Goal: Transaction & Acquisition: Purchase product/service

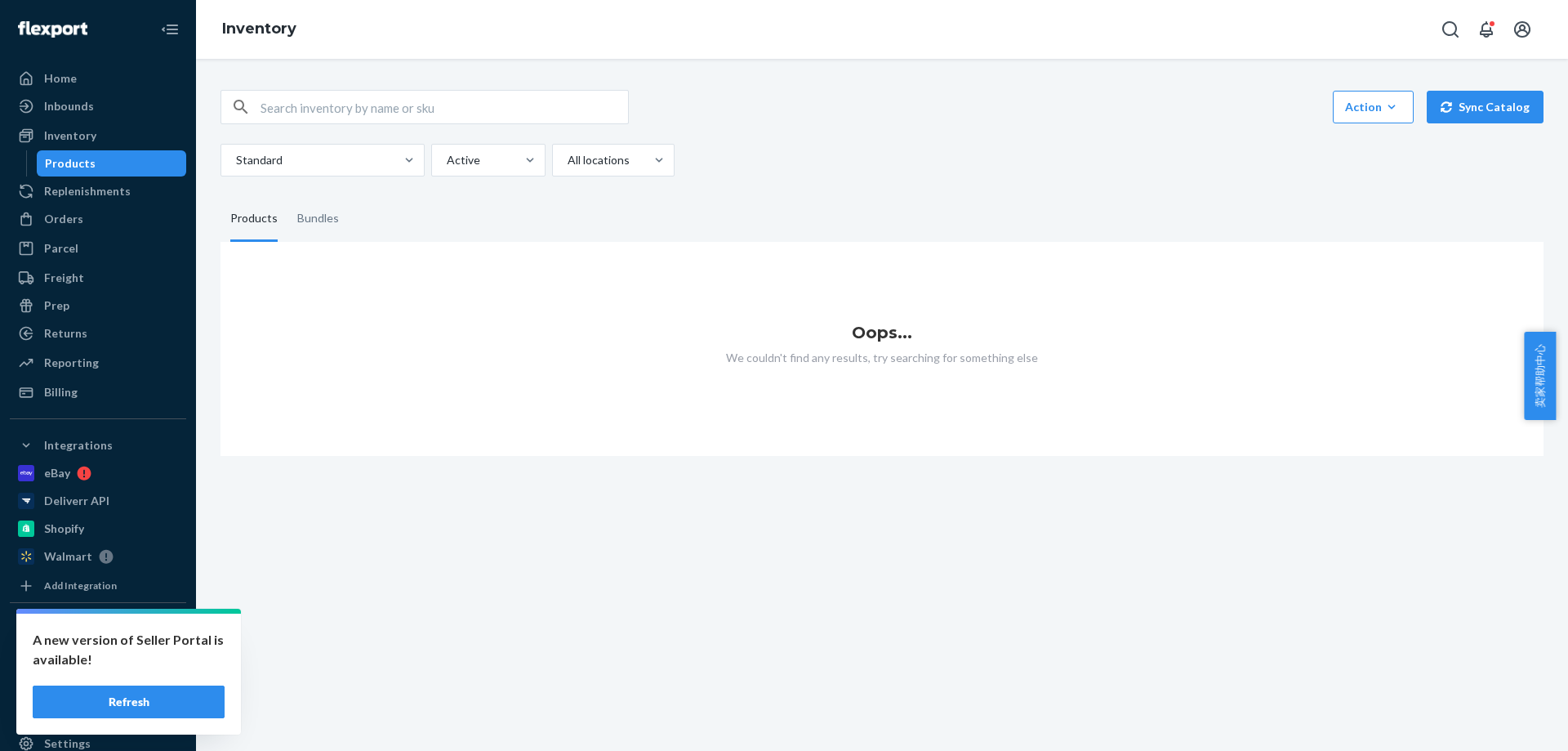
click at [277, 123] on input "text" at bounding box center [444, 107] width 368 height 33
click at [309, 107] on input "text" at bounding box center [444, 107] width 368 height 33
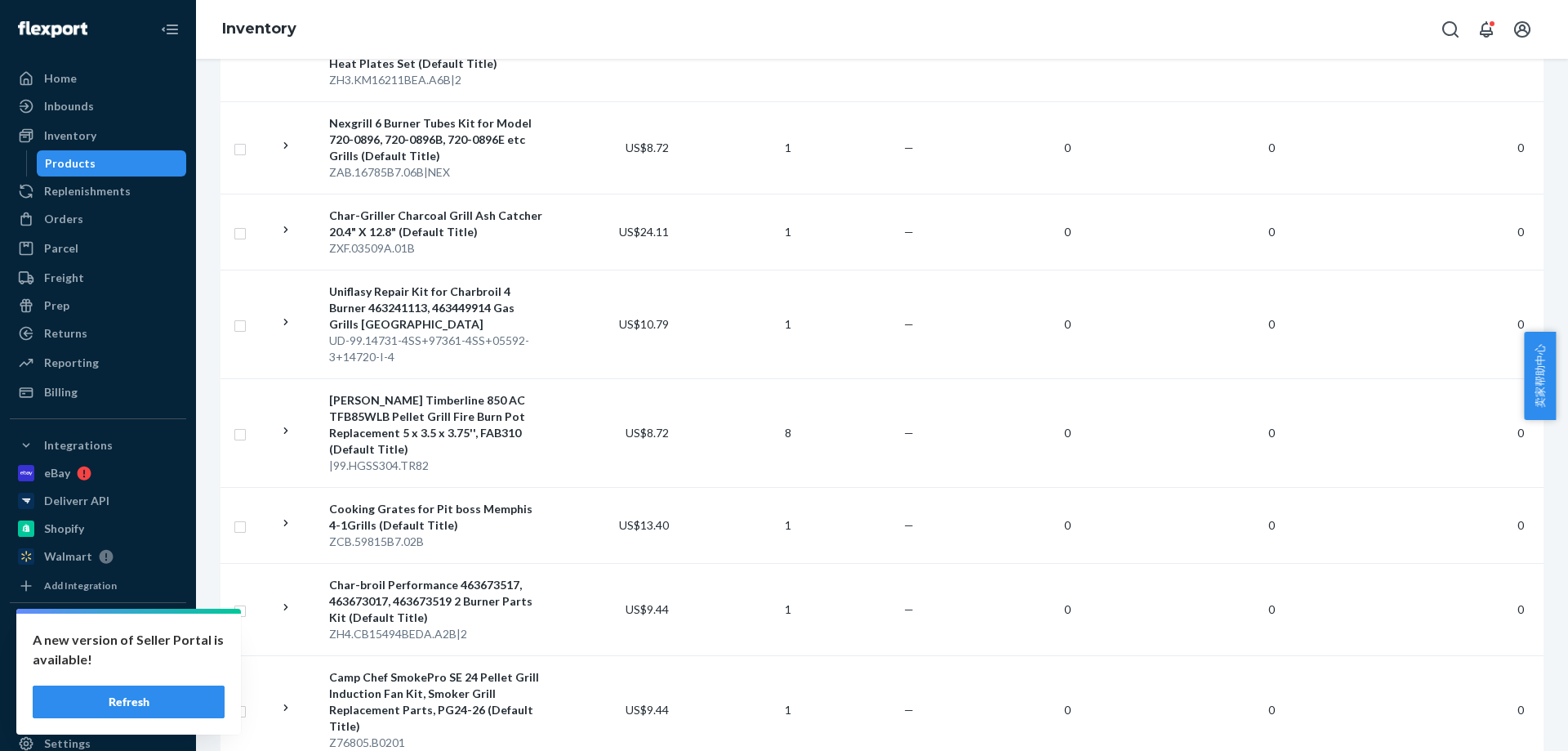
scroll to position [1246, 0]
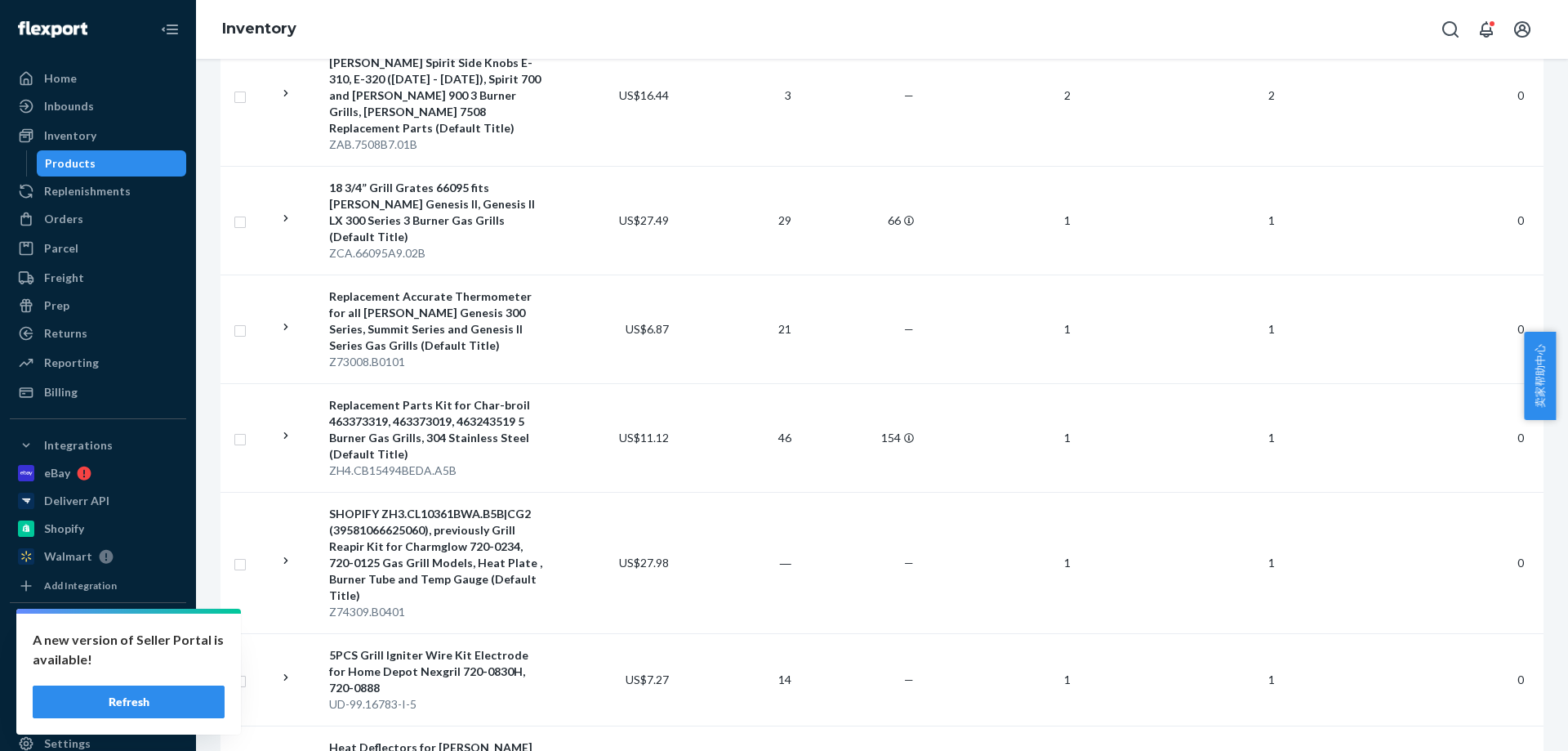
drag, startPoint x: 71, startPoint y: 217, endPoint x: 493, endPoint y: 518, distance: 518.3
click at [71, 217] on div "Orders" at bounding box center [64, 218] width 40 height 16
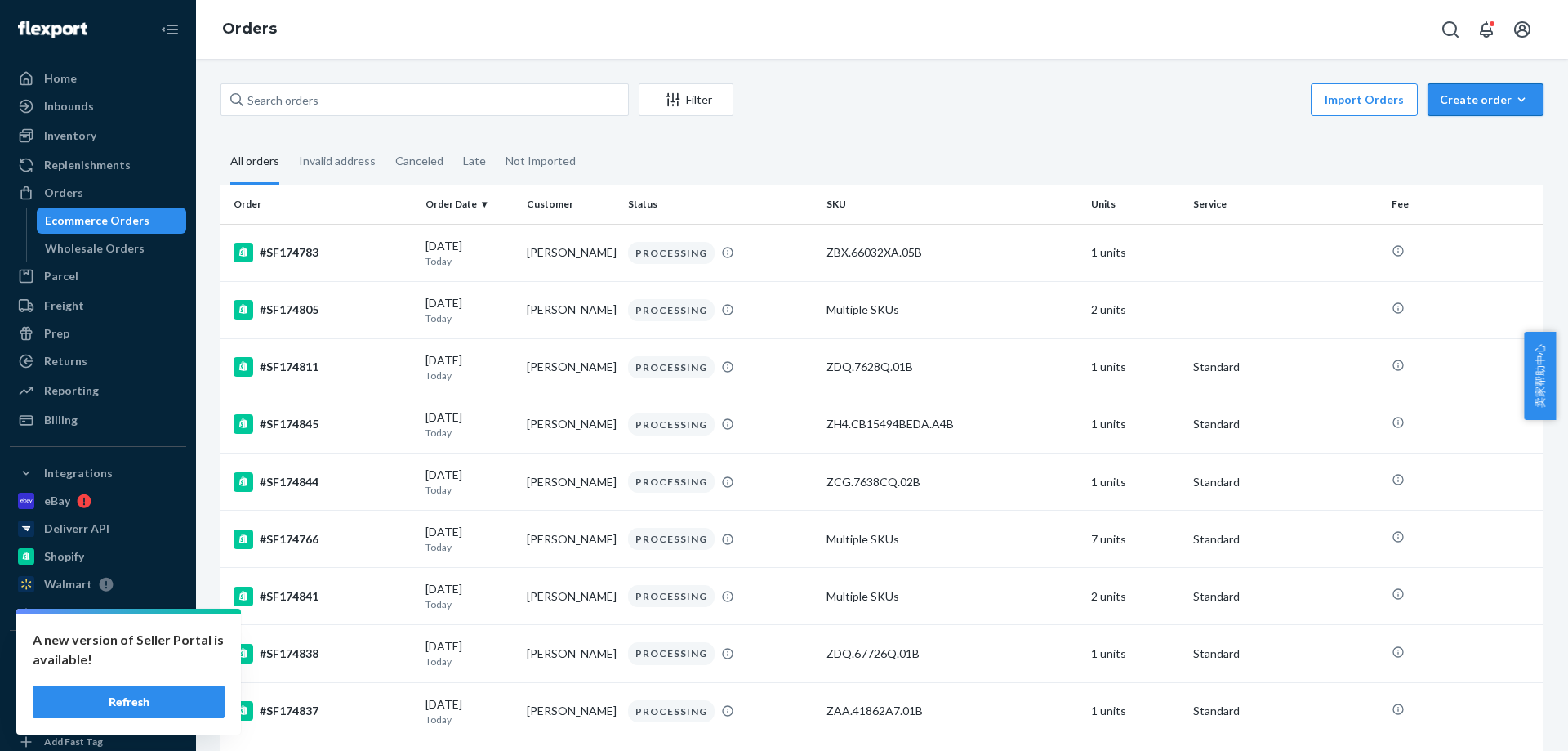
click at [1455, 109] on button "Create order Ecommerce order Removal order" at bounding box center [1486, 100] width 116 height 33
click at [1452, 125] on span "Ecommerce order" at bounding box center [1442, 119] width 90 height 11
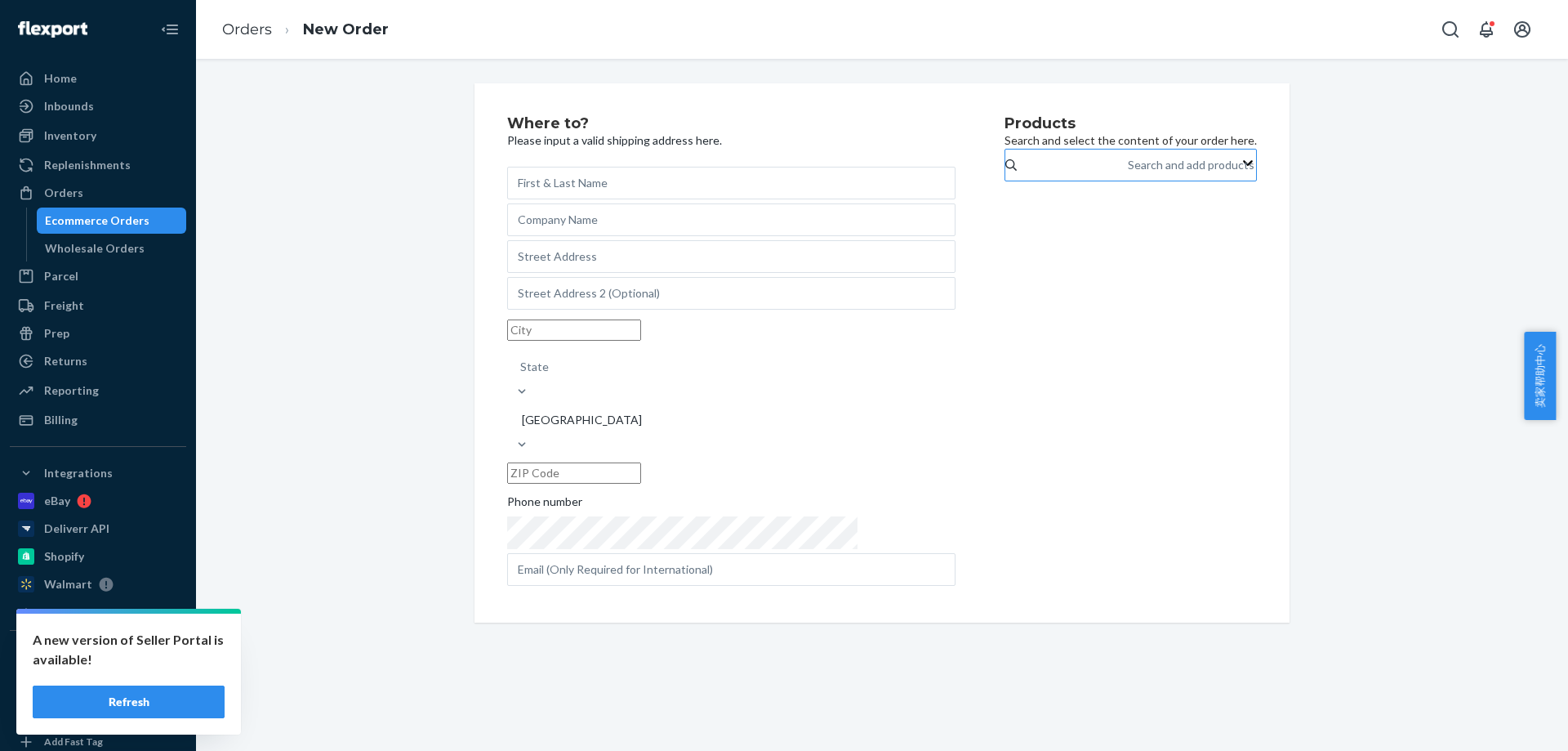
click at [1128, 175] on div "Search and add products" at bounding box center [1129, 165] width 2 height 20
click at [1128, 174] on input "Search and add products" at bounding box center [1129, 165] width 2 height 16
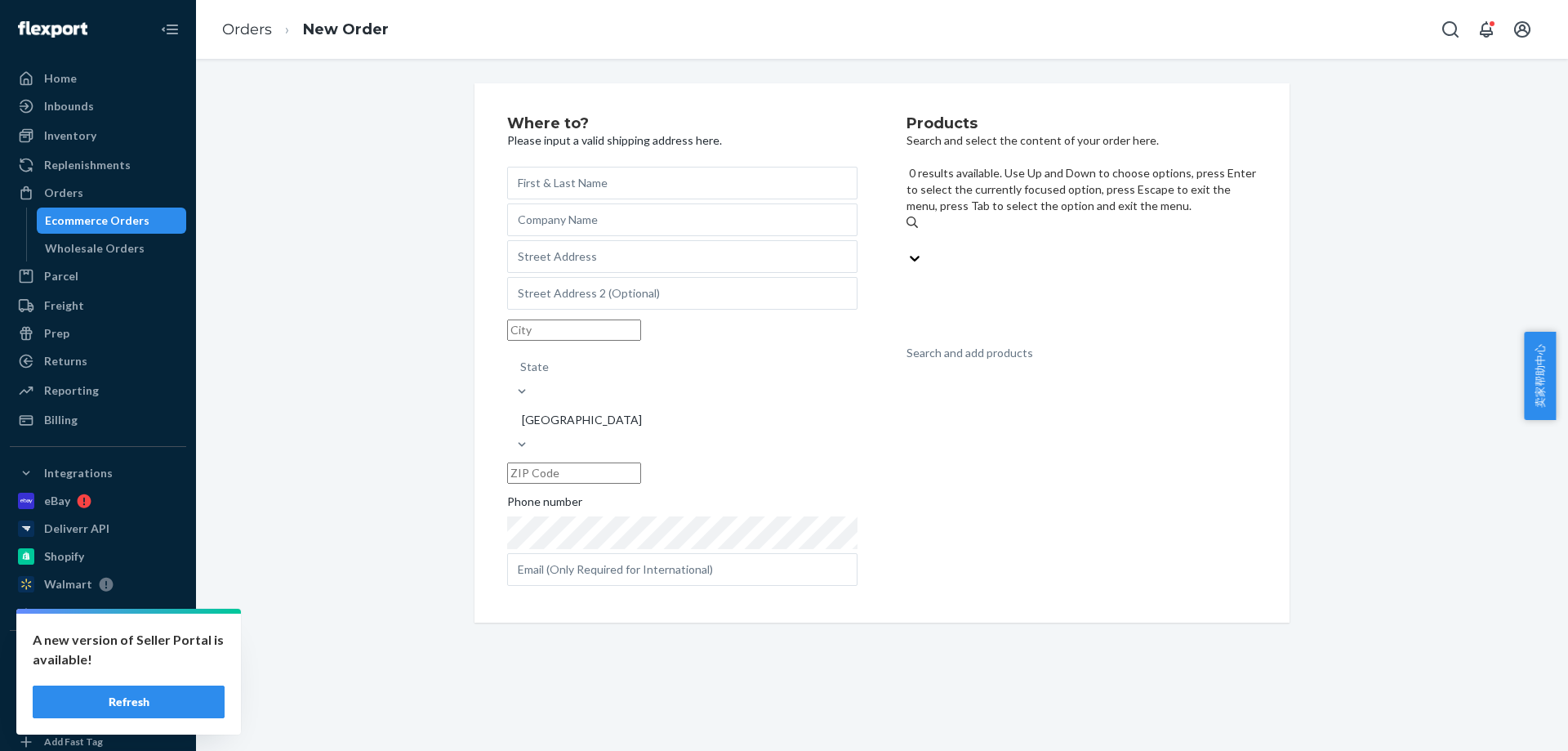
paste input "ZDQ.7509Q.01B"
type input "ZDQ.7509Q.01B"
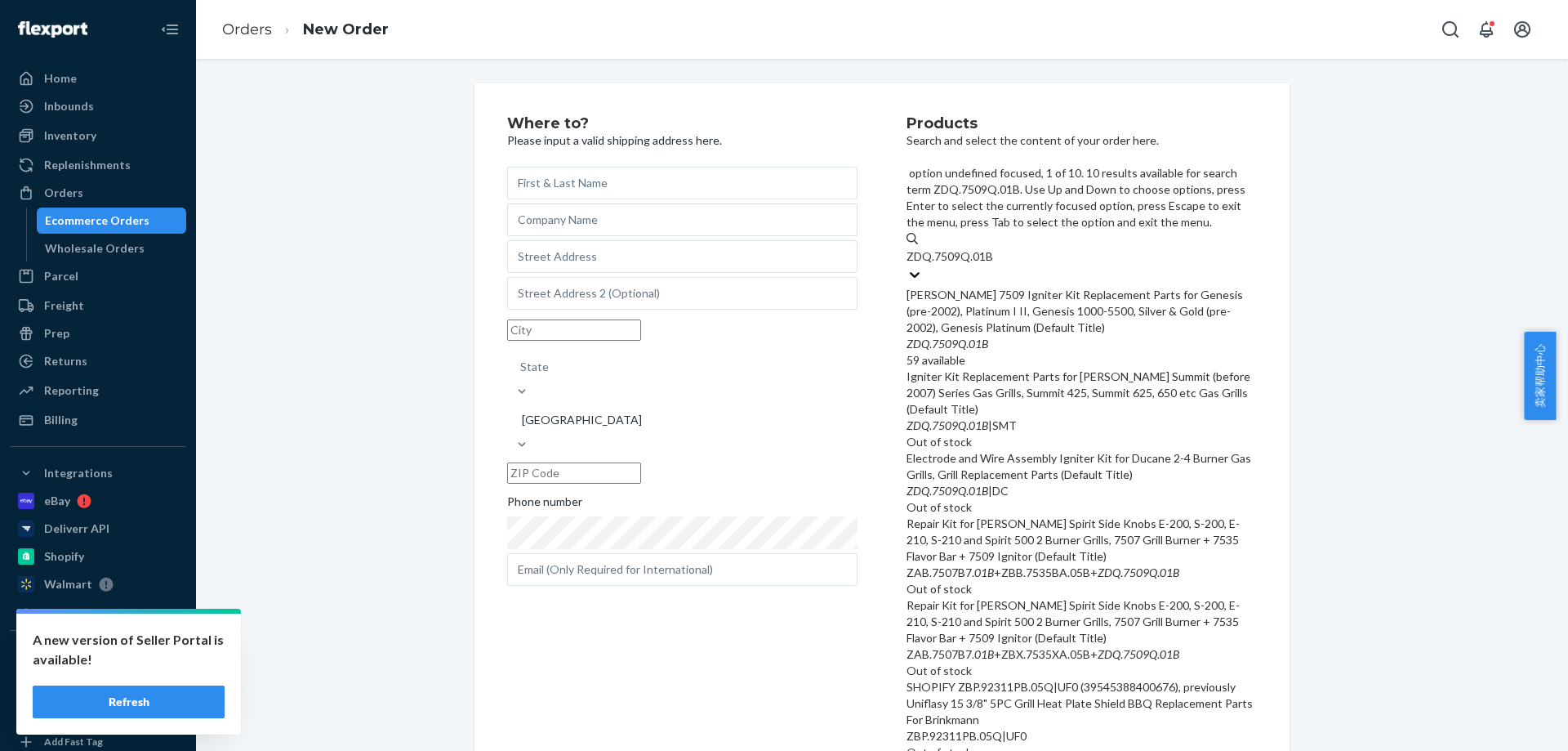
click at [1006, 287] on div "[PERSON_NAME] 7509 Igniter Kit Replacement Parts for Genesis (pre-2002), Platin…" at bounding box center [1082, 311] width 350 height 49
click at [994, 248] on input "ZDQ.7509Q.01B" at bounding box center [951, 256] width 88 height 16
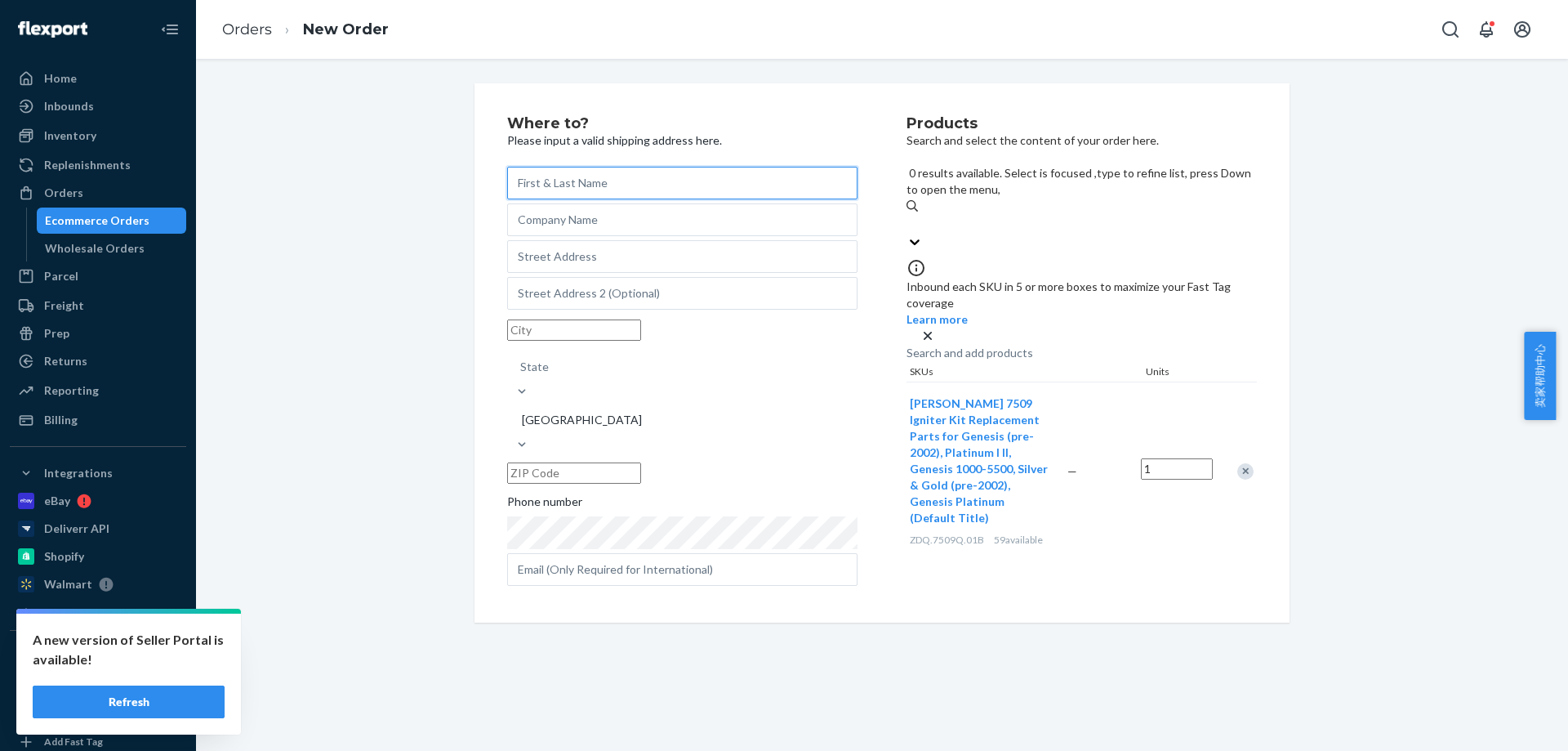
click at [694, 169] on input "text" at bounding box center [683, 183] width 350 height 33
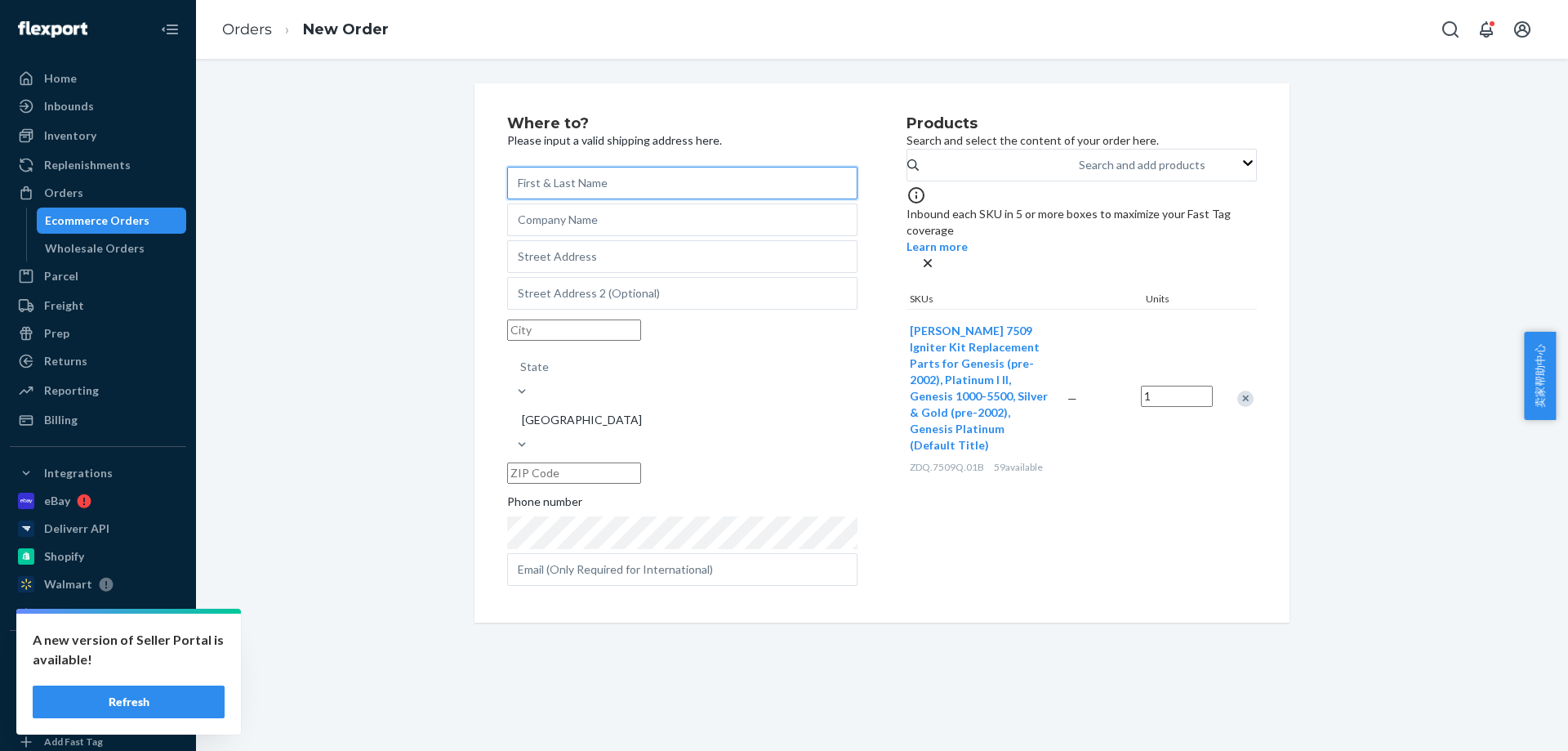
paste input "[PERSON_NAME]"
type input "[PERSON_NAME]"
click at [588, 268] on input "text" at bounding box center [683, 257] width 350 height 33
paste input "3540 [GEOGRAPHIC_DATA]"
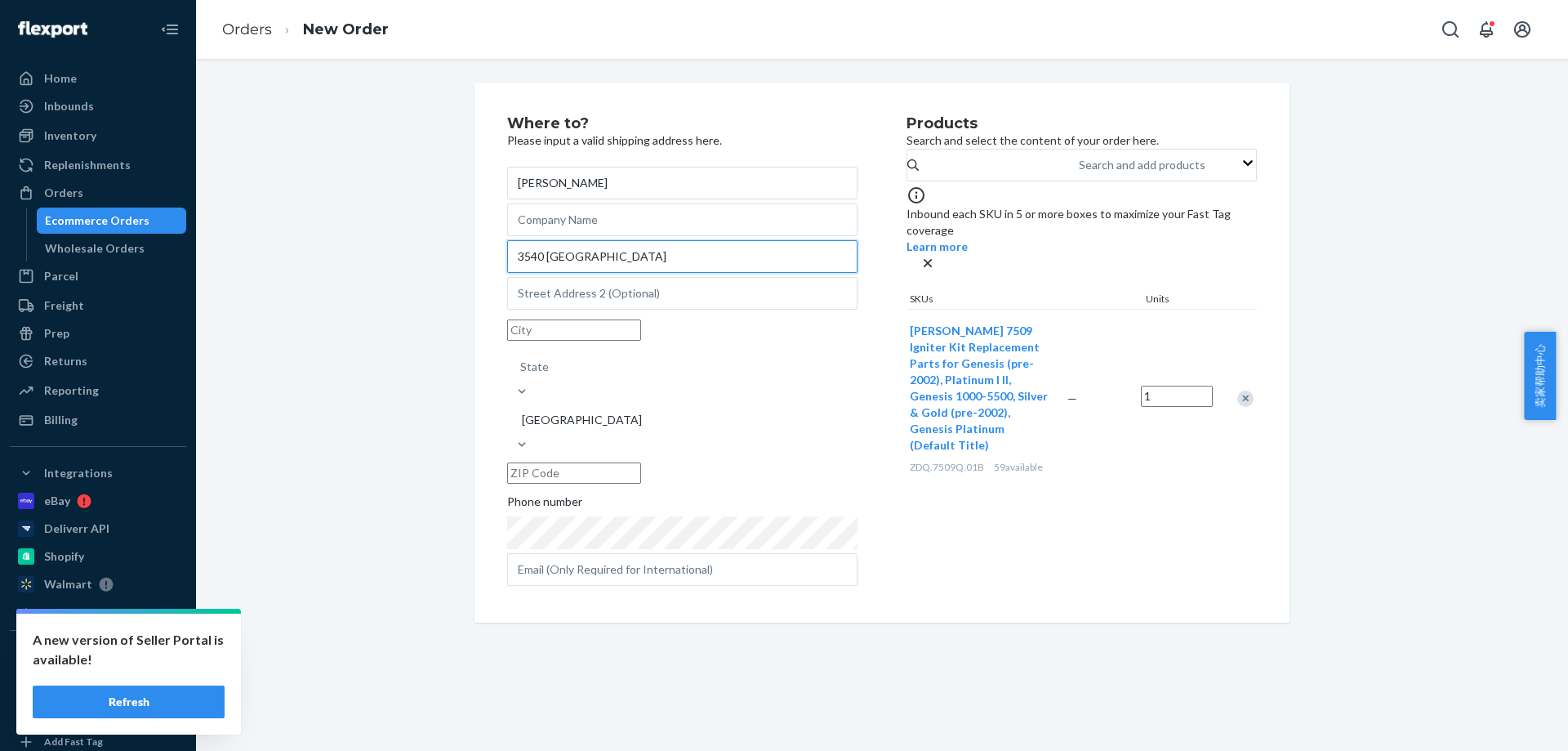
type input "3540 [GEOGRAPHIC_DATA]"
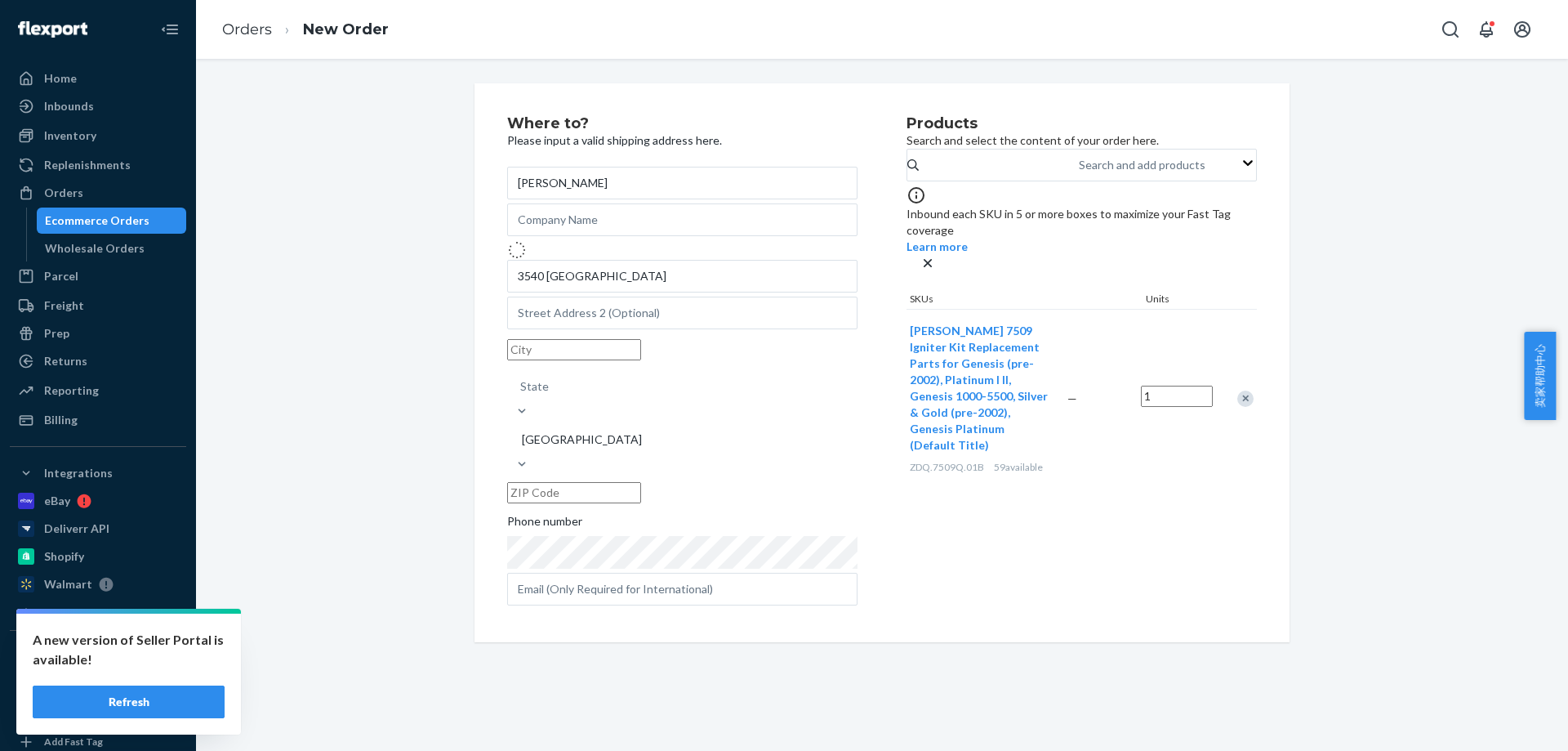
type input "Cumming"
type input "30028"
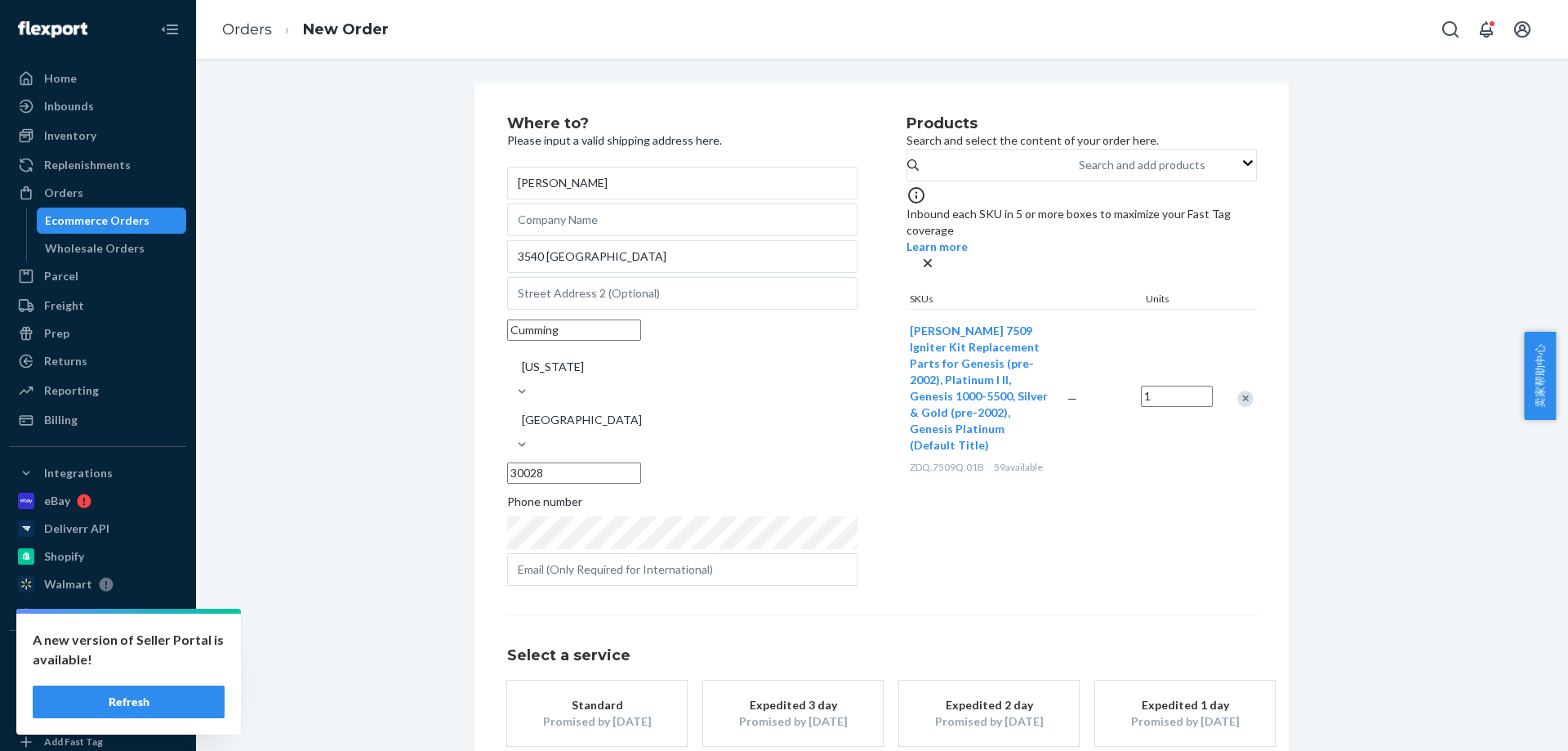
click at [654, 681] on button "Standard Promised by [DATE]" at bounding box center [597, 713] width 179 height 65
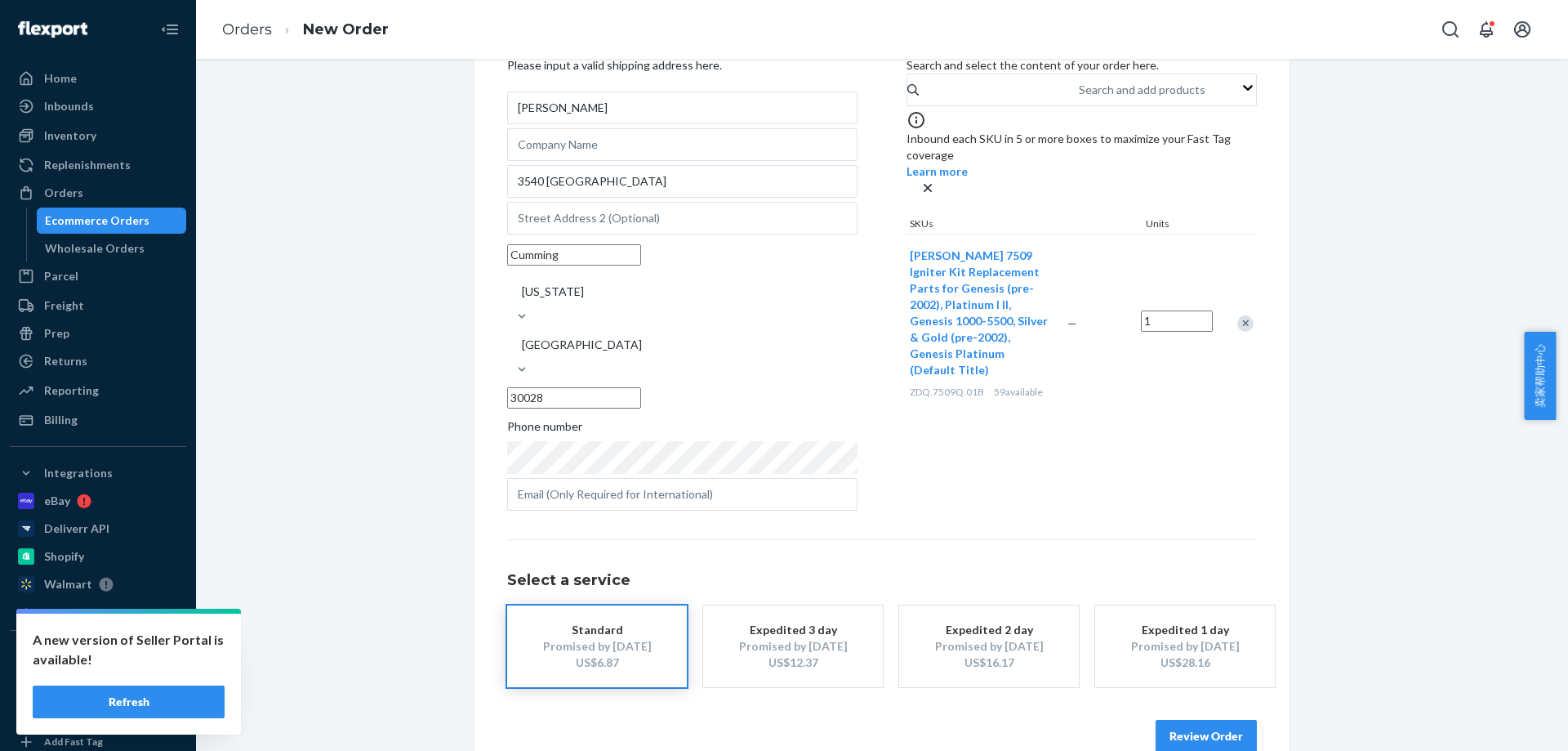
click at [1201, 720] on button "Review Order" at bounding box center [1206, 736] width 101 height 33
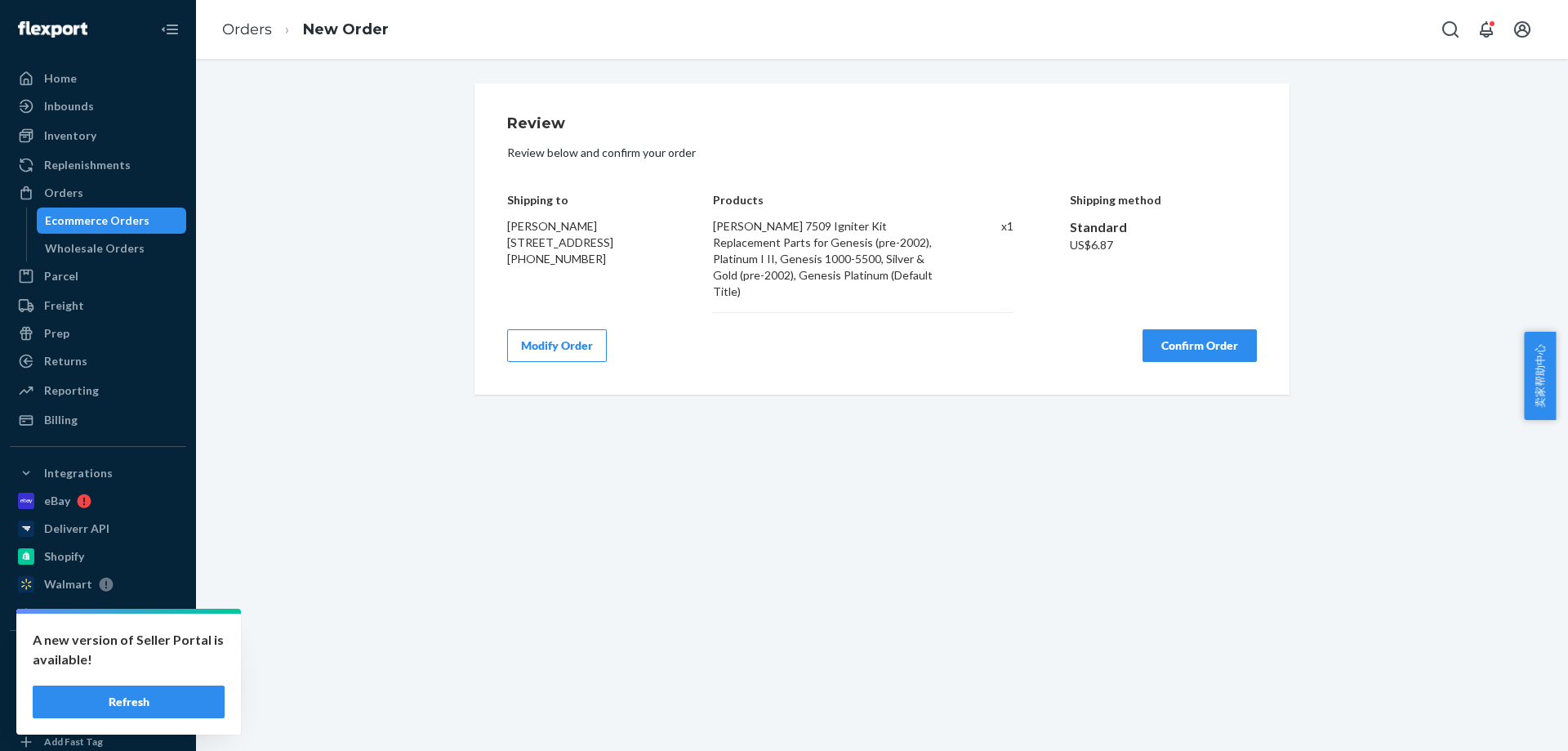
scroll to position [0, 0]
click at [1219, 329] on button "Confirm Order" at bounding box center [1200, 345] width 114 height 33
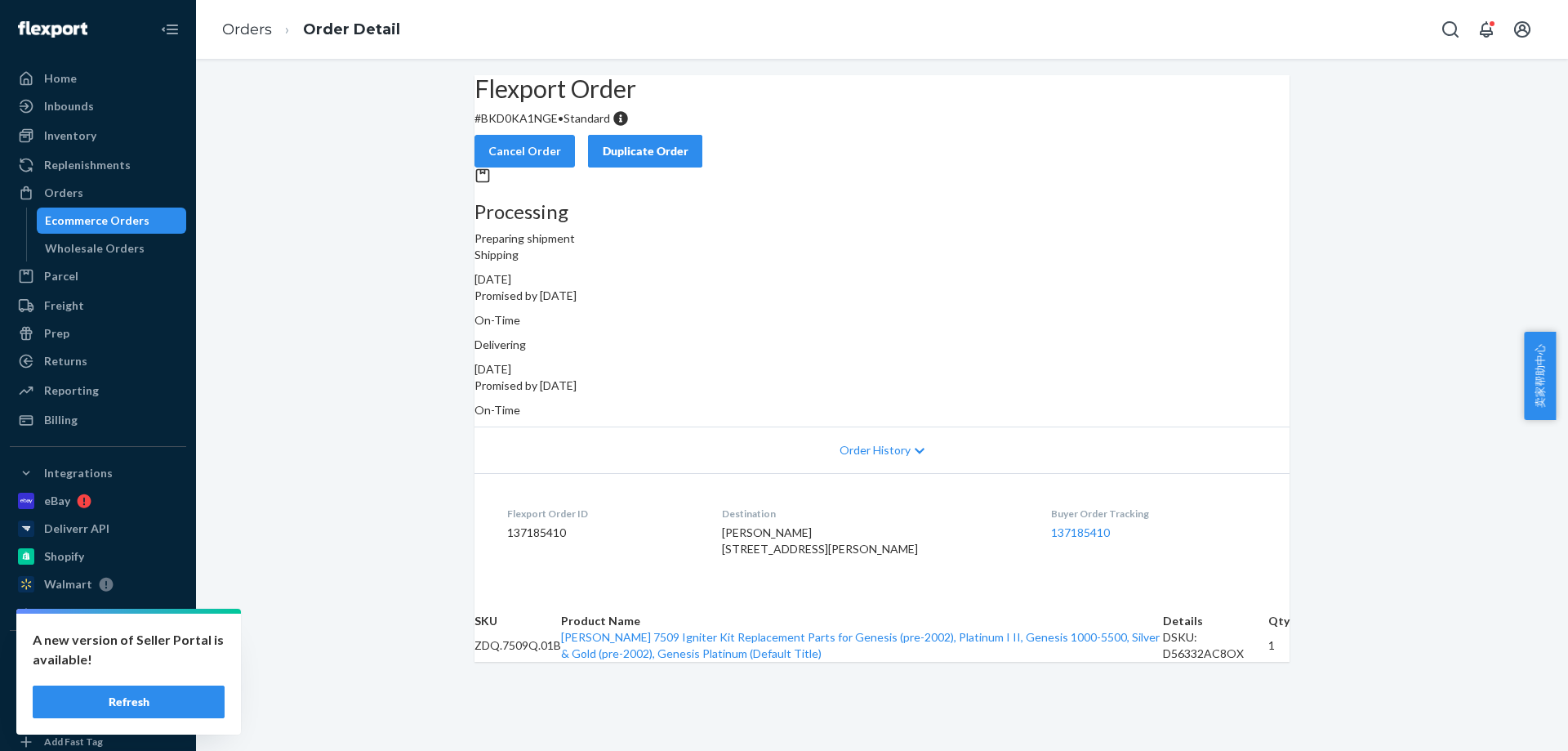
click at [543, 126] on p "# BKD0KA1NGE • Standard" at bounding box center [882, 118] width 815 height 16
copy p "BKD0KA1NGE"
click at [254, 29] on link "Orders" at bounding box center [247, 29] width 50 height 18
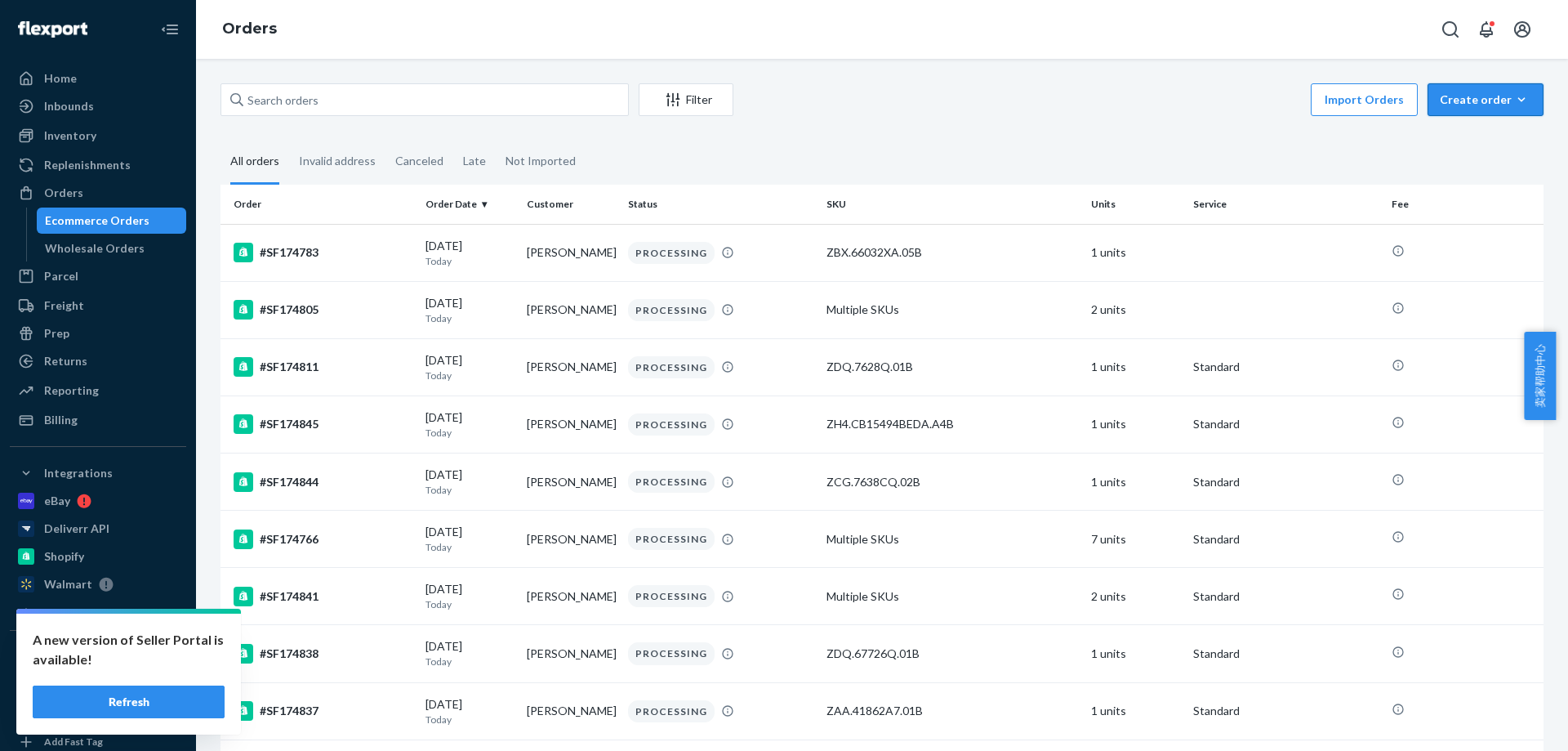
click at [1476, 113] on button "Create order Ecommerce order Removal order" at bounding box center [1486, 100] width 116 height 33
click at [1477, 125] on span "Ecommerce order" at bounding box center [1442, 119] width 90 height 11
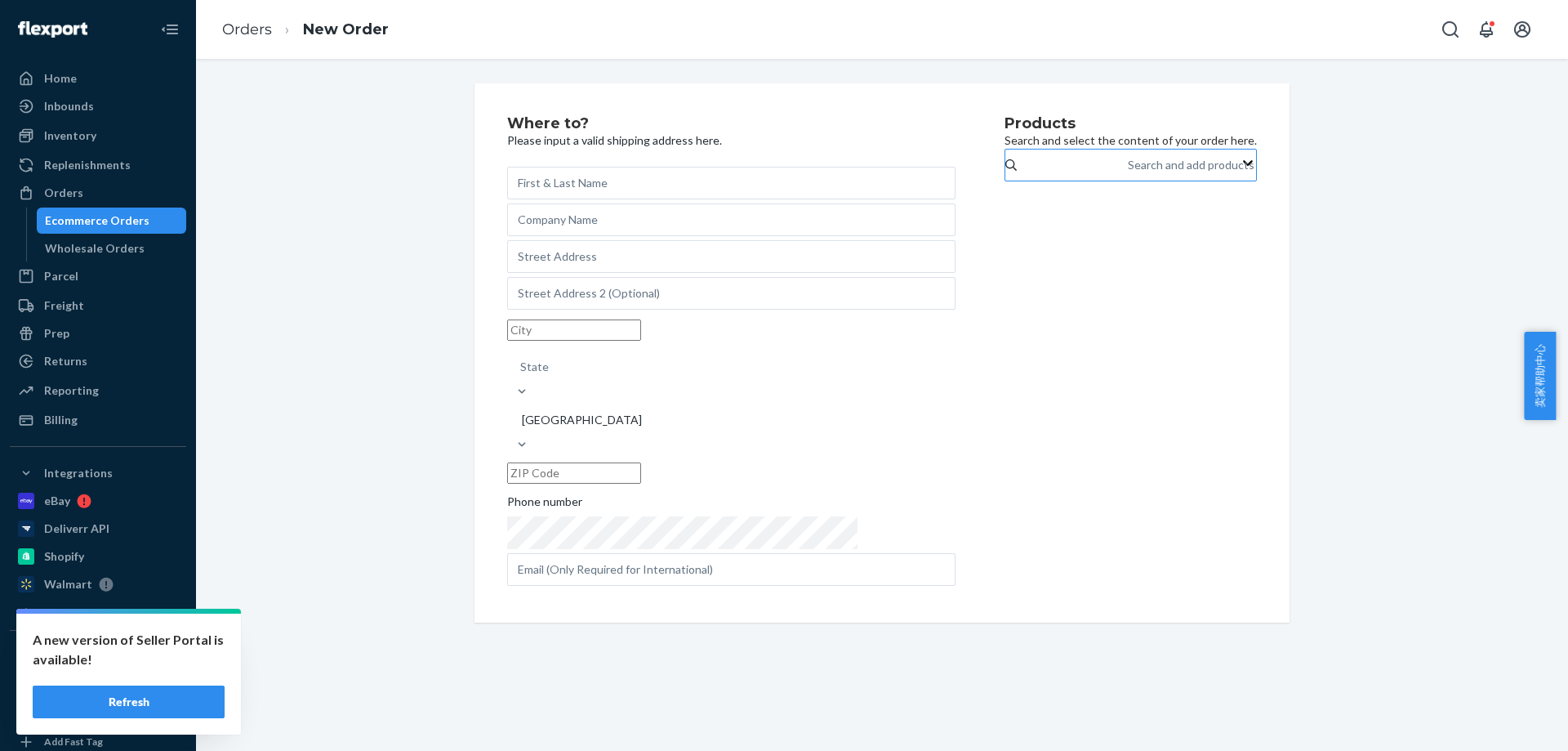
click at [1128, 174] on div "Search and add products" at bounding box center [1191, 165] width 126 height 16
click at [1128, 174] on input "Search and add products" at bounding box center [1129, 165] width 2 height 16
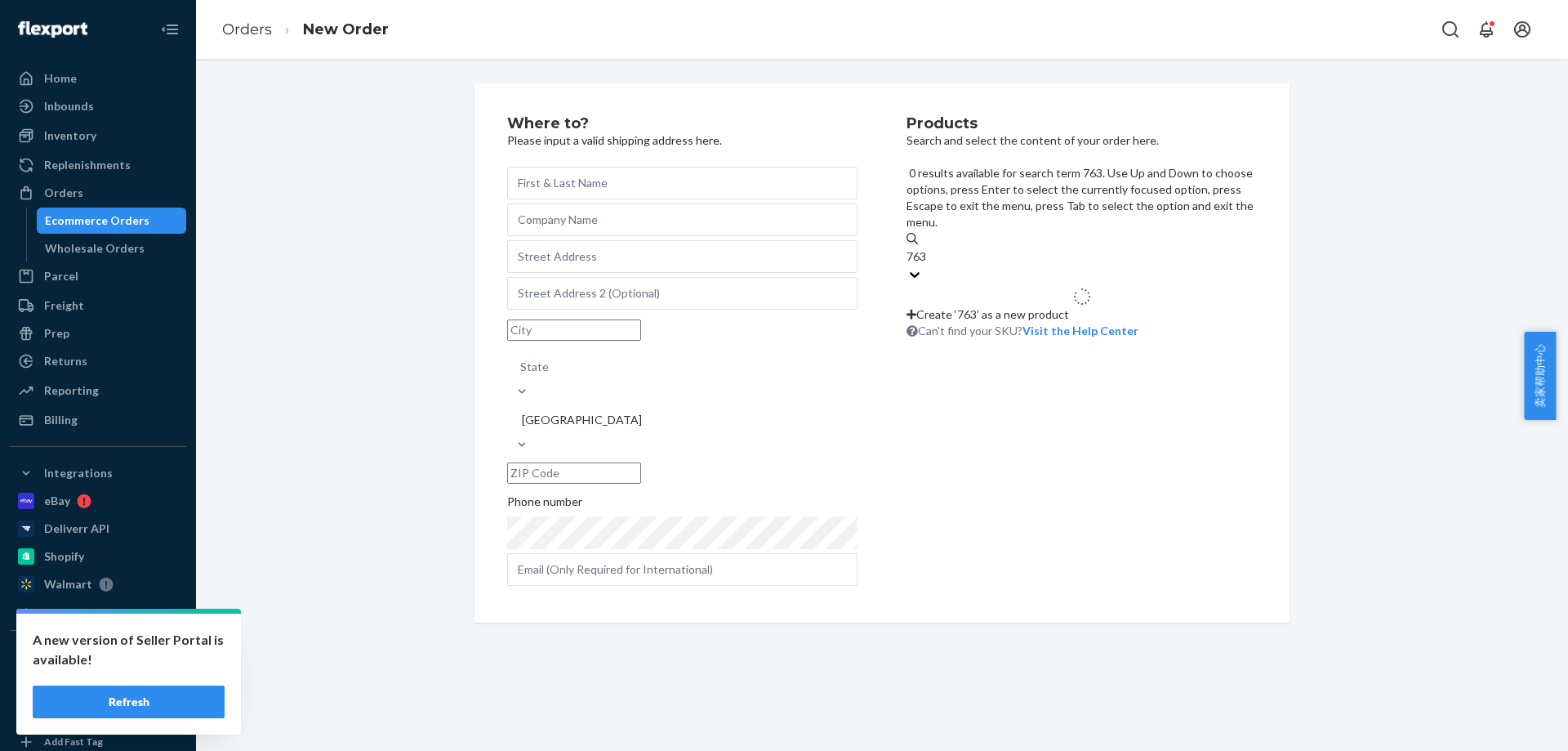
type input "7638"
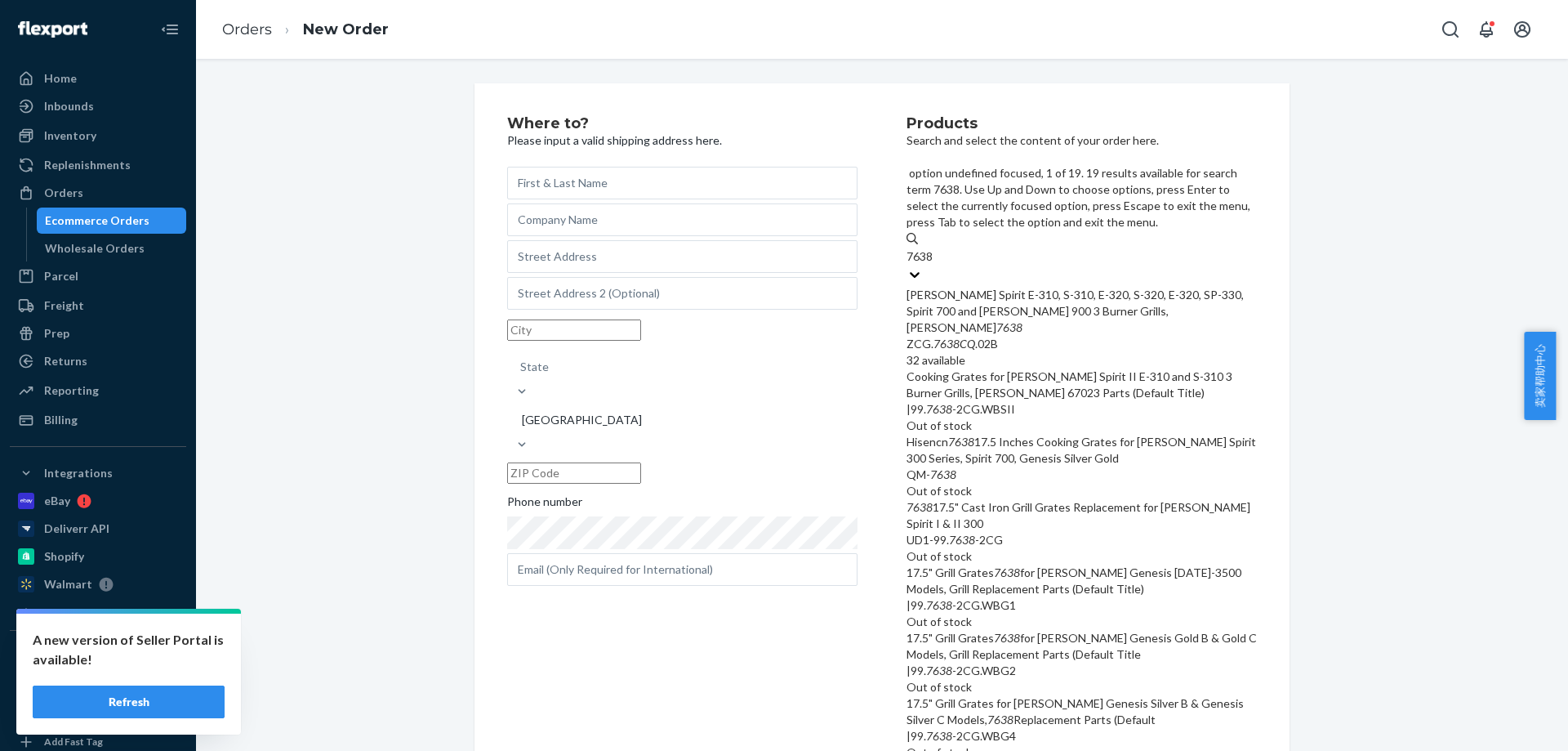
drag, startPoint x: 979, startPoint y: 235, endPoint x: 957, endPoint y: 166, distance: 72.4
click at [980, 287] on div "[PERSON_NAME] Spirit E-310, S-310, E-320, S-320, E-320, SP-330, Spirit 700 and …" at bounding box center [1082, 311] width 350 height 49
click at [934, 248] on input "7638" at bounding box center [921, 256] width 27 height 16
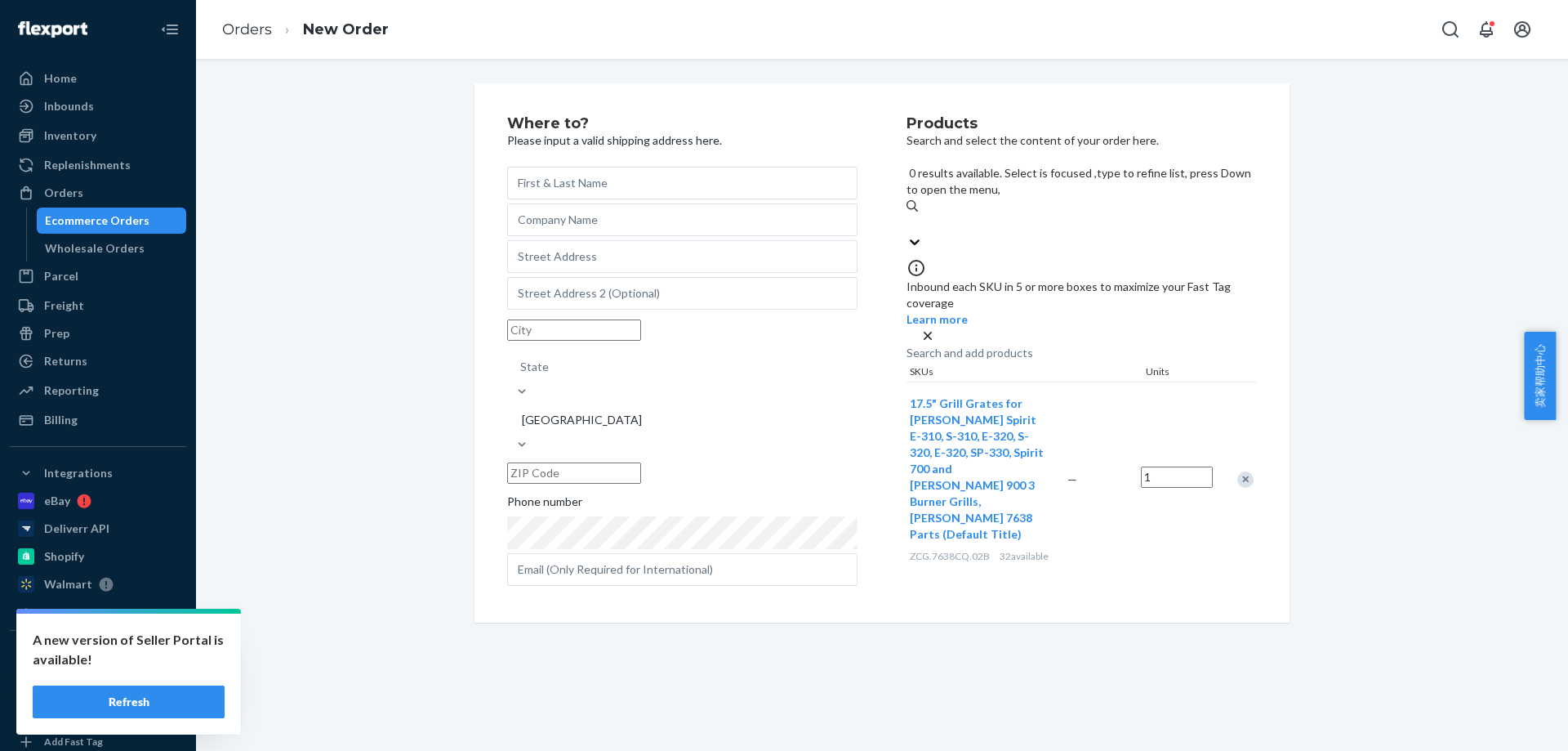
click at [963, 345] on div "Search and add products" at bounding box center [969, 352] width 126 height 16
click at [909, 216] on input "0 results available. Select is focused ,type to refine list, press Down to open…" at bounding box center [908, 223] width 2 height 16
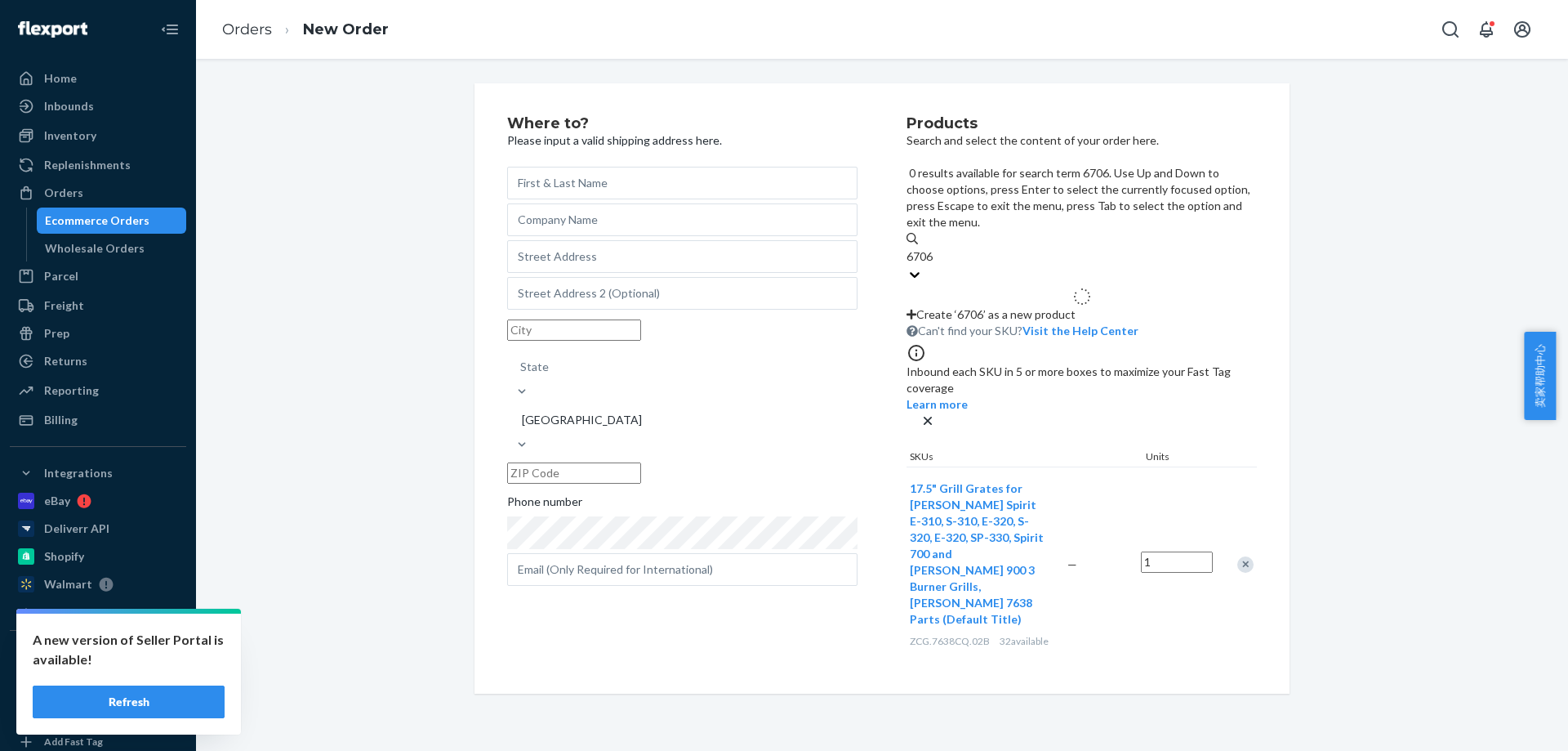
type input "67060"
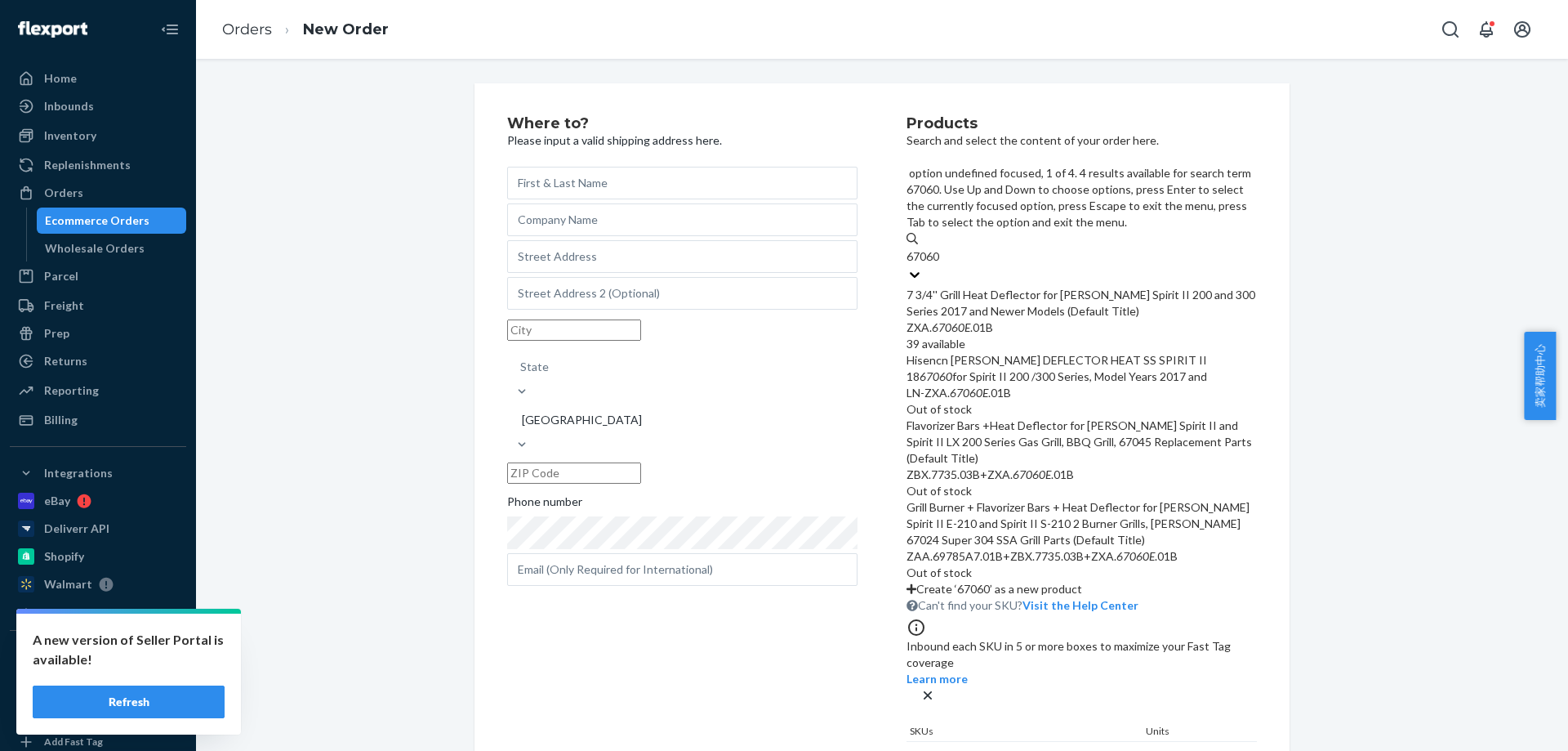
click at [962, 287] on div "7 3/4'' Grill Heat Deflector for [PERSON_NAME] Spirit II 200 and 300 Series 201…" at bounding box center [1082, 303] width 350 height 33
click at [942, 248] on input "67060" at bounding box center [924, 256] width 35 height 16
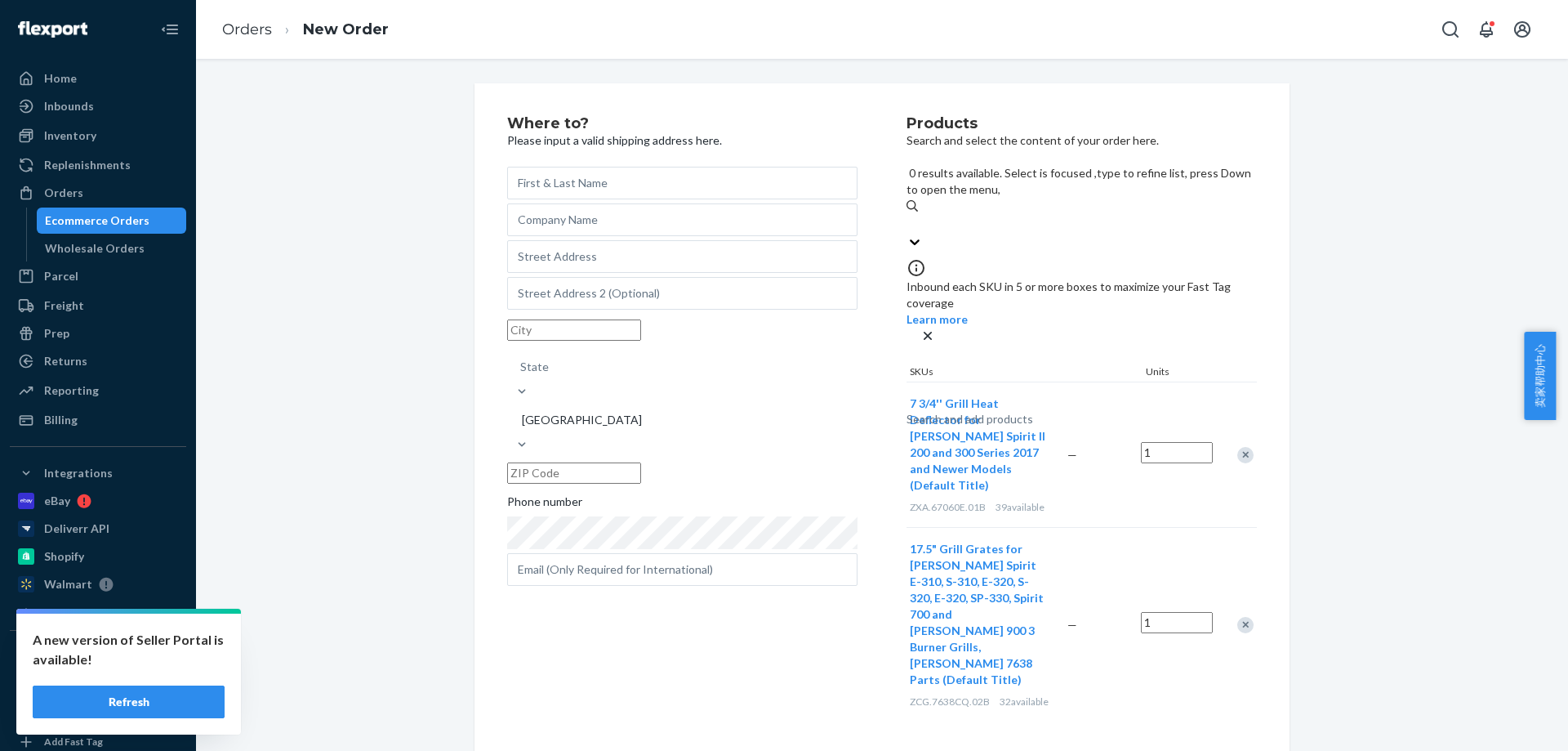
click at [910, 501] on span "ZXA.67060E.01B" at bounding box center [948, 507] width 76 height 12
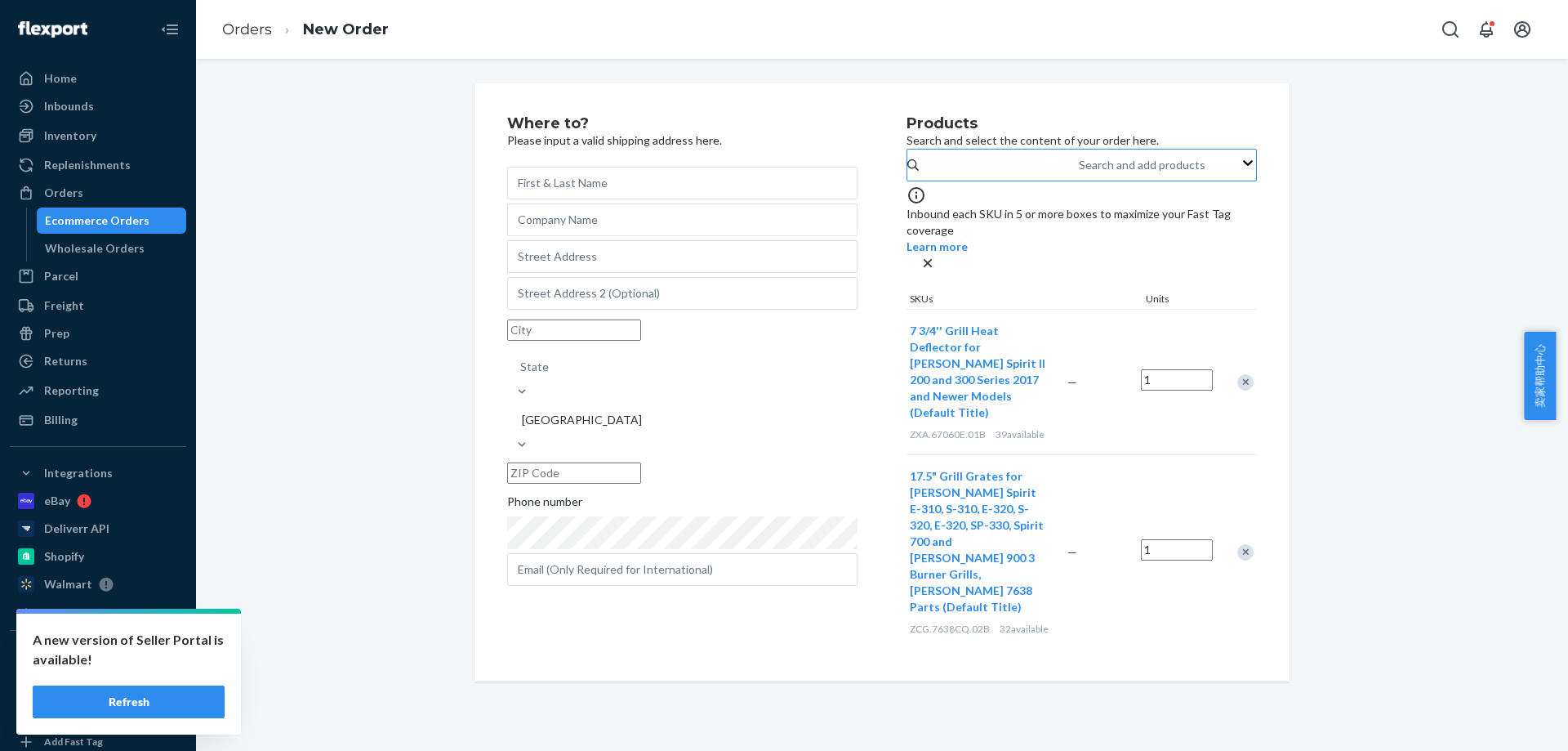
click at [910, 428] on span "ZXA.67060E.01B" at bounding box center [948, 434] width 76 height 12
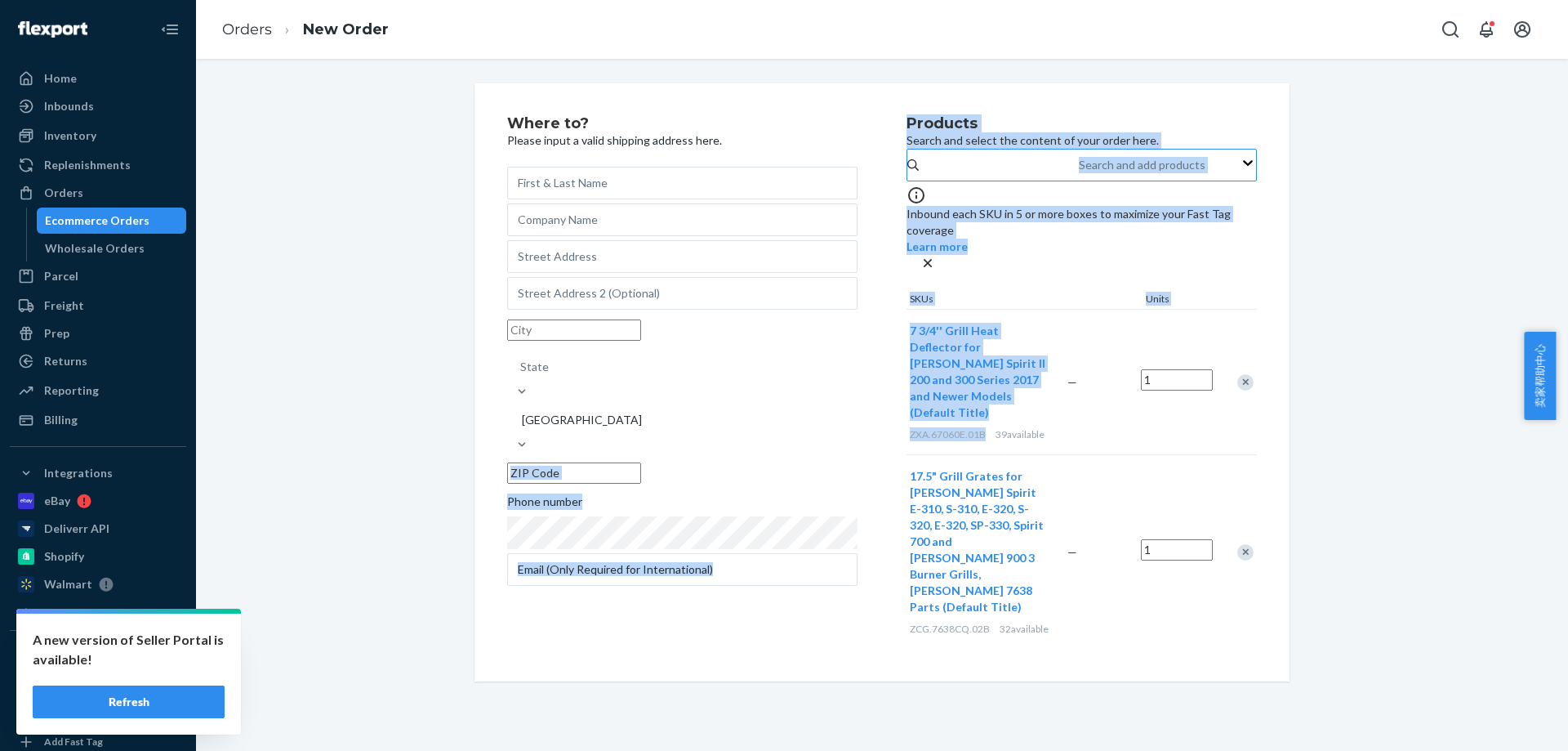
drag, startPoint x: 897, startPoint y: 396, endPoint x: 978, endPoint y: 394, distance: 81.0
click at [977, 396] on div "Where to? Please input a valid shipping address here. State United States Phone…" at bounding box center [882, 382] width 750 height 533
click at [977, 428] on span "ZXA.67060E.01B" at bounding box center [948, 434] width 76 height 12
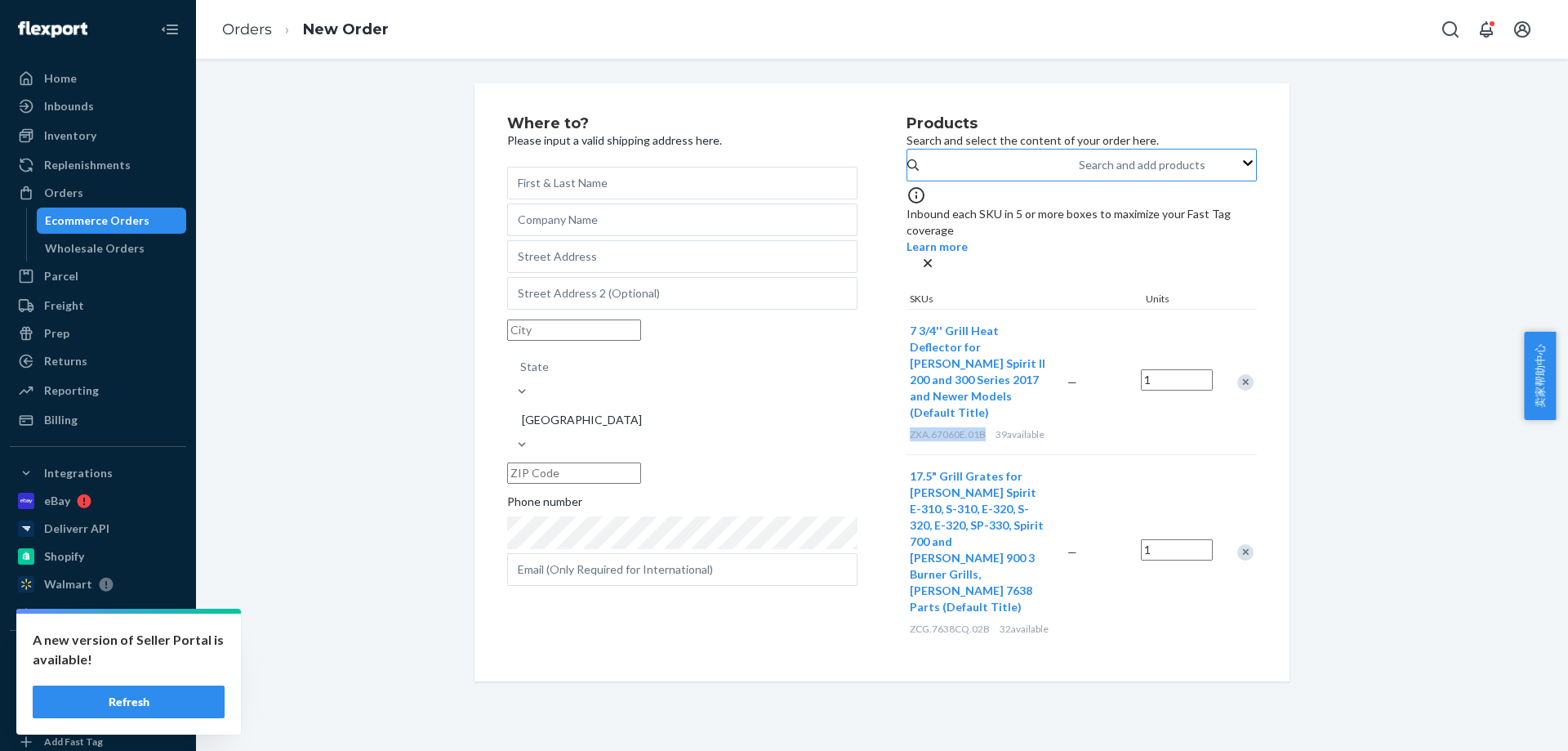
drag, startPoint x: 976, startPoint y: 394, endPoint x: 903, endPoint y: 393, distance: 73.0
click at [910, 428] on span "ZXA.67060E.01B" at bounding box center [948, 434] width 76 height 12
drag, startPoint x: 963, startPoint y: 541, endPoint x: 979, endPoint y: 541, distance: 16.0
click at [981, 622] on div "ZCG.7638CQ.02B 32 available" at bounding box center [986, 629] width 151 height 14
click at [658, 173] on input "text" at bounding box center [683, 183] width 350 height 33
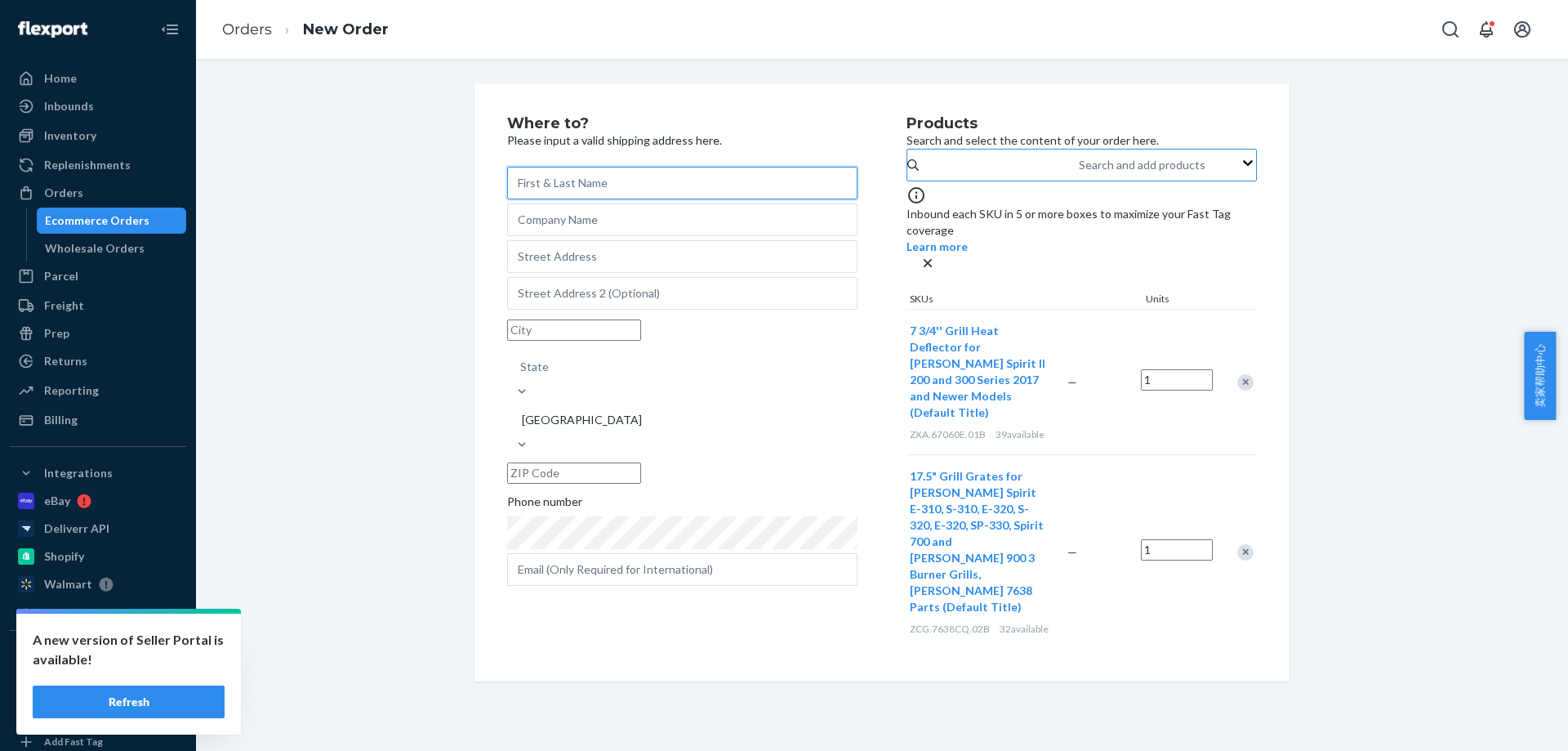
paste input "[PERSON_NAME]"
type input "[PERSON_NAME]"
click at [599, 273] on input "text" at bounding box center [683, 257] width 350 height 33
paste input "[STREET_ADDRESS][PERSON_NAME]"
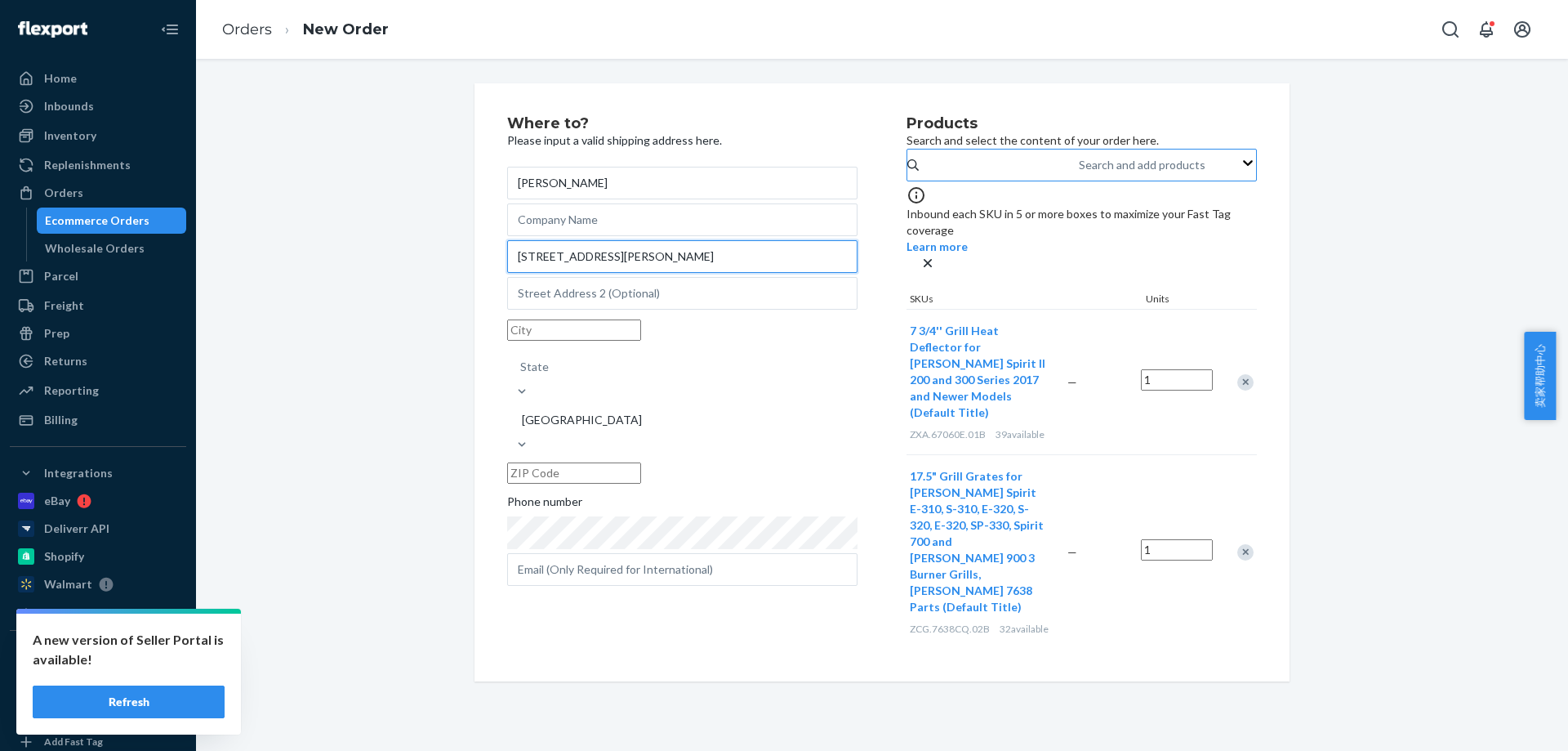
type input "[STREET_ADDRESS][PERSON_NAME]"
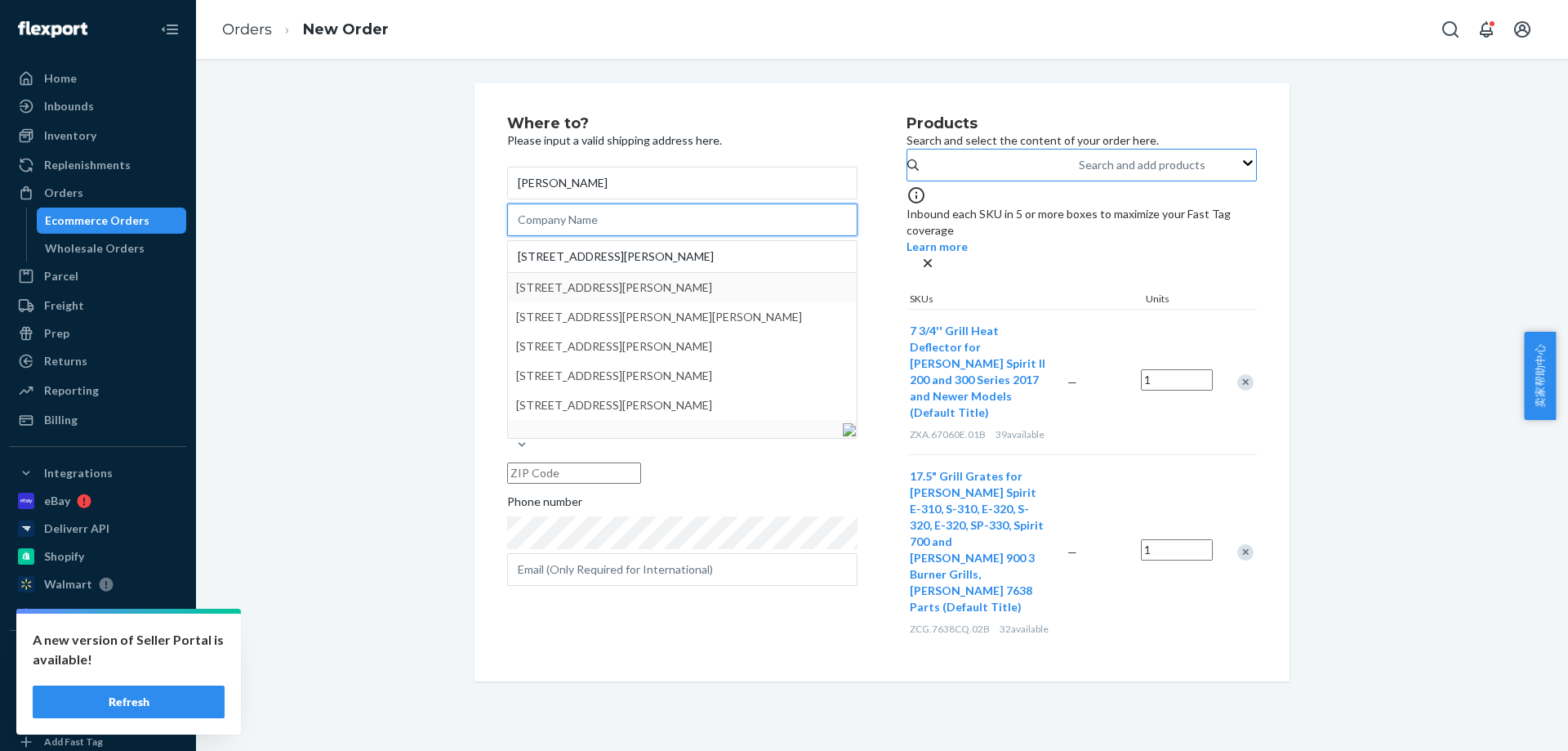
click at [671, 229] on input "text" at bounding box center [683, 220] width 350 height 33
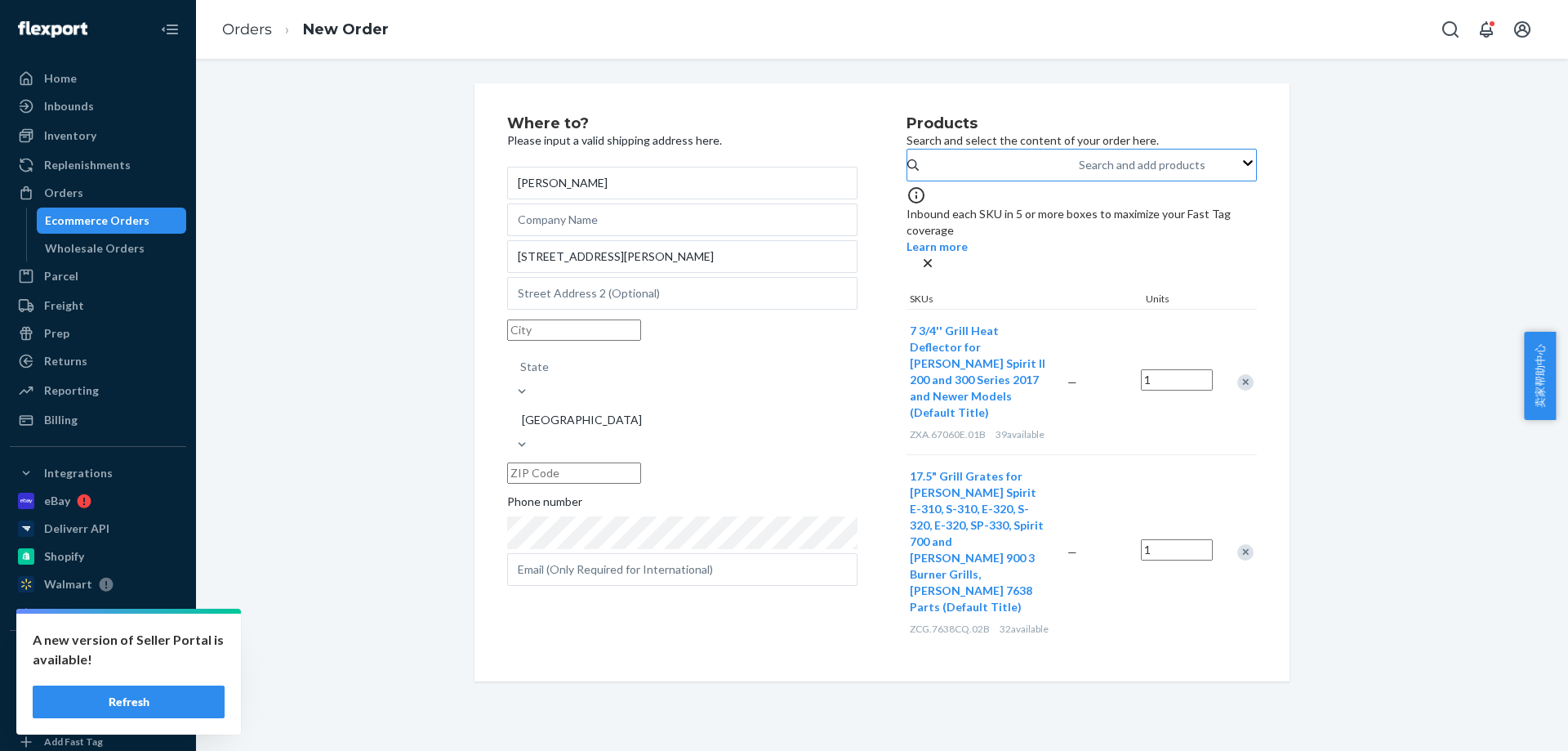
click at [549, 366] on div "State" at bounding box center [534, 367] width 28 height 16
click at [522, 366] on input "State" at bounding box center [521, 367] width 2 height 16
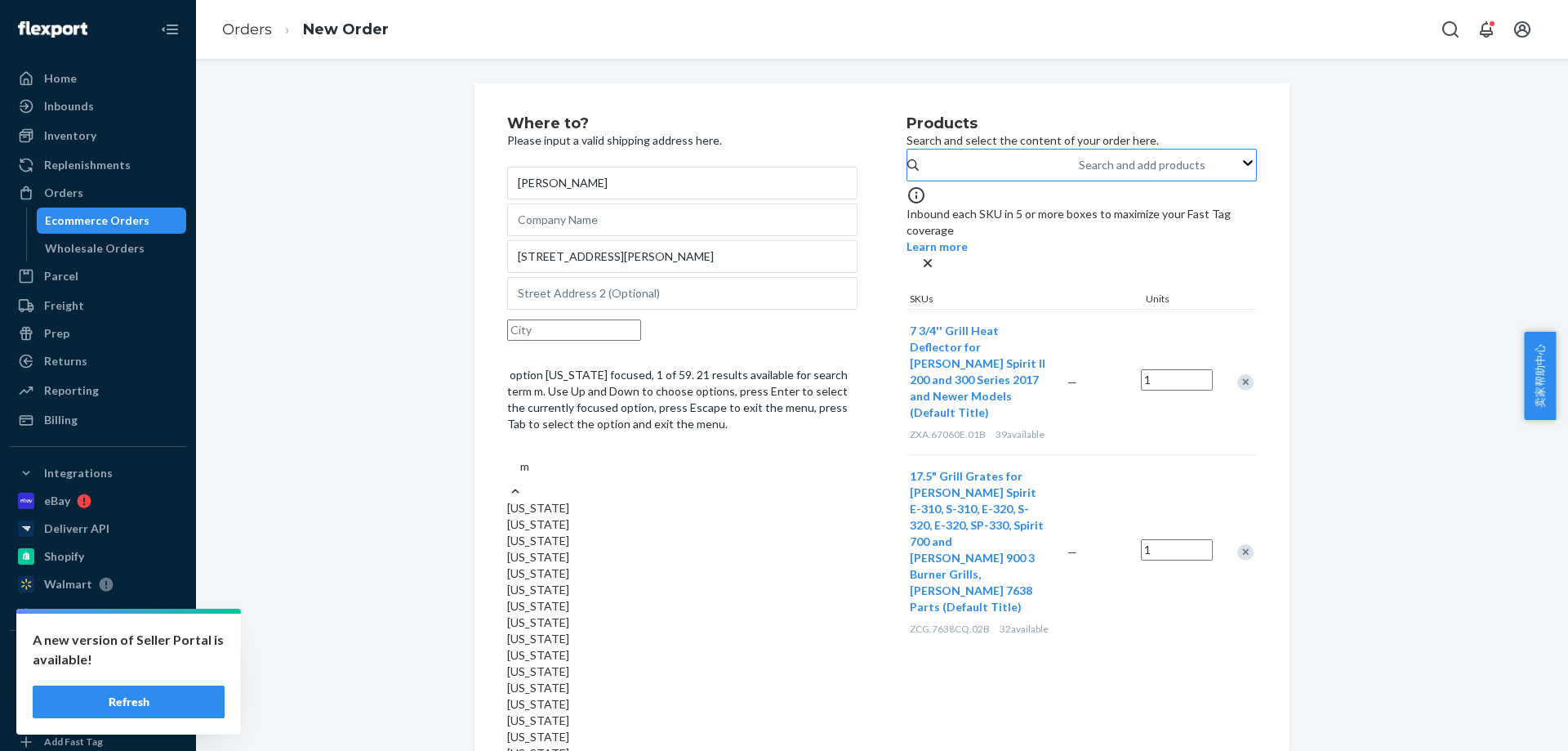
type input "me"
click at [734, 500] on div "[US_STATE]" at bounding box center [683, 508] width 350 height 16
click at [538, 459] on input "me" at bounding box center [529, 467] width 17 height 16
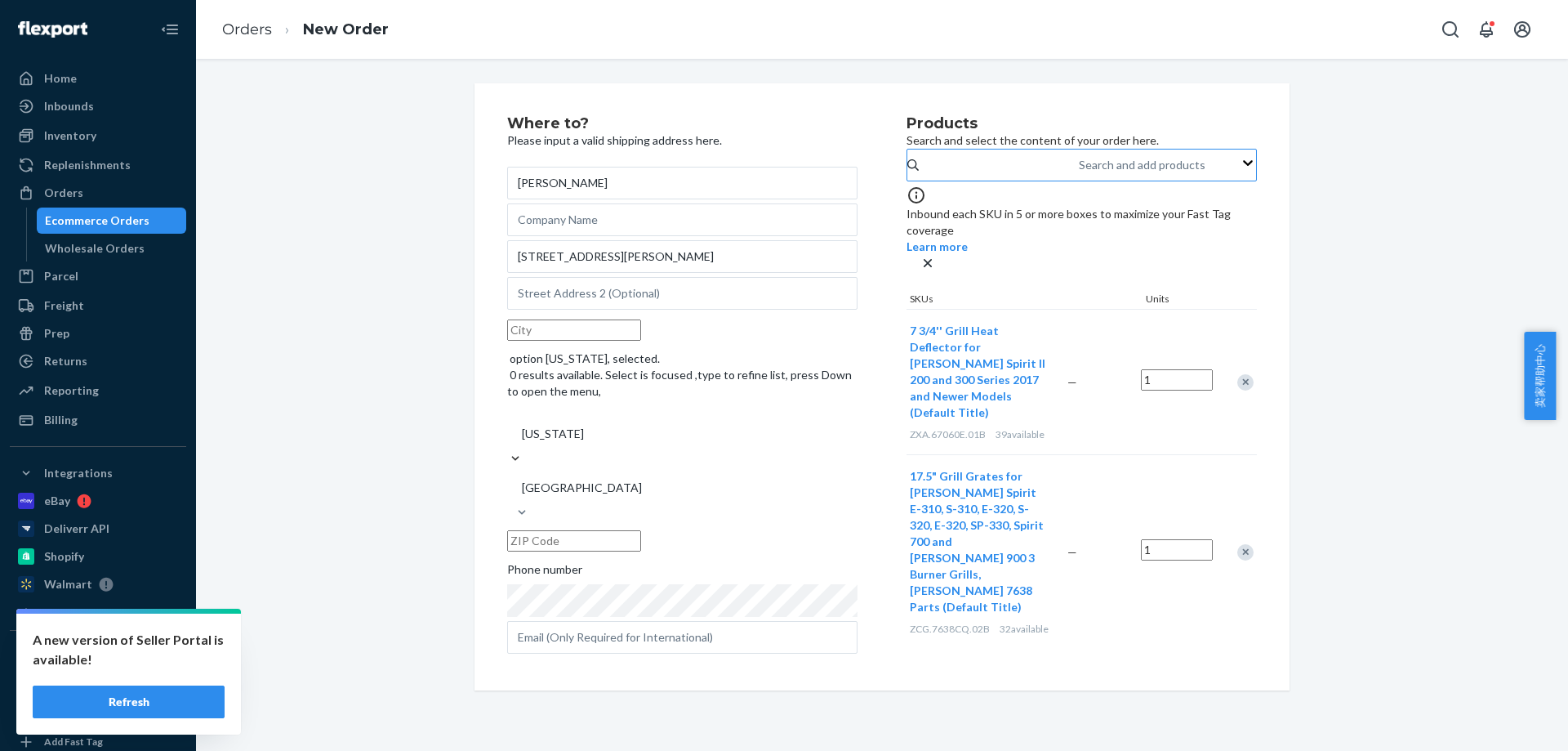
click at [584, 426] on div "[US_STATE]" at bounding box center [553, 434] width 62 height 16
click at [522, 426] on input "option [US_STATE], selected. 0 results available. Select is focused ,type to re…" at bounding box center [521, 434] width 2 height 16
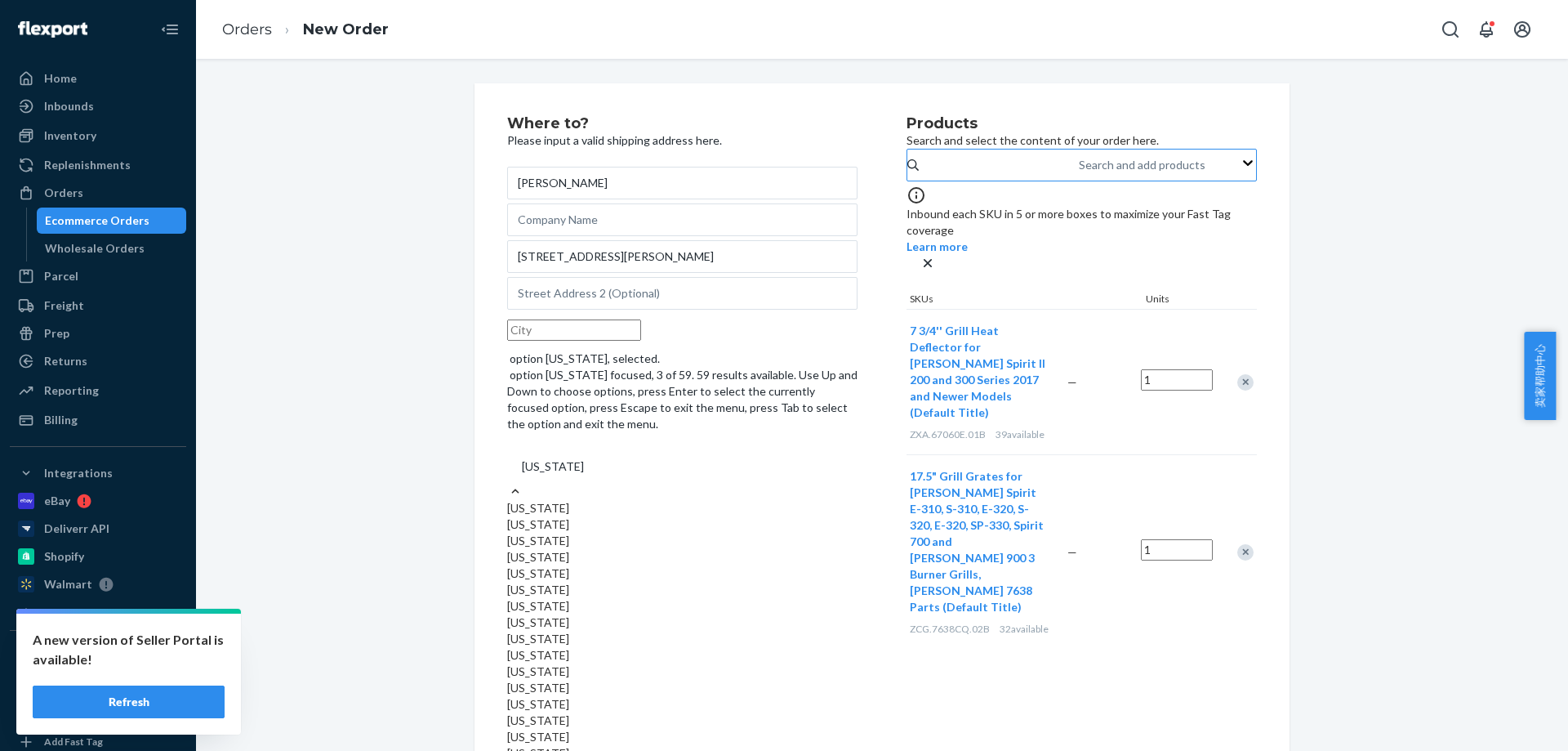
click at [584, 459] on div "[US_STATE]" at bounding box center [553, 467] width 62 height 16
click at [522, 459] on input "option [US_STATE], selected. option [US_STATE] focused, 3 of 59. 59 results ava…" at bounding box center [521, 467] width 2 height 16
type input "me"
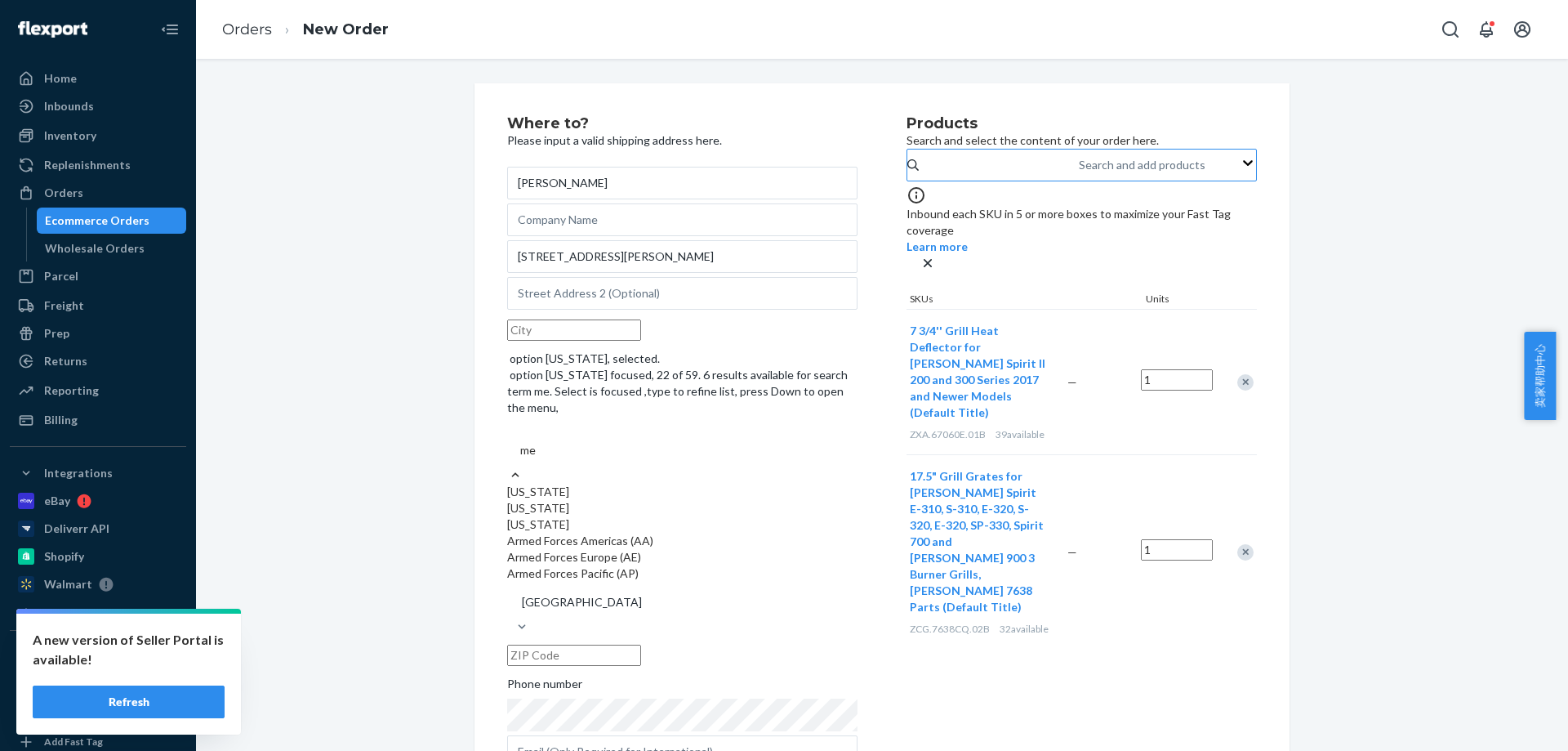
click at [721, 500] on div "[US_STATE]" at bounding box center [683, 508] width 350 height 16
click at [538, 447] on input "me" at bounding box center [529, 450] width 17 height 16
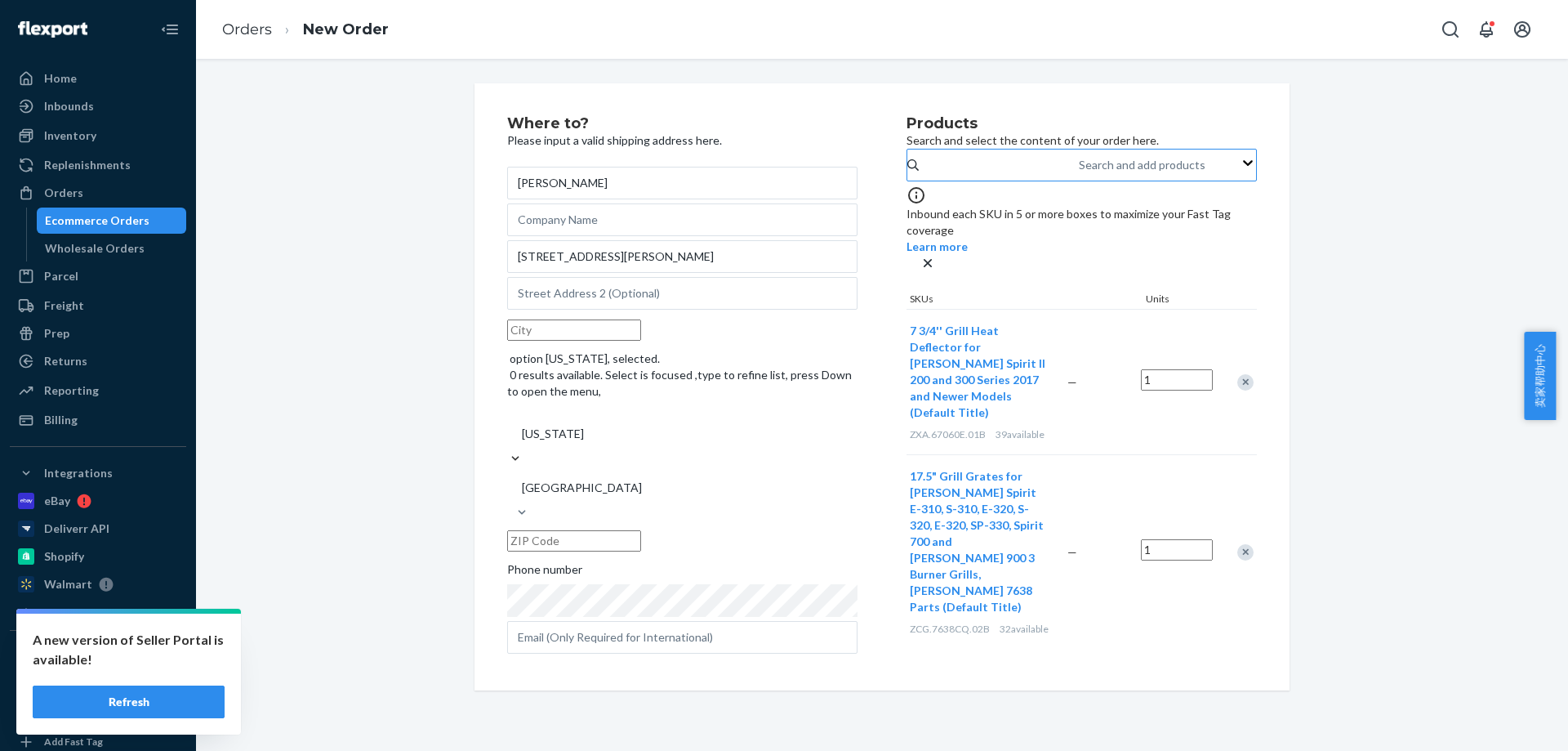
click at [572, 341] on input "text" at bounding box center [574, 330] width 134 height 21
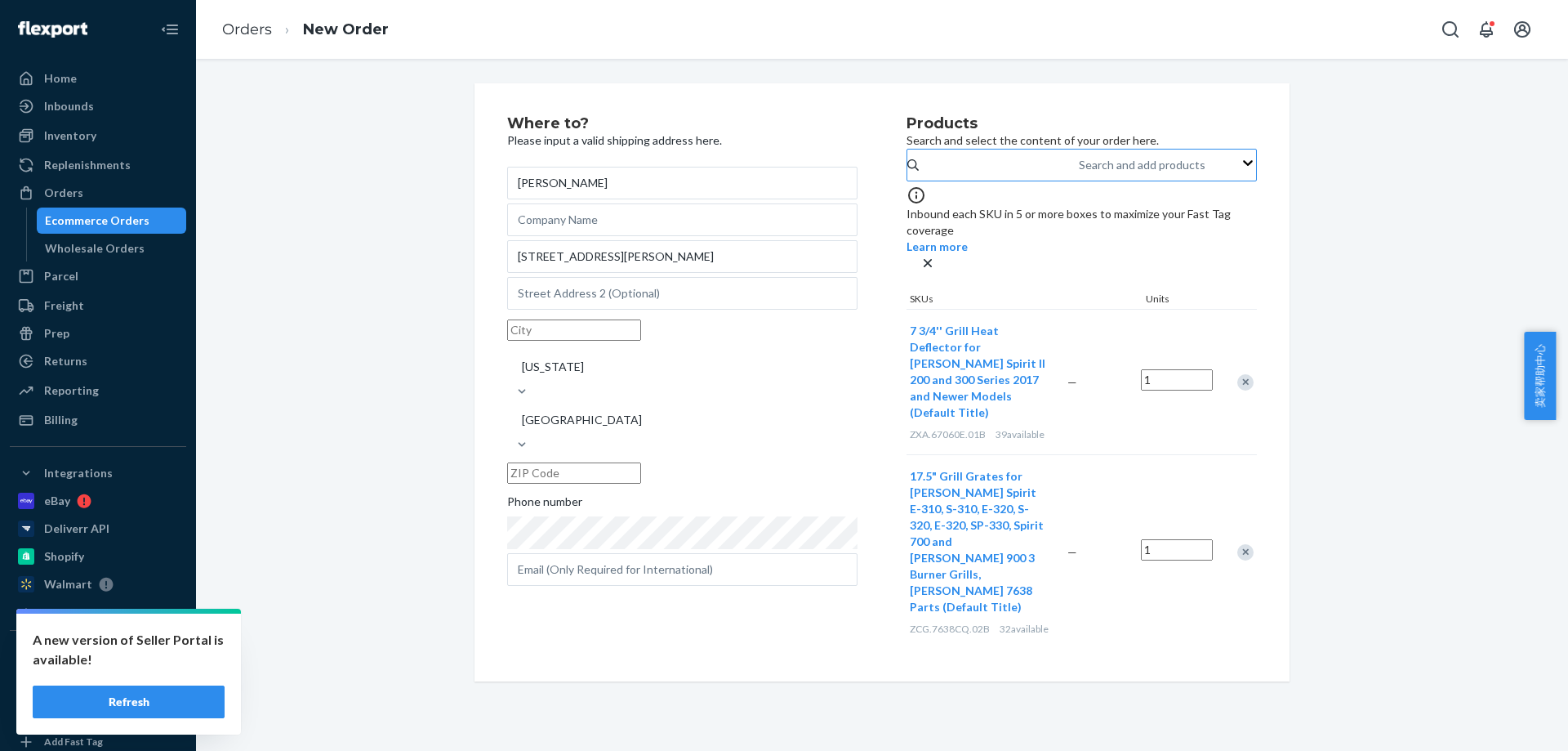
paste input "Falmouth"
type input "Falmouth"
click at [641, 462] on input "text" at bounding box center [574, 473] width 134 height 21
paste input "04105"
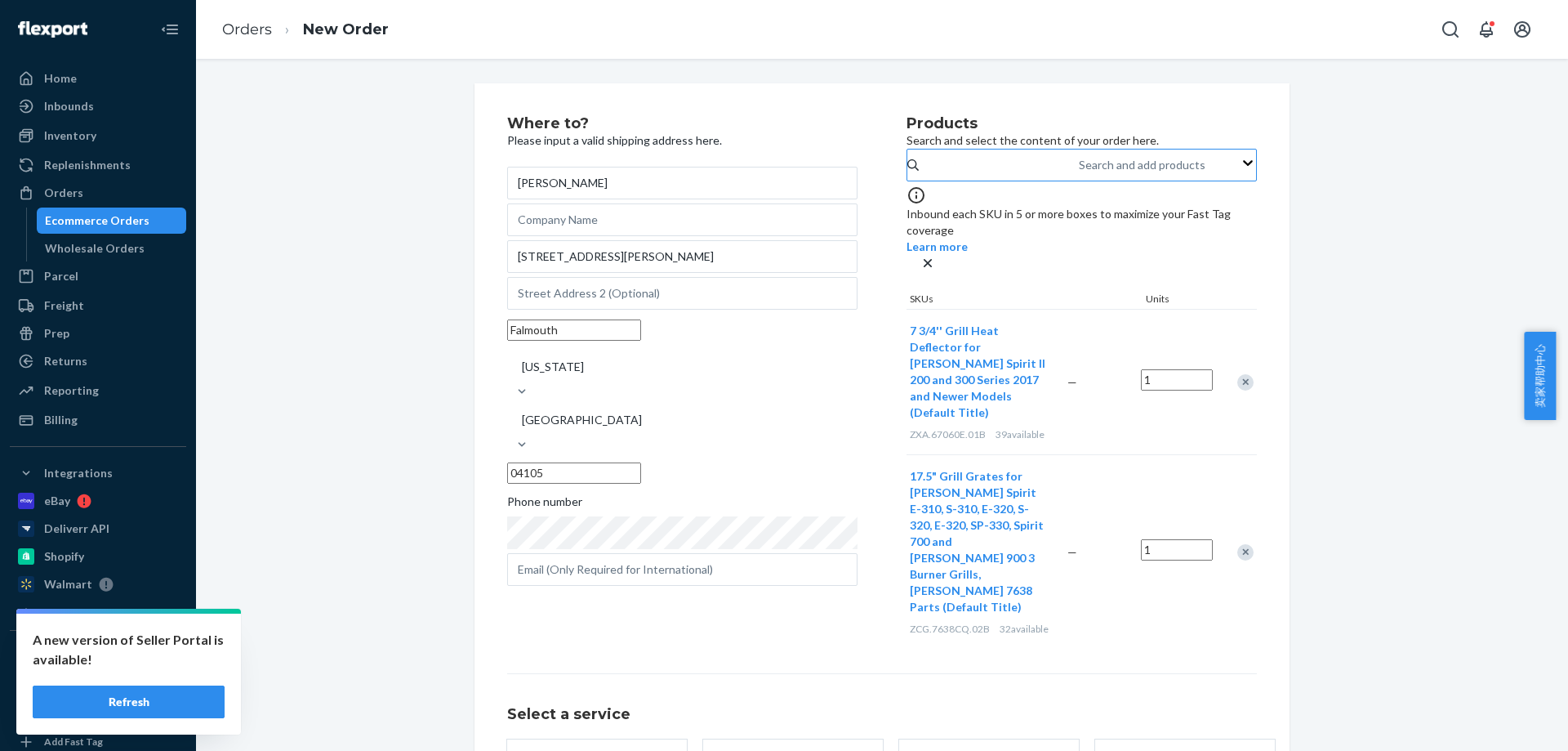
type input "04105"
click at [1079, 174] on div "Search and add products" at bounding box center [1141, 165] width 126 height 16
click at [1079, 174] on input "Search and add products" at bounding box center [1079, 165] width 2 height 16
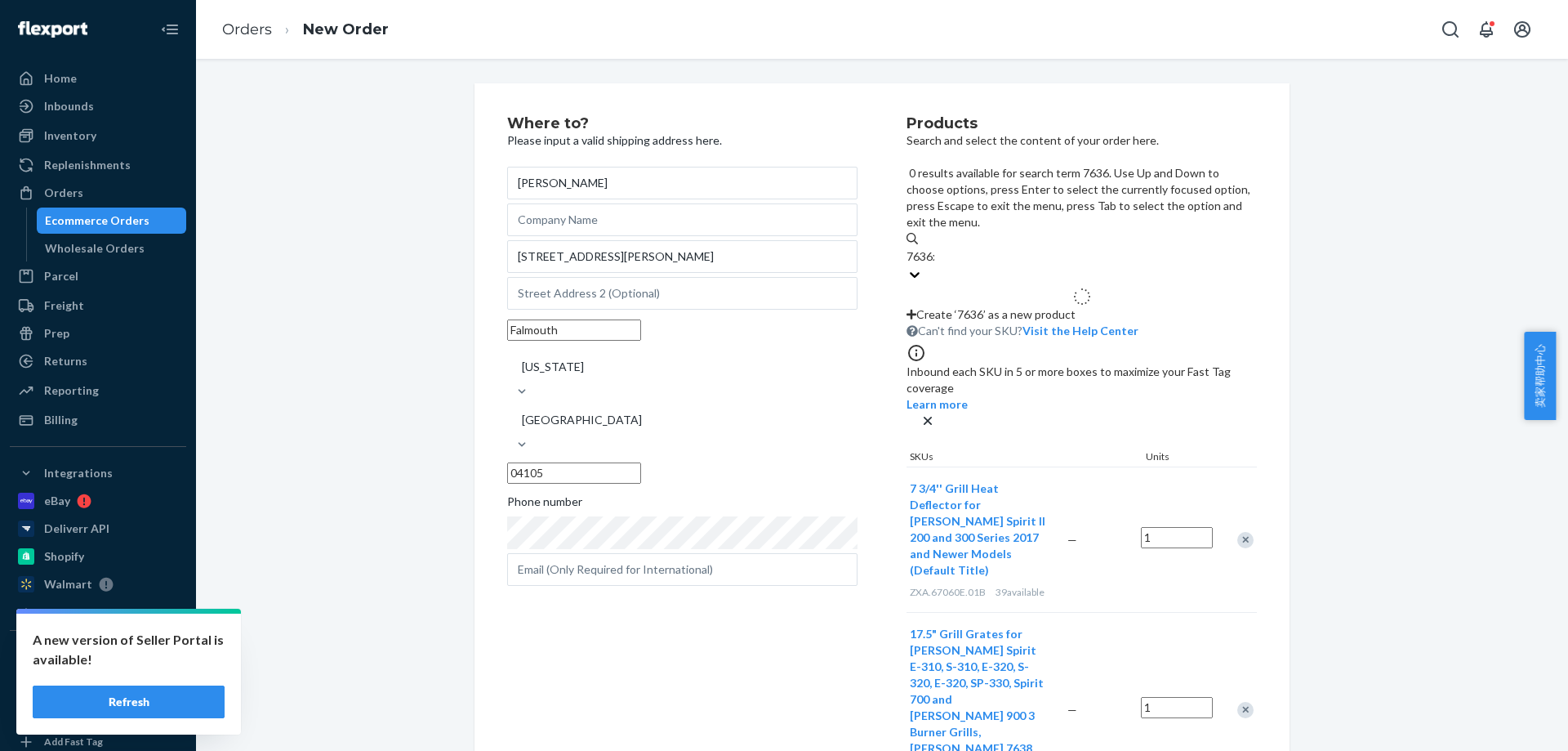
type input "7636xa"
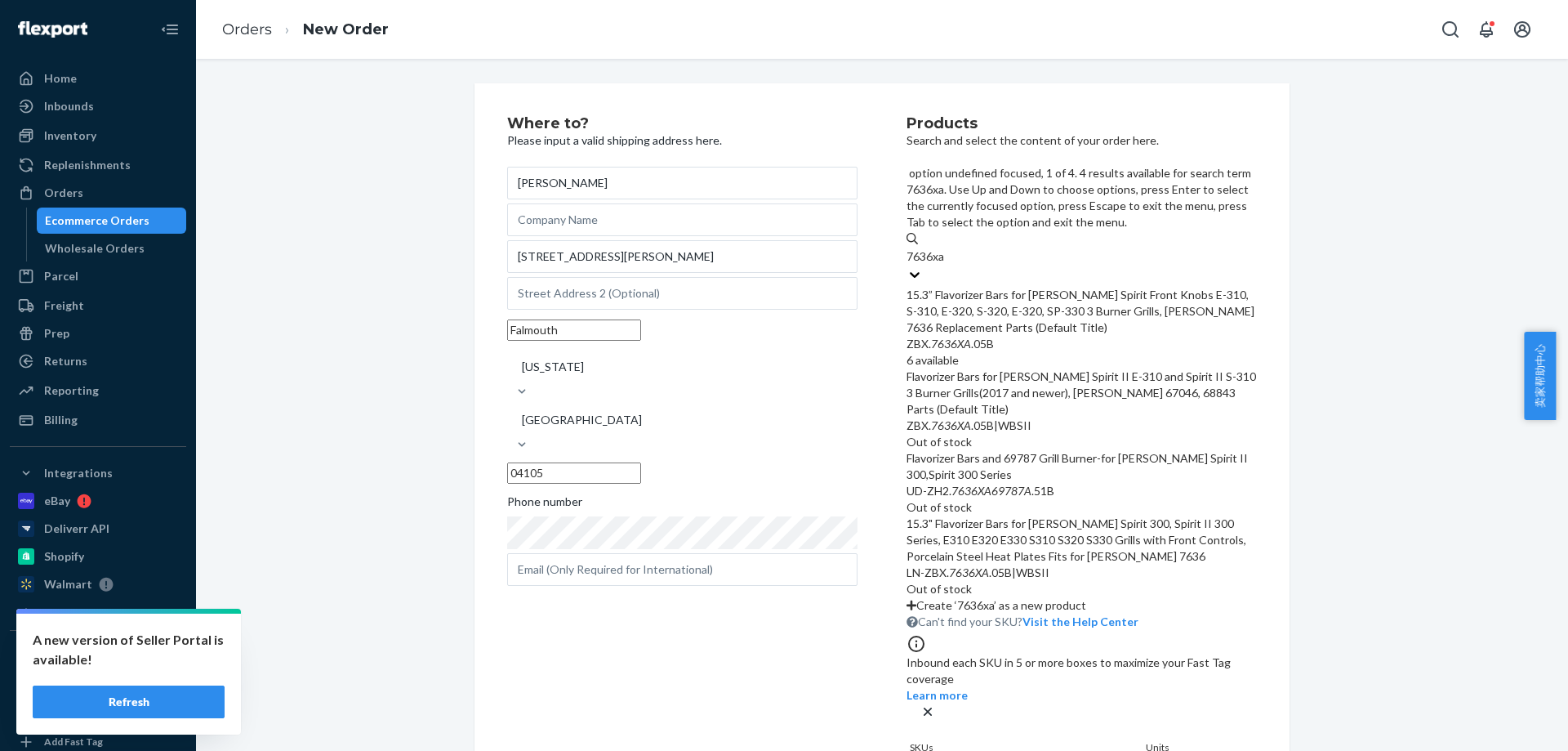
click at [964, 287] on div "15.3” Flavorizer Bars for [PERSON_NAME] Spirit Front Knobs E-310, S-310, E-320,…" at bounding box center [1082, 311] width 350 height 49
click at [946, 254] on input "7636xa" at bounding box center [927, 256] width 40 height 16
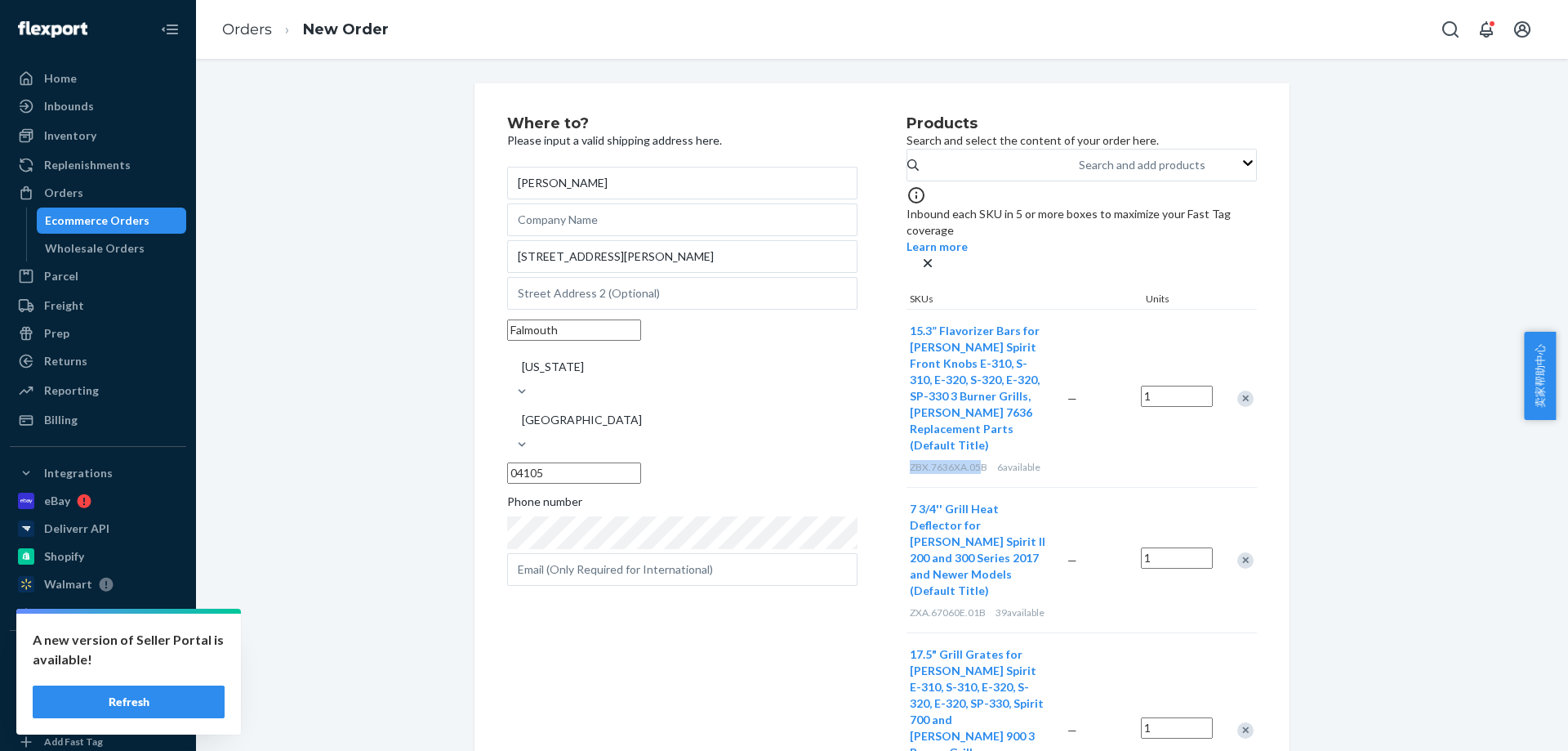
drag, startPoint x: 902, startPoint y: 443, endPoint x: 976, endPoint y: 443, distance: 74.0
click at [977, 443] on div "15.3” Flavorizer Bars for [PERSON_NAME] Spirit Front Knobs E-310, S-310, E-320,…" at bounding box center [986, 398] width 158 height 177
copy span "ZBX.7636XA.05"
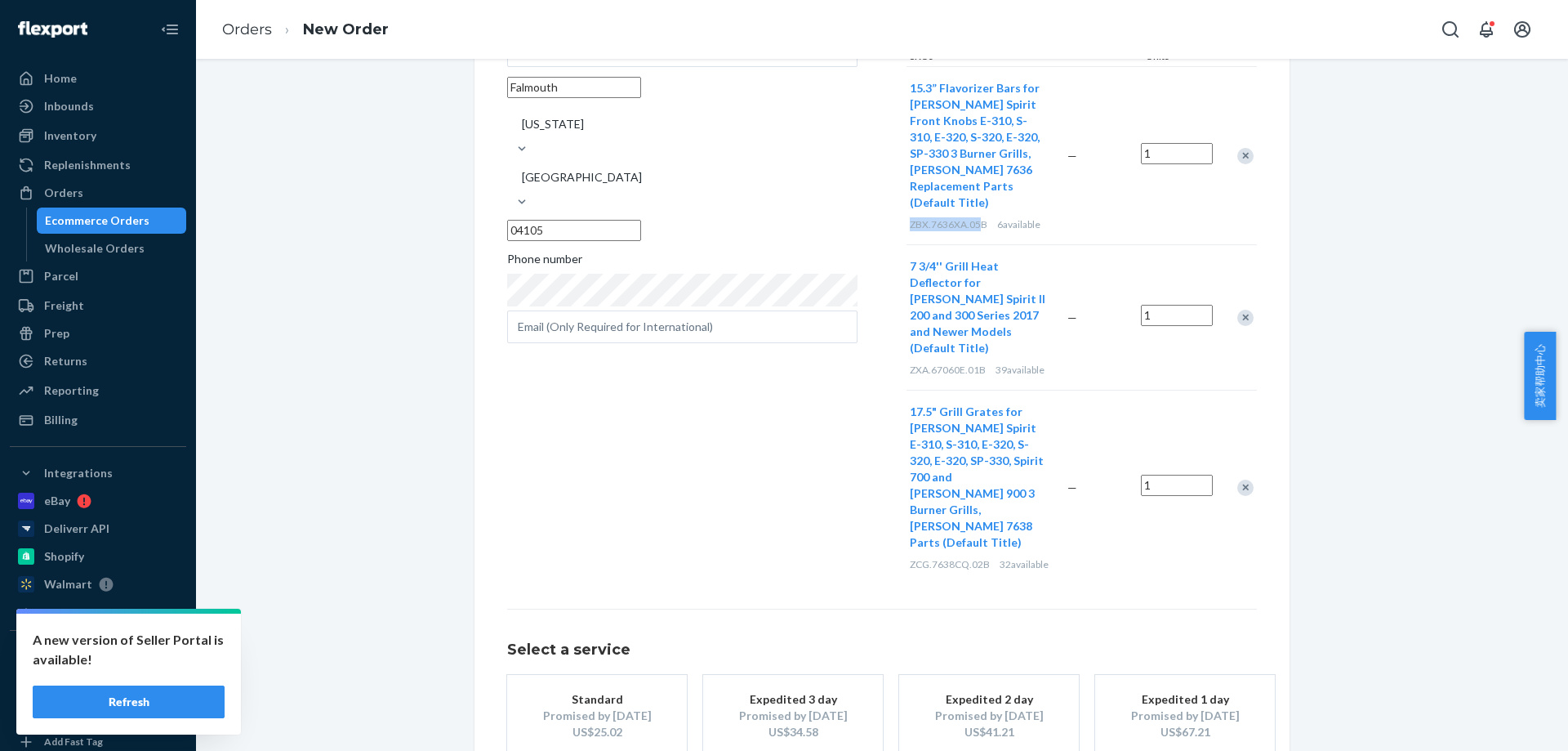
click at [629, 724] on div "US$25.02" at bounding box center [597, 732] width 131 height 16
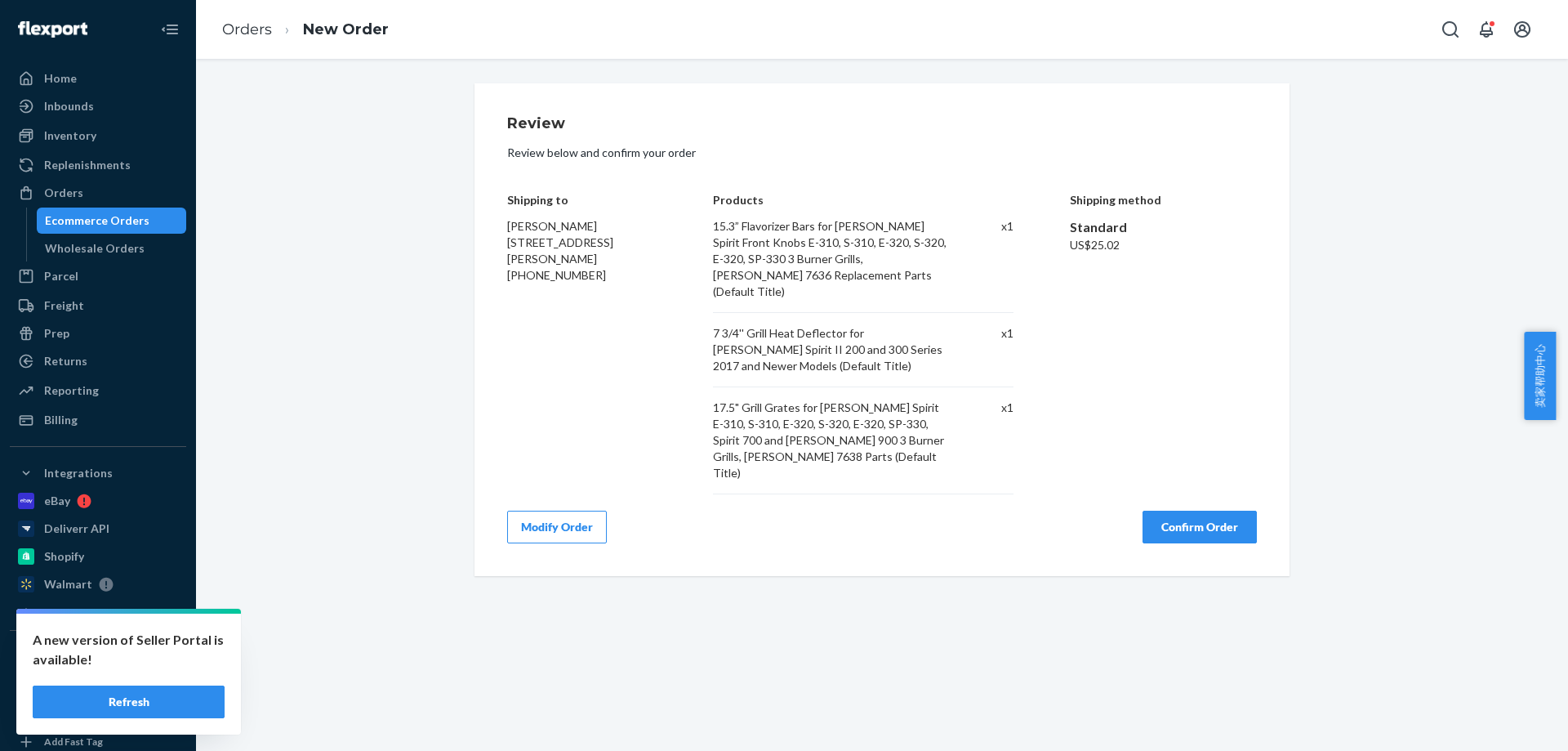
scroll to position [0, 0]
drag, startPoint x: 1195, startPoint y: 521, endPoint x: 1195, endPoint y: 506, distance: 15.0
click at [1196, 522] on div "Review Review below and confirm your order Shipping to [PERSON_NAME] [STREET_AD…" at bounding box center [882, 330] width 815 height 493
click at [1196, 510] on button "Confirm Order" at bounding box center [1200, 527] width 114 height 33
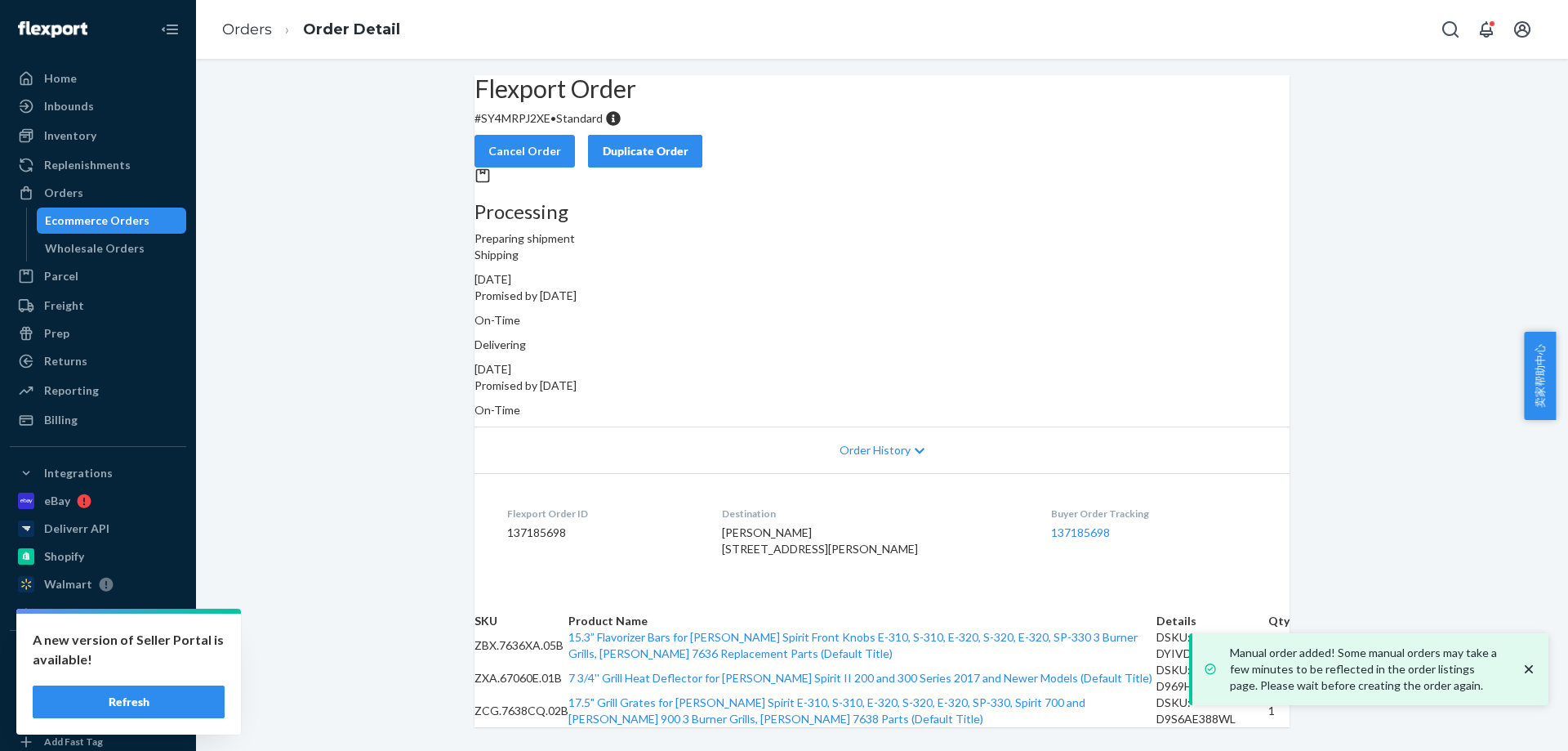
click at [548, 126] on p "# SY4MRPJ2XE • Standard" at bounding box center [882, 118] width 815 height 16
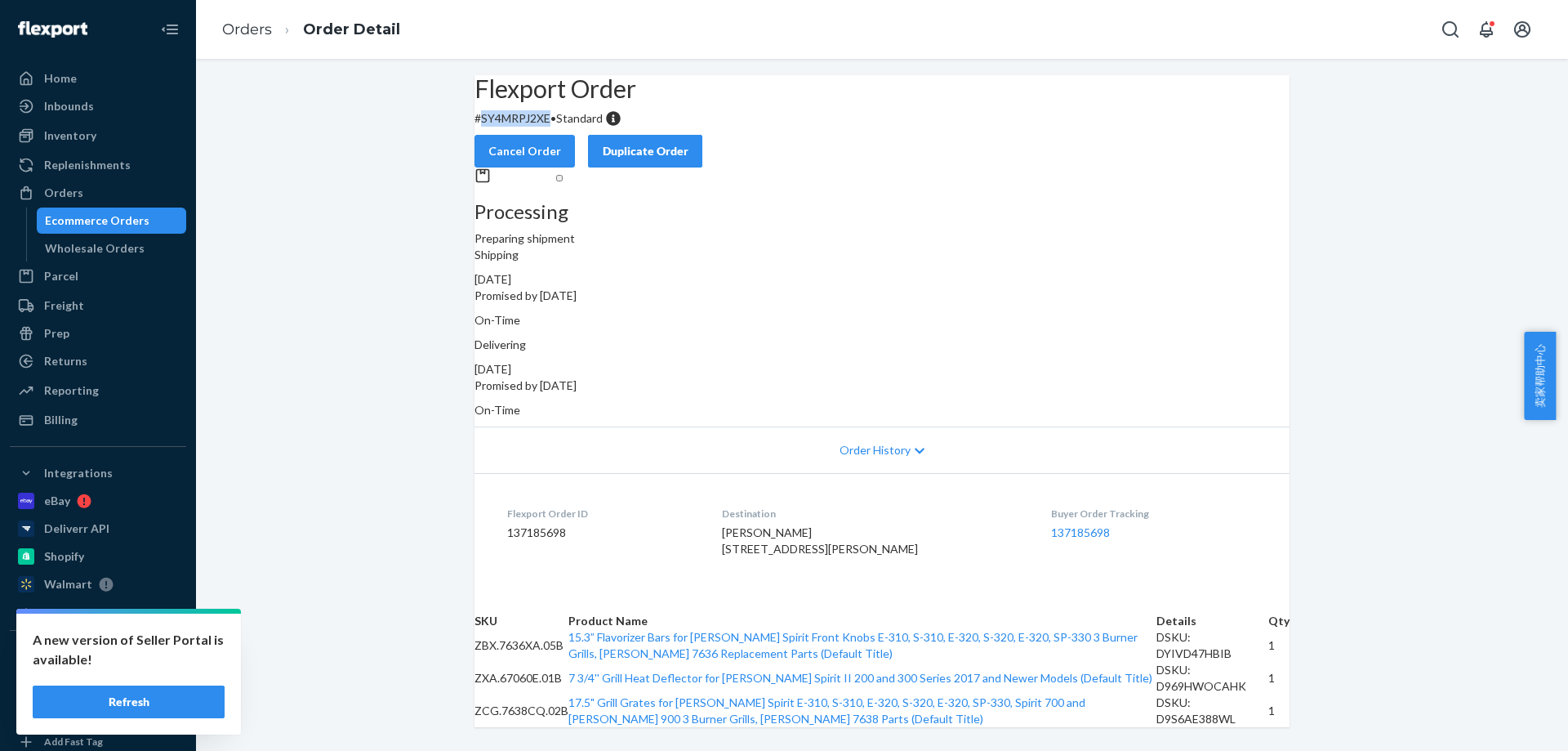
copy p "SY4MRPJ2XE"
click at [109, 105] on div "Inbounds" at bounding box center [98, 106] width 173 height 23
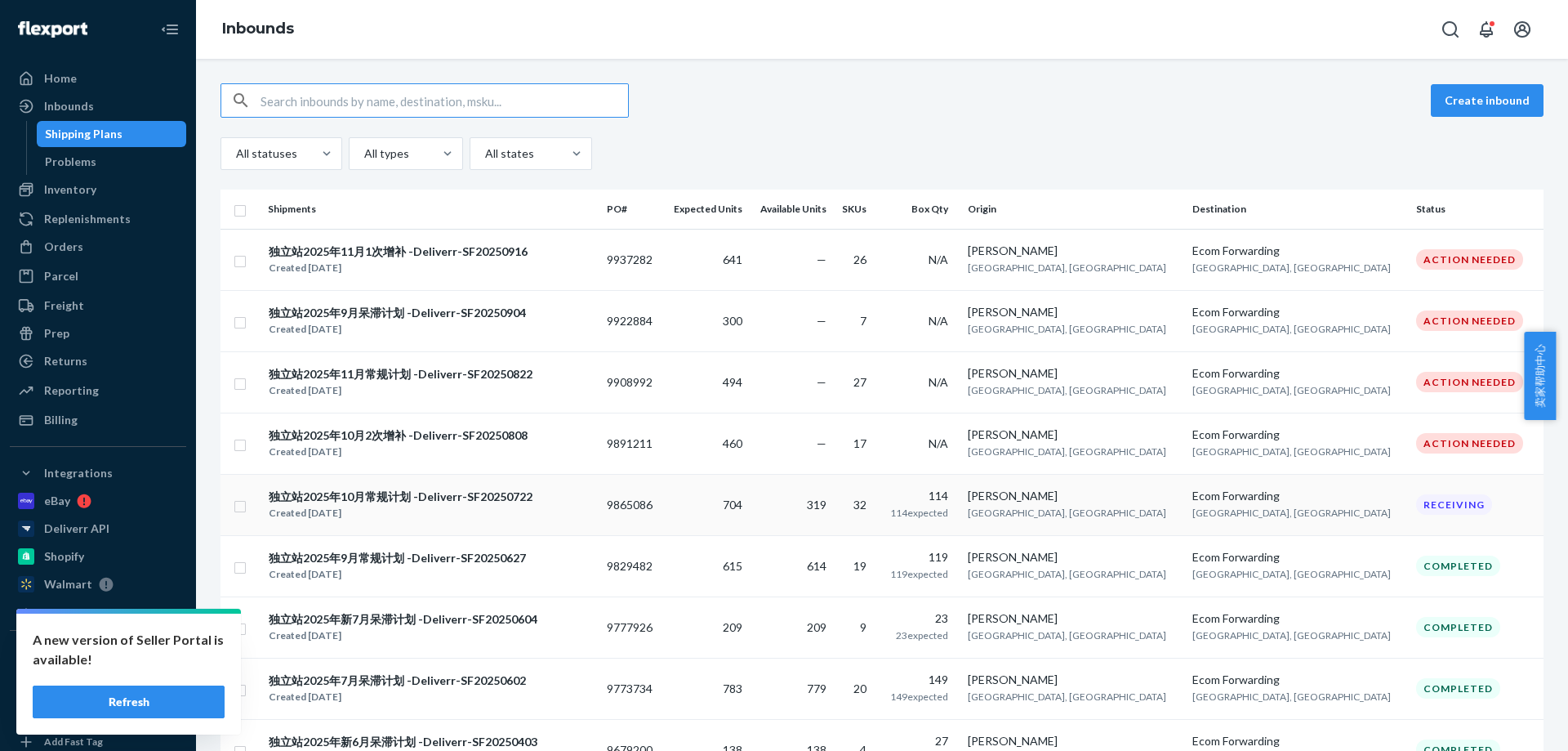
click at [1179, 503] on div "[PERSON_NAME]" at bounding box center [1073, 496] width 210 height 16
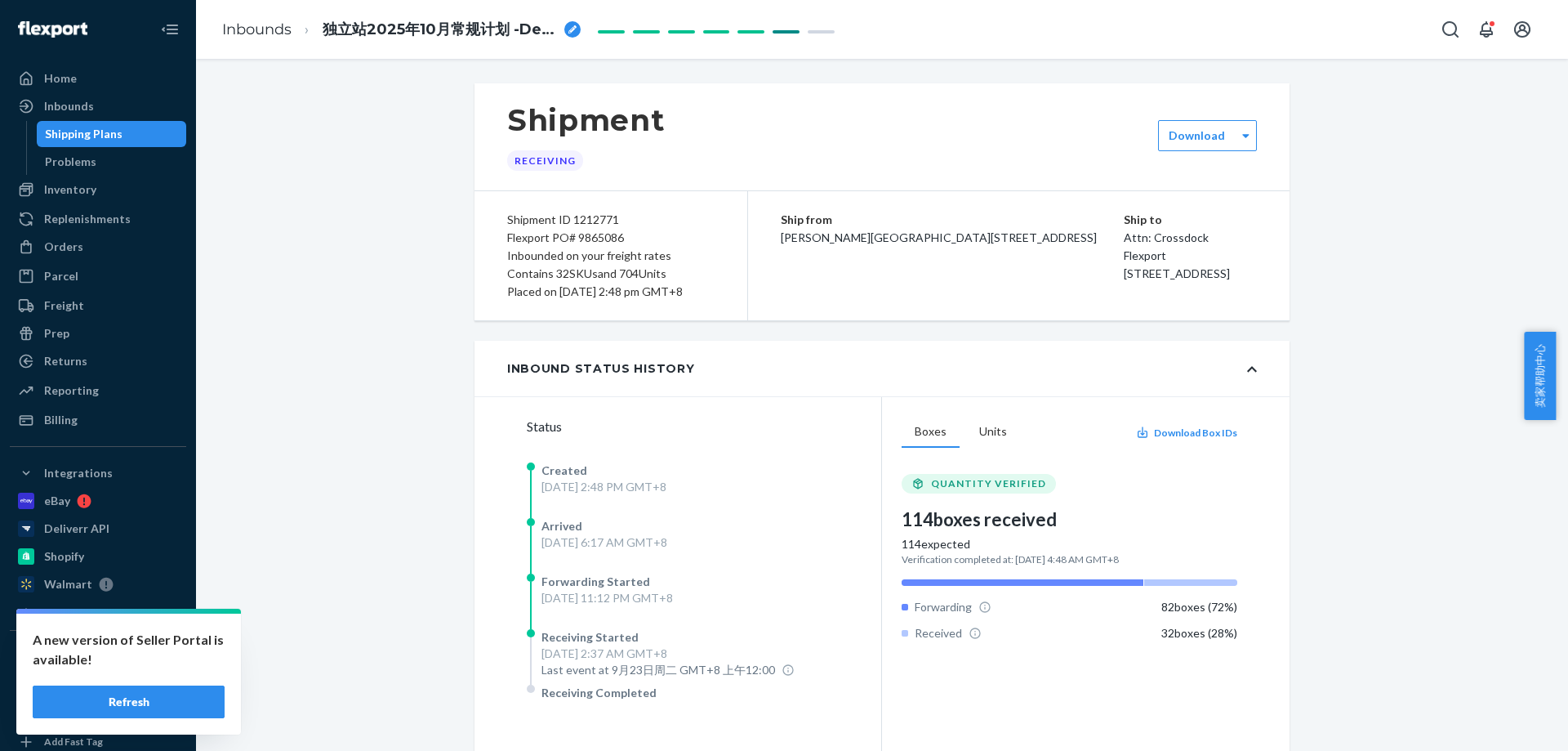
scroll to position [367, 0]
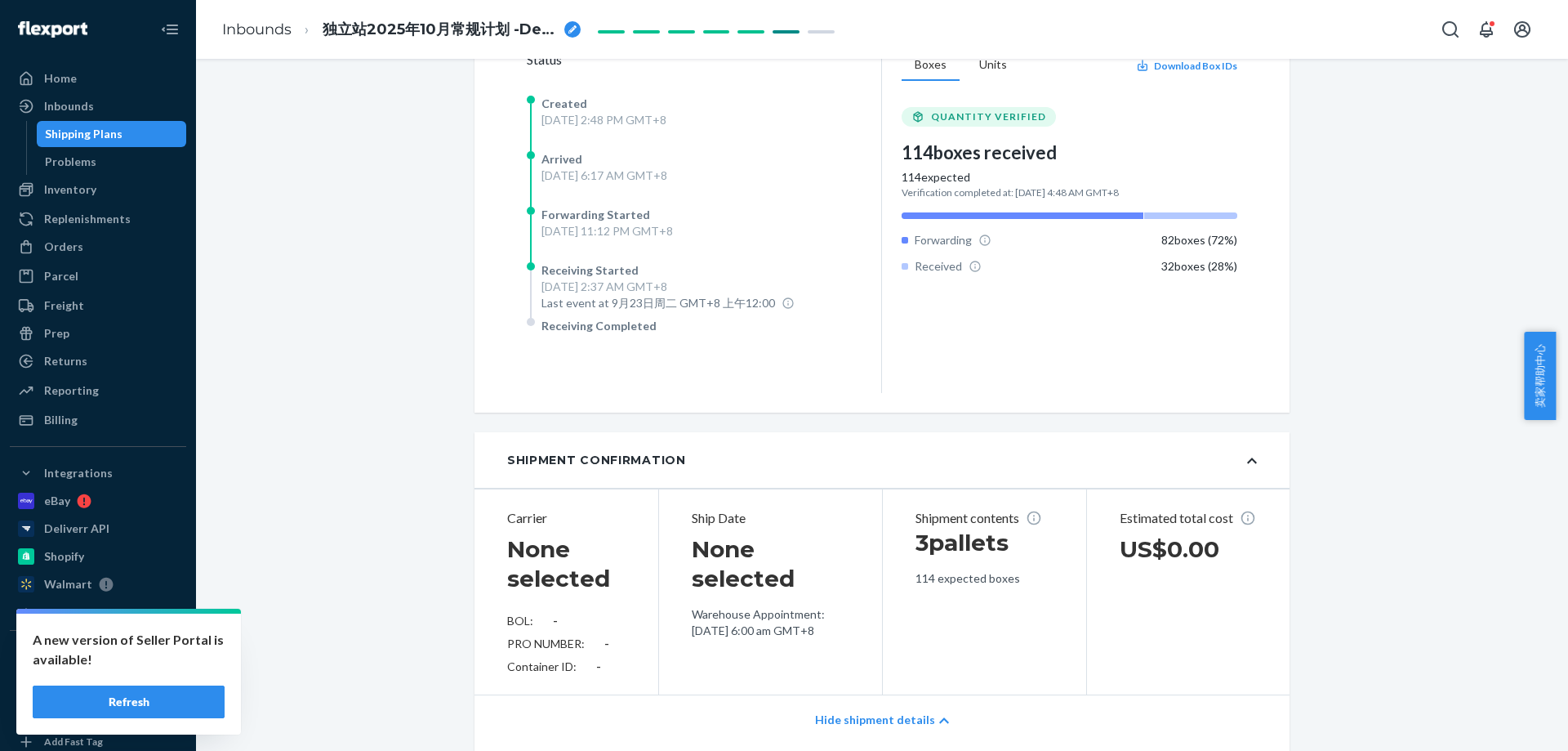
drag, startPoint x: 1554, startPoint y: 162, endPoint x: 1495, endPoint y: 126, distance: 69.1
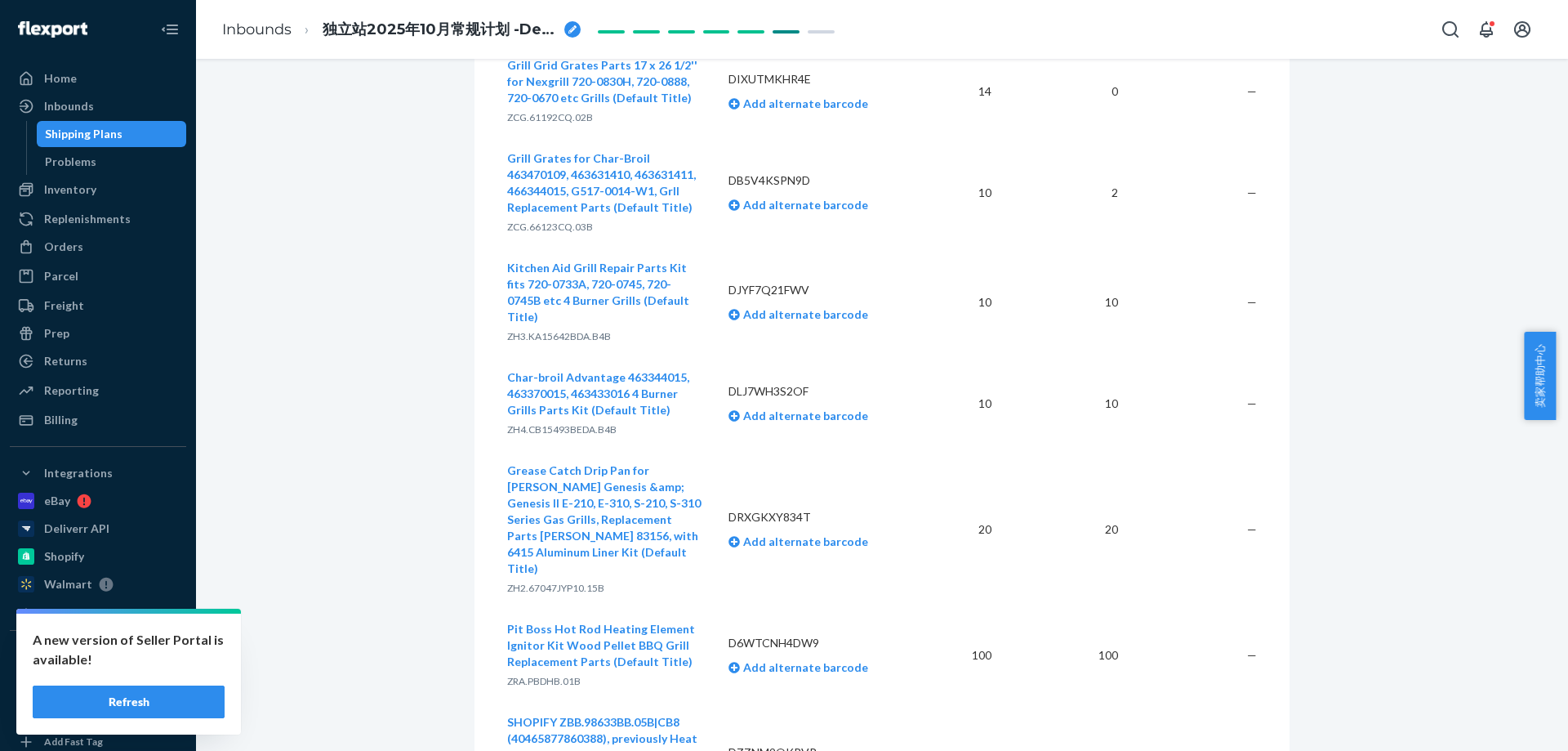
scroll to position [5690, 0]
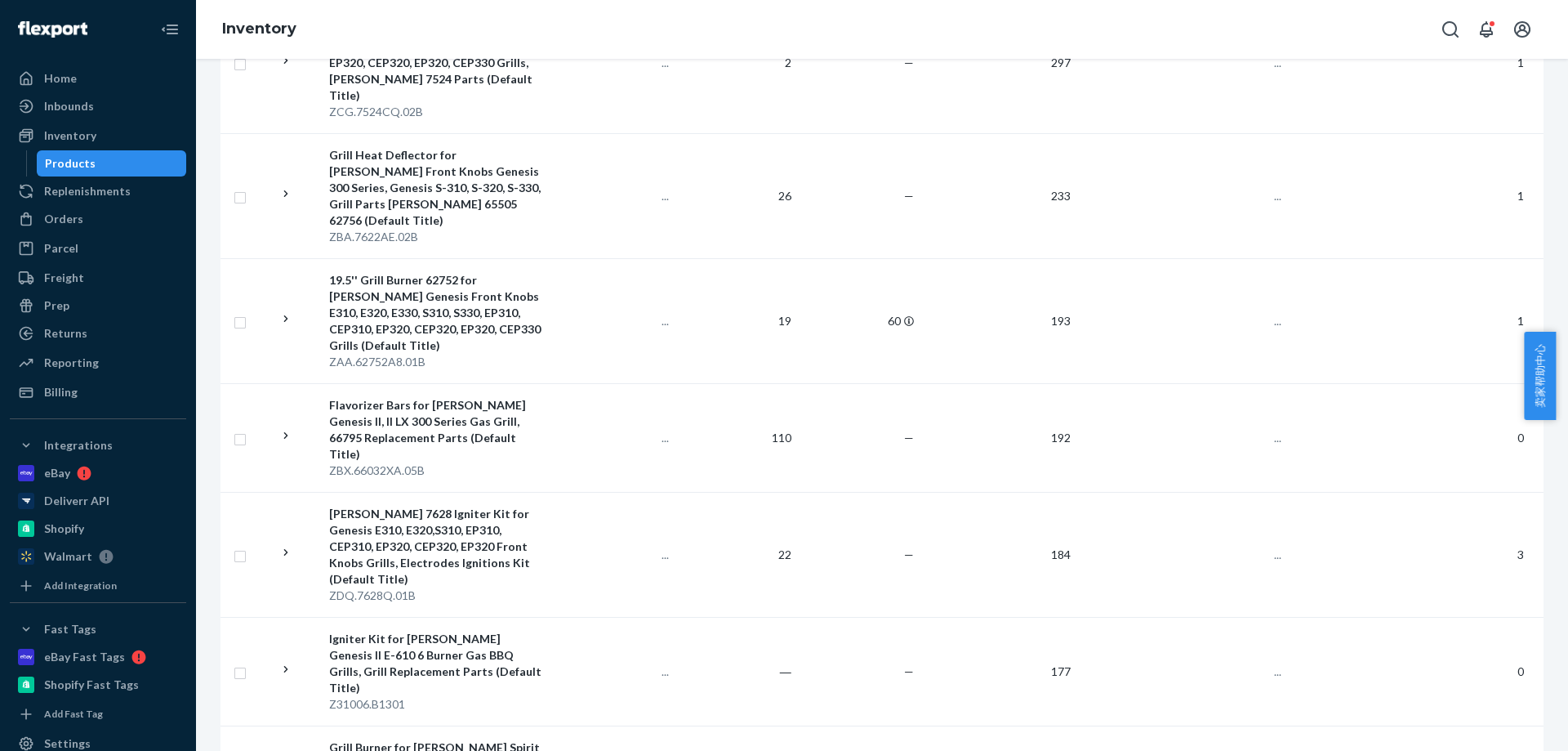
scroll to position [2958, 0]
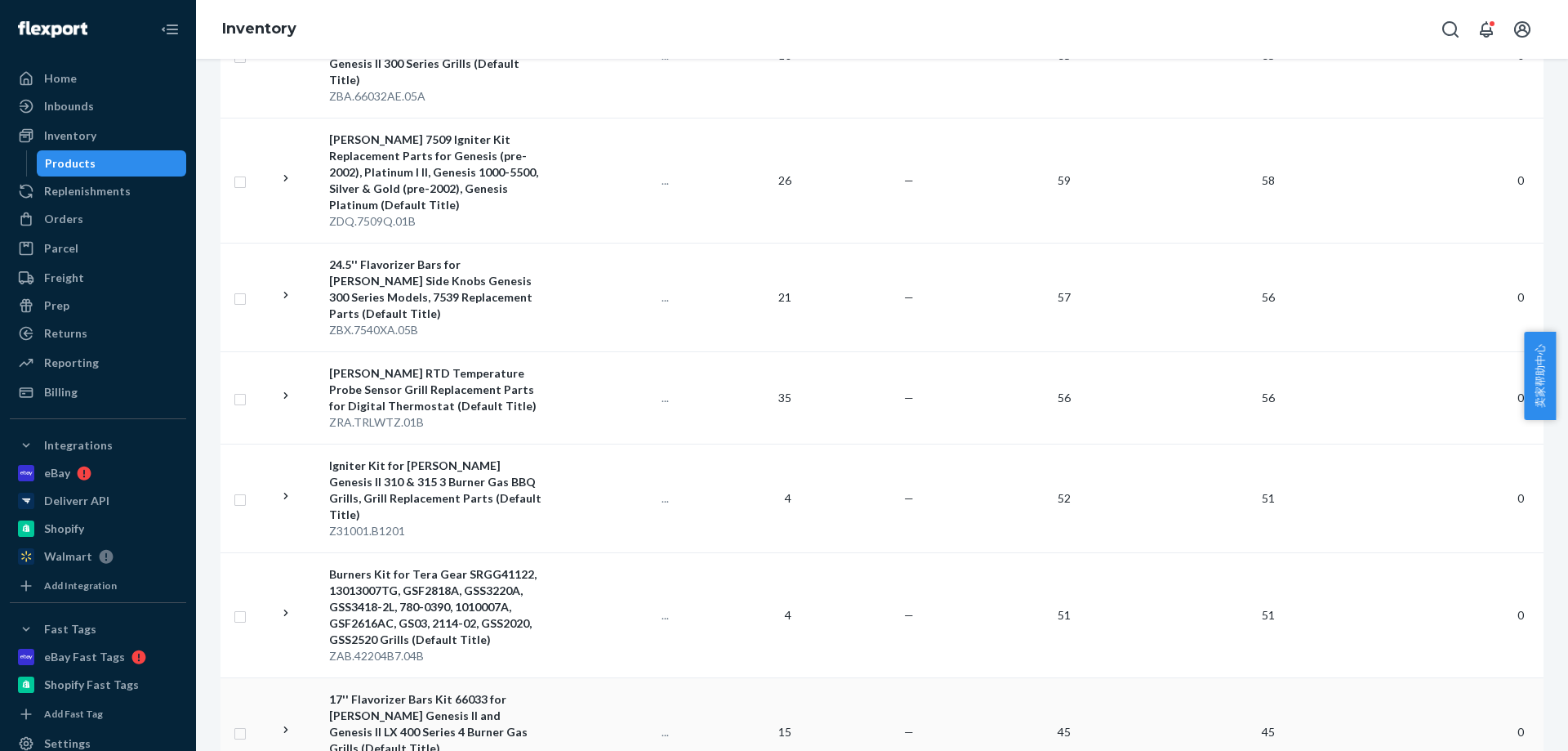
click at [904, 725] on span "—" at bounding box center [909, 732] width 9 height 14
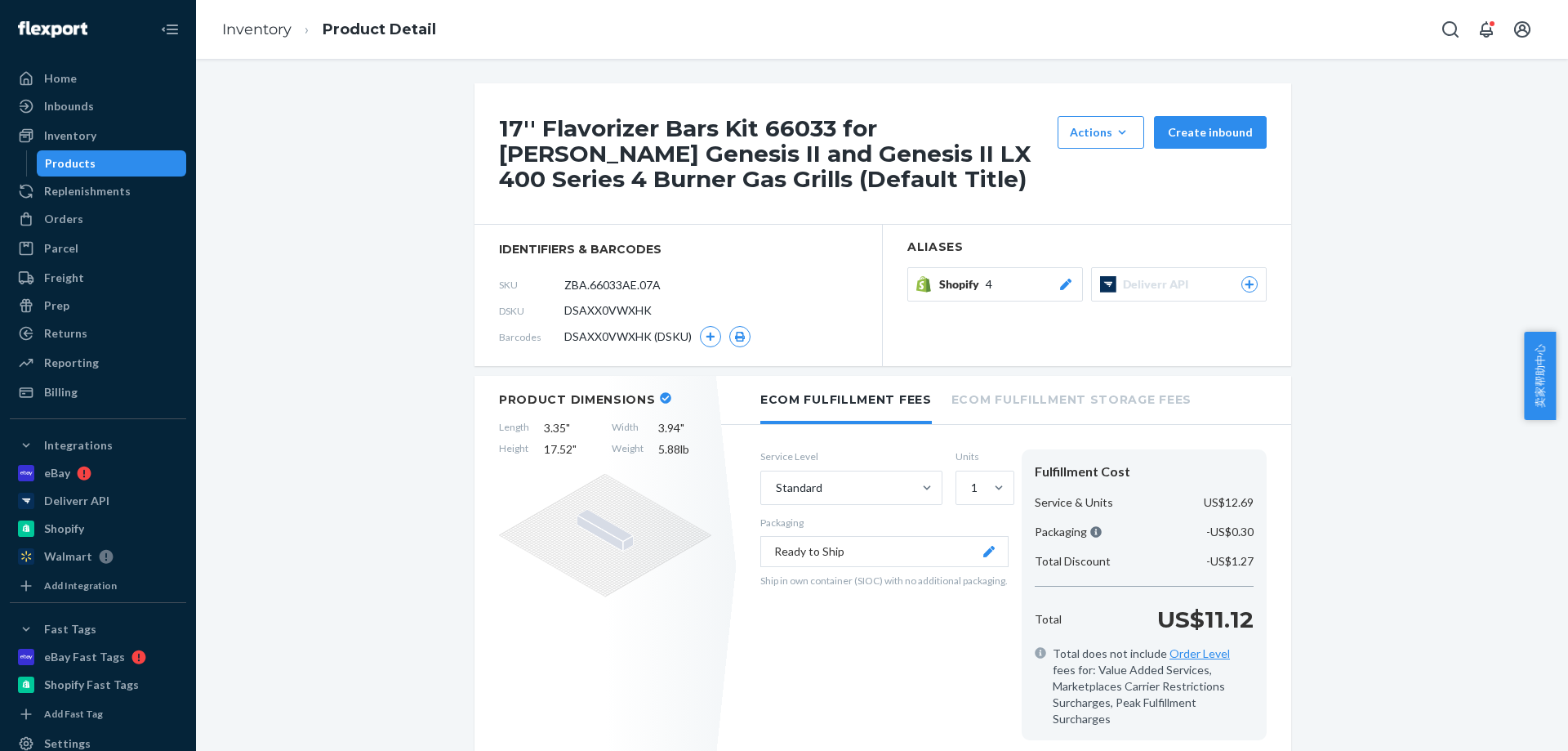
click at [988, 281] on div "Shopify 4" at bounding box center [1006, 284] width 135 height 16
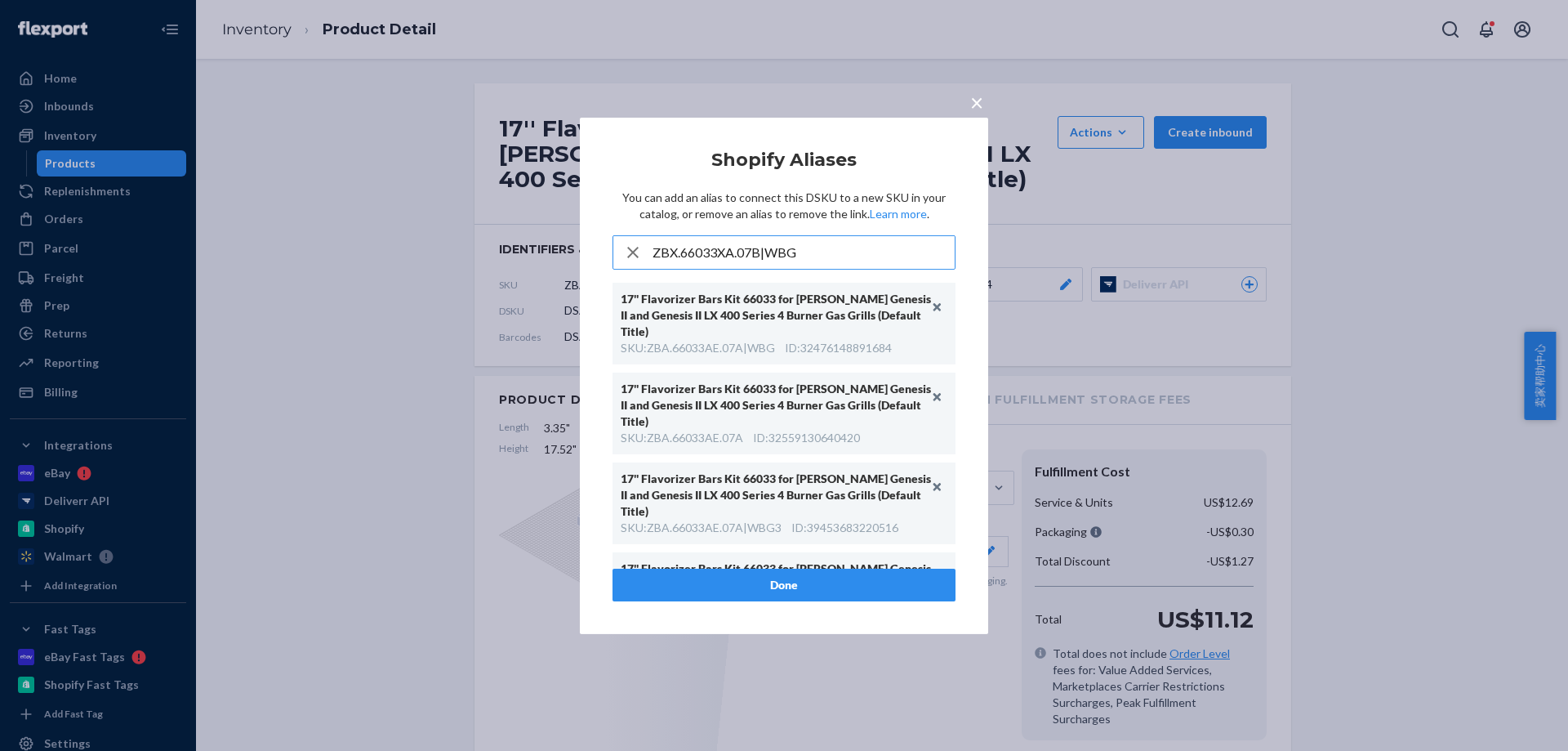
type input "ZBX.66033XA.07B|WBG"
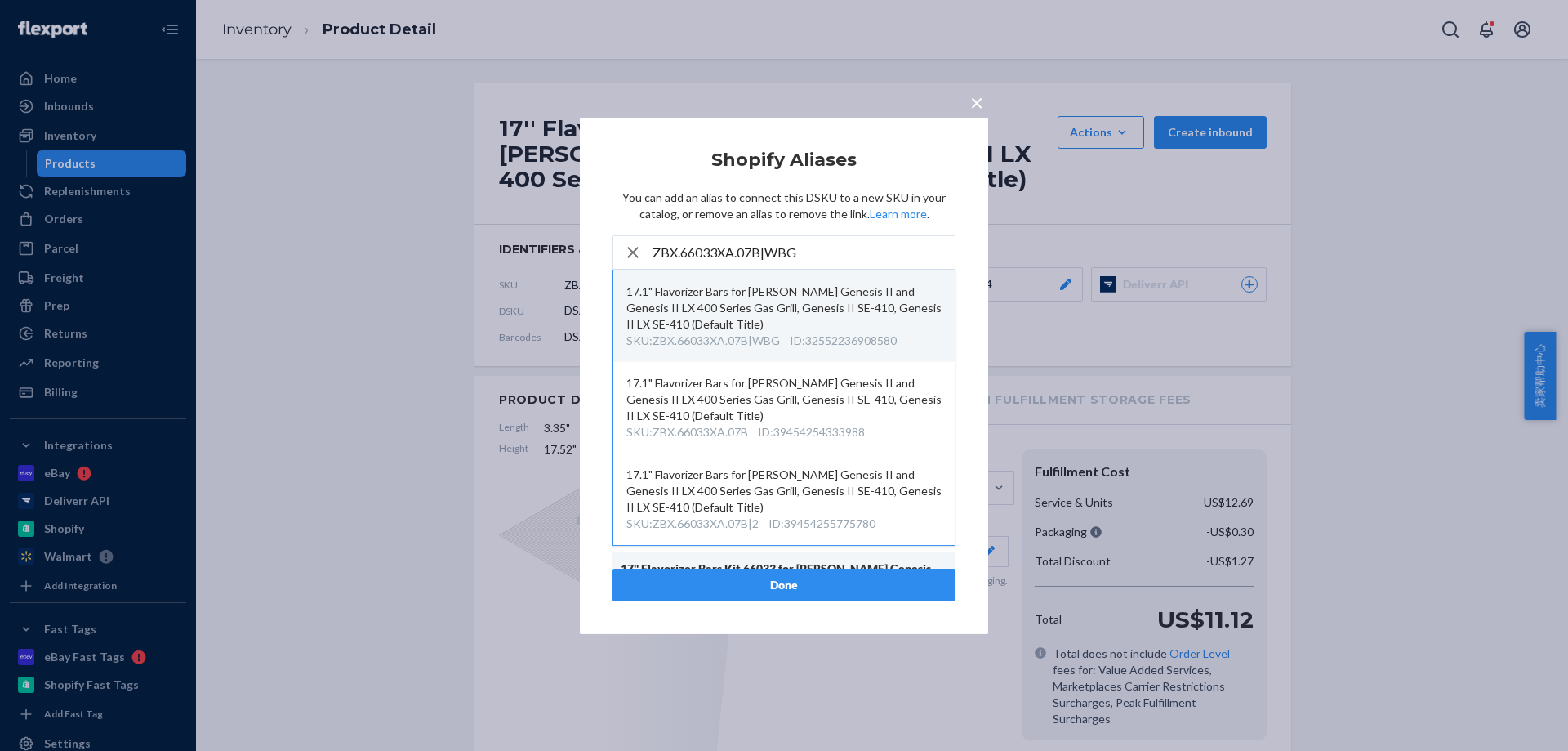
click at [916, 289] on div "17.1" Flavorizer Bars for Weber Genesis II and Genesis II LX 400 Series Gas Gri…" at bounding box center [784, 308] width 315 height 49
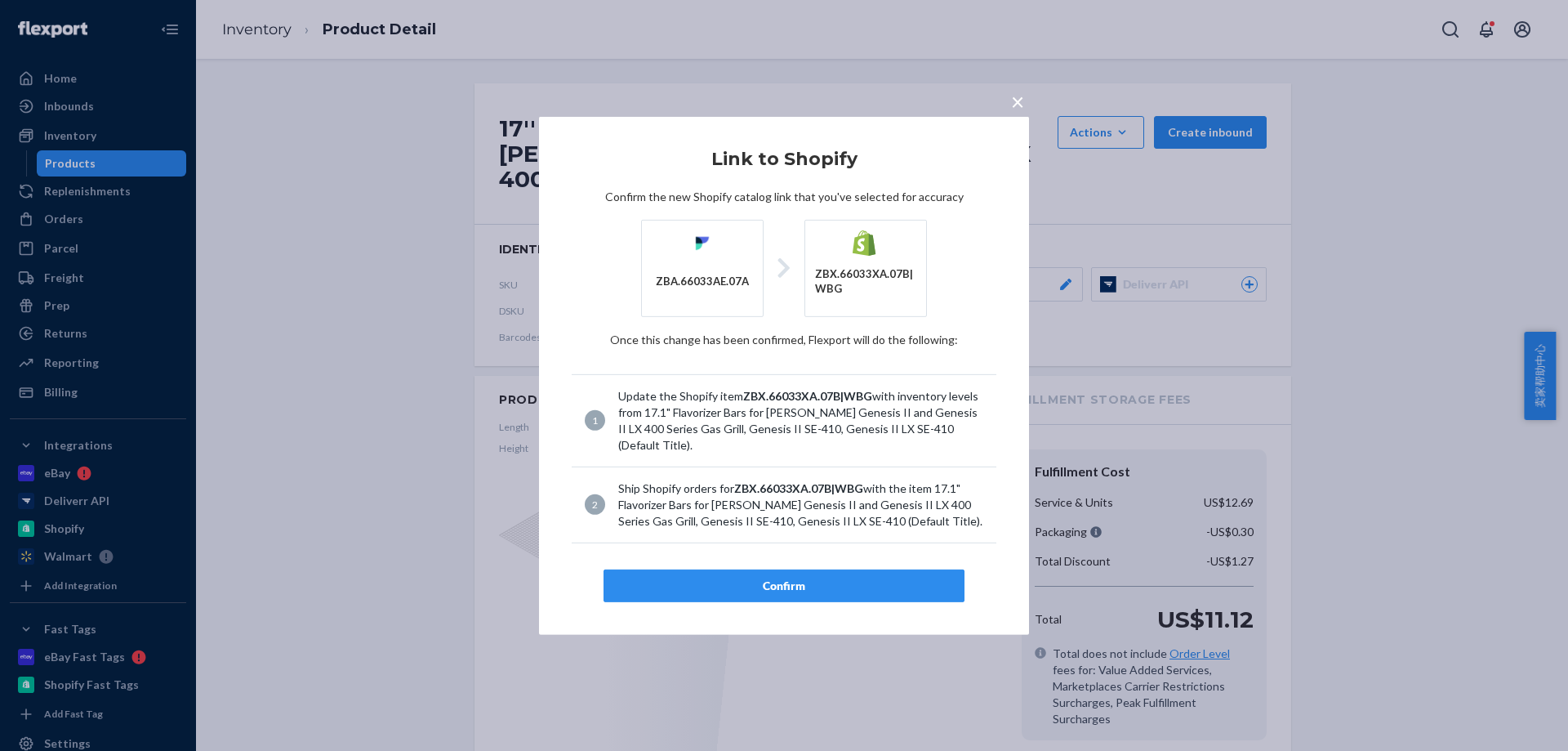
click at [864, 577] on div "Confirm" at bounding box center [784, 585] width 333 height 16
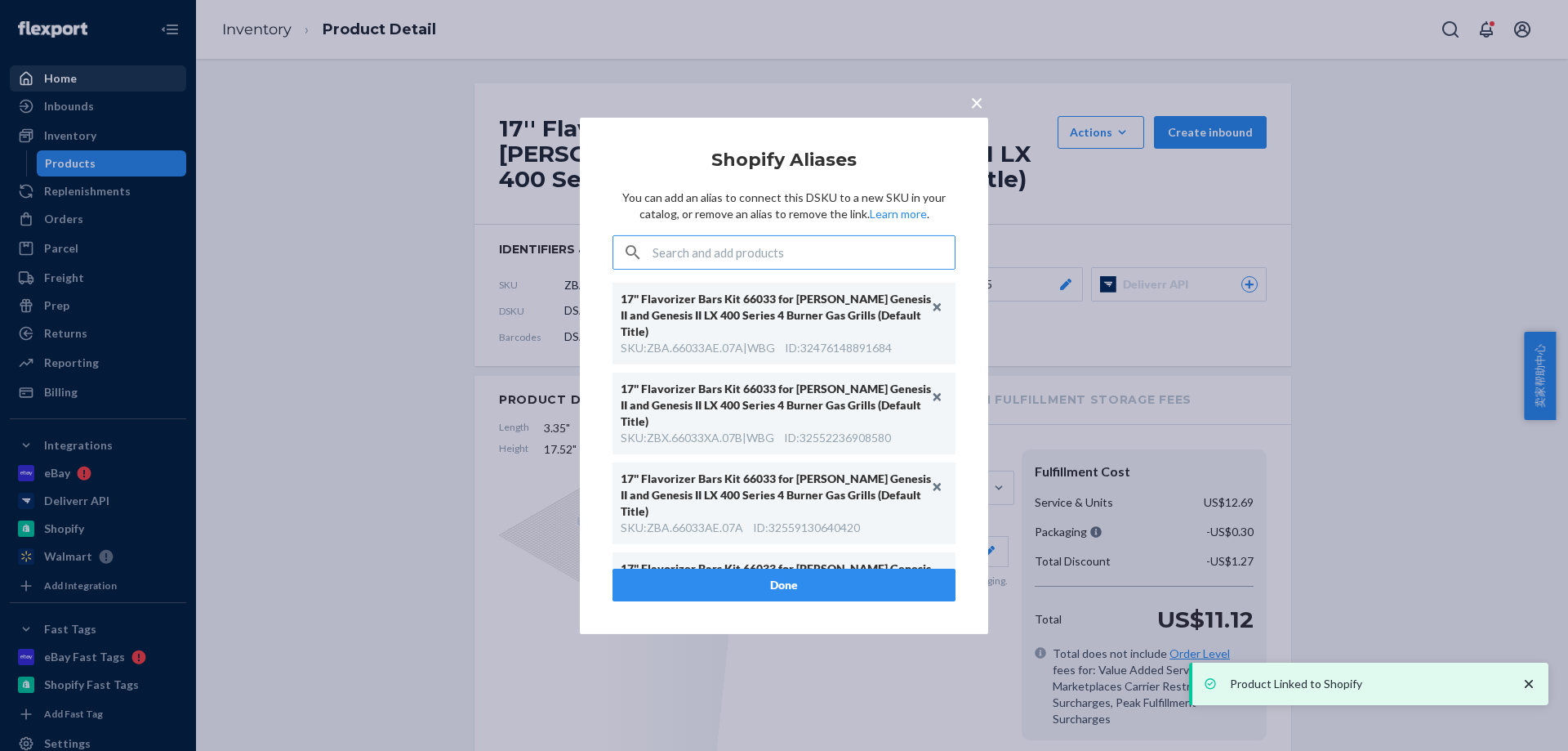
click at [113, 74] on div "× Shopify Aliases You can add an alias to connect this DSKU to a new SKU in you…" at bounding box center [784, 376] width 1568 height 751
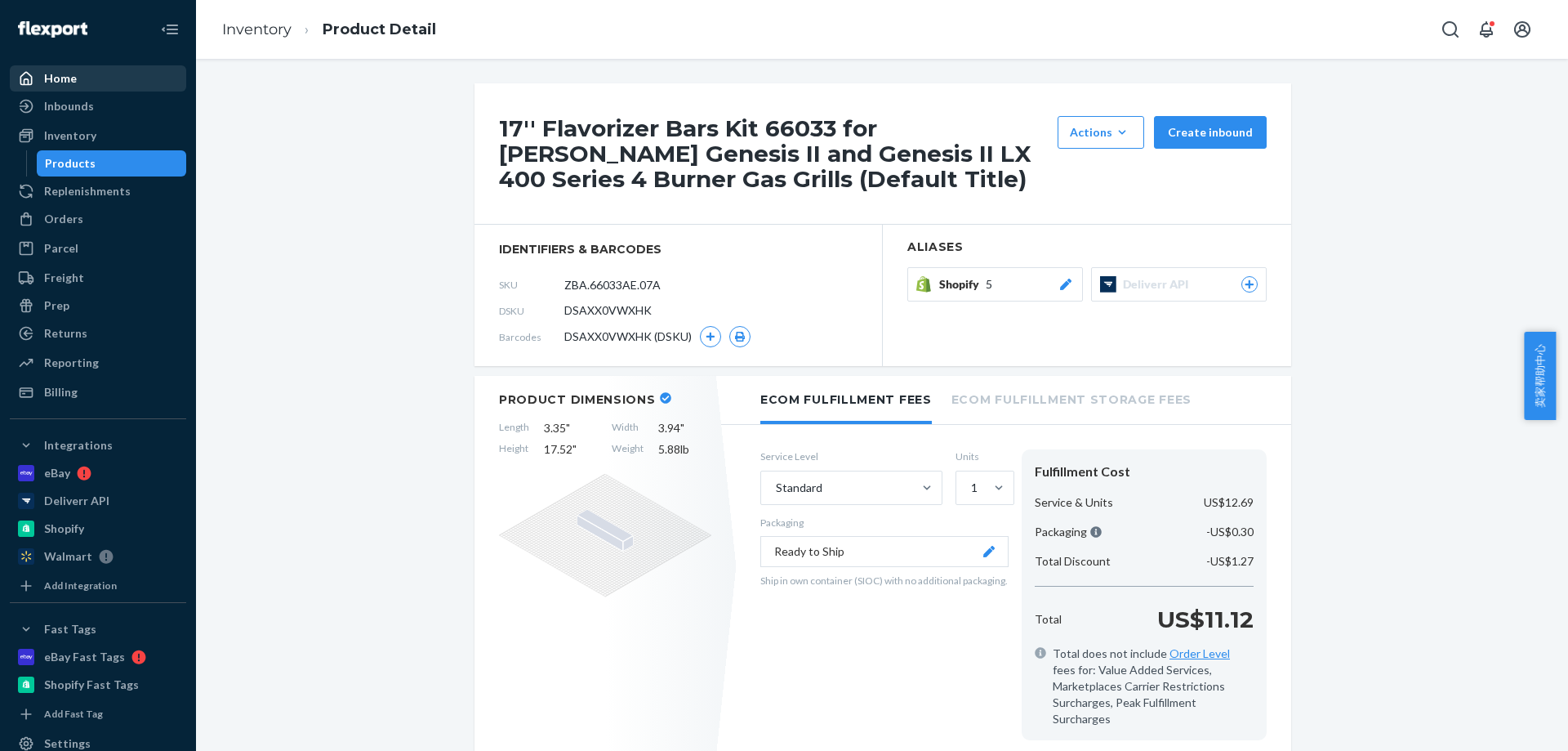
click at [64, 84] on div "Home" at bounding box center [60, 78] width 33 height 16
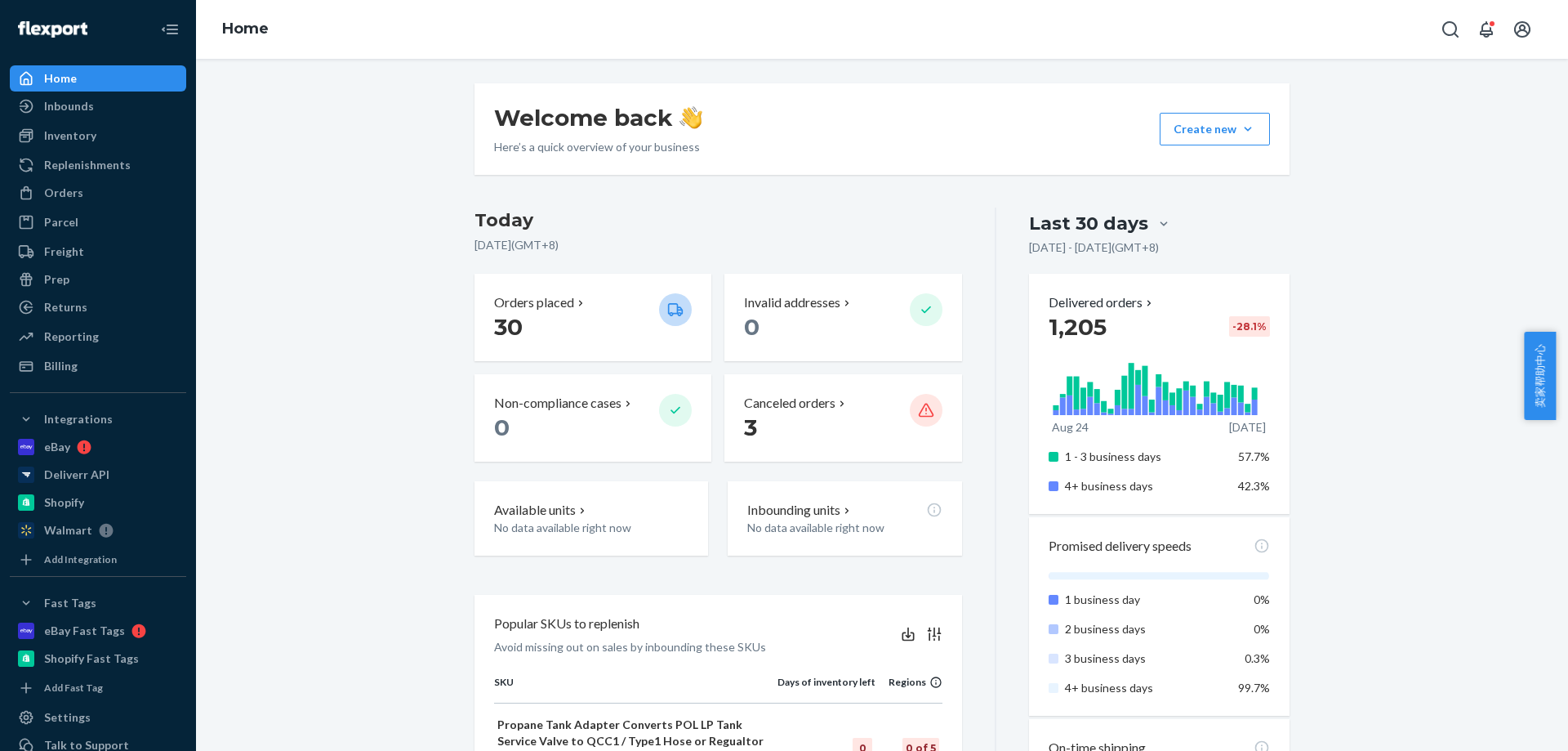
click at [796, 407] on p "Canceled orders" at bounding box center [790, 403] width 92 height 19
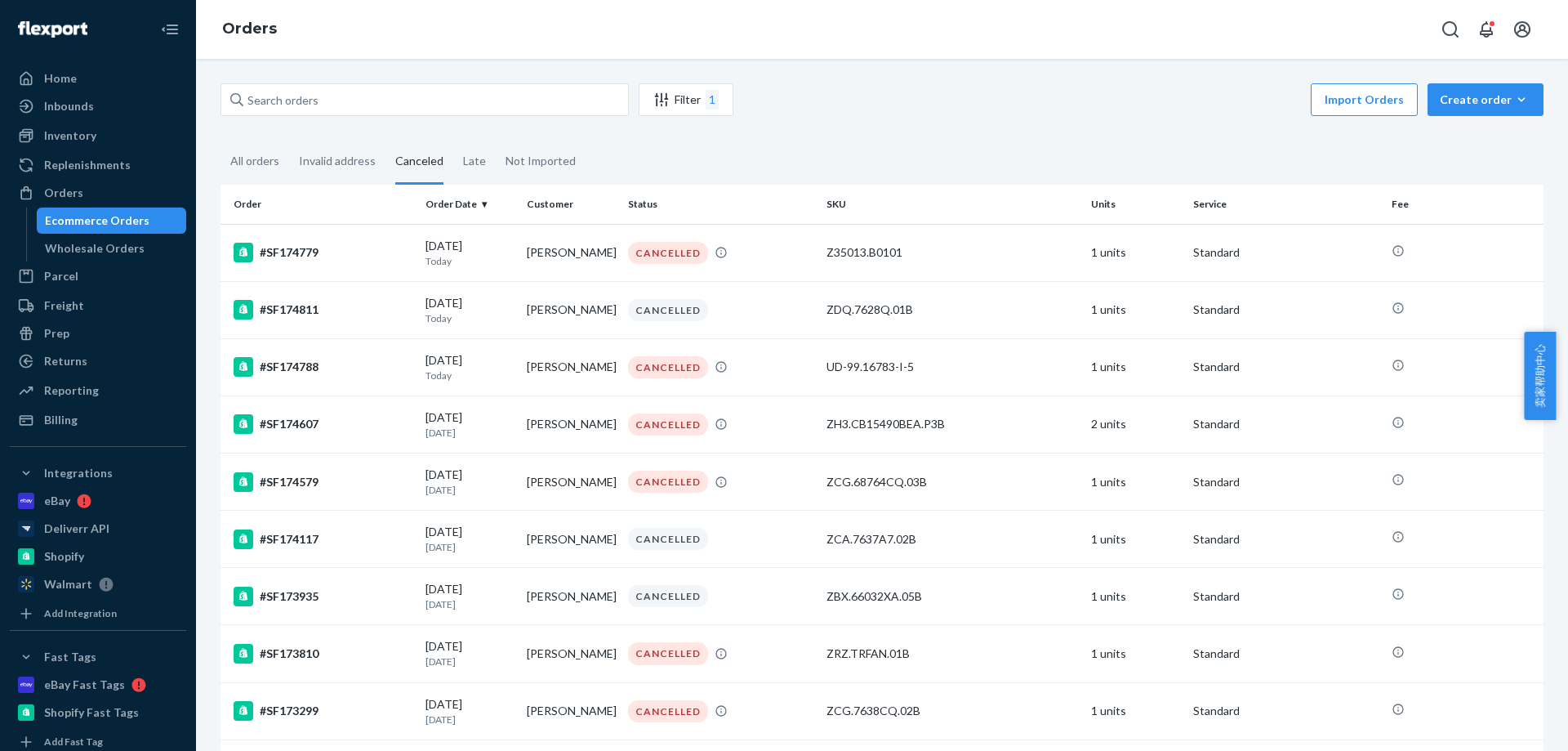
click at [1067, 156] on fieldset "All orders Invalid address Canceled Late Not Imported" at bounding box center [882, 162] width 1323 height 45
click at [239, 156] on div "All orders" at bounding box center [254, 162] width 49 height 45
click at [221, 140] on input "All orders" at bounding box center [221, 140] width 0 height 0
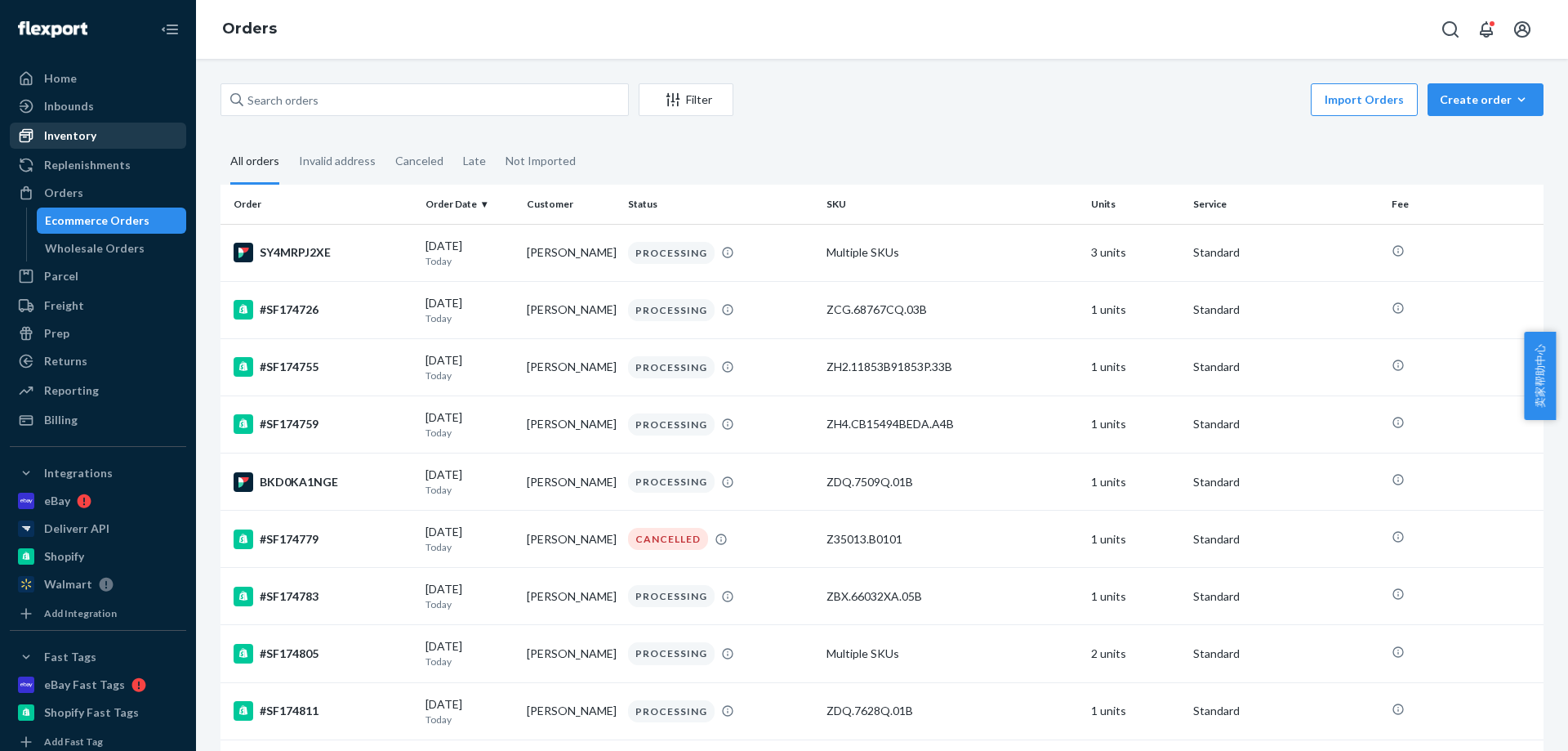
click at [94, 137] on div "Inventory" at bounding box center [98, 136] width 173 height 23
